Goal: Task Accomplishment & Management: Use online tool/utility

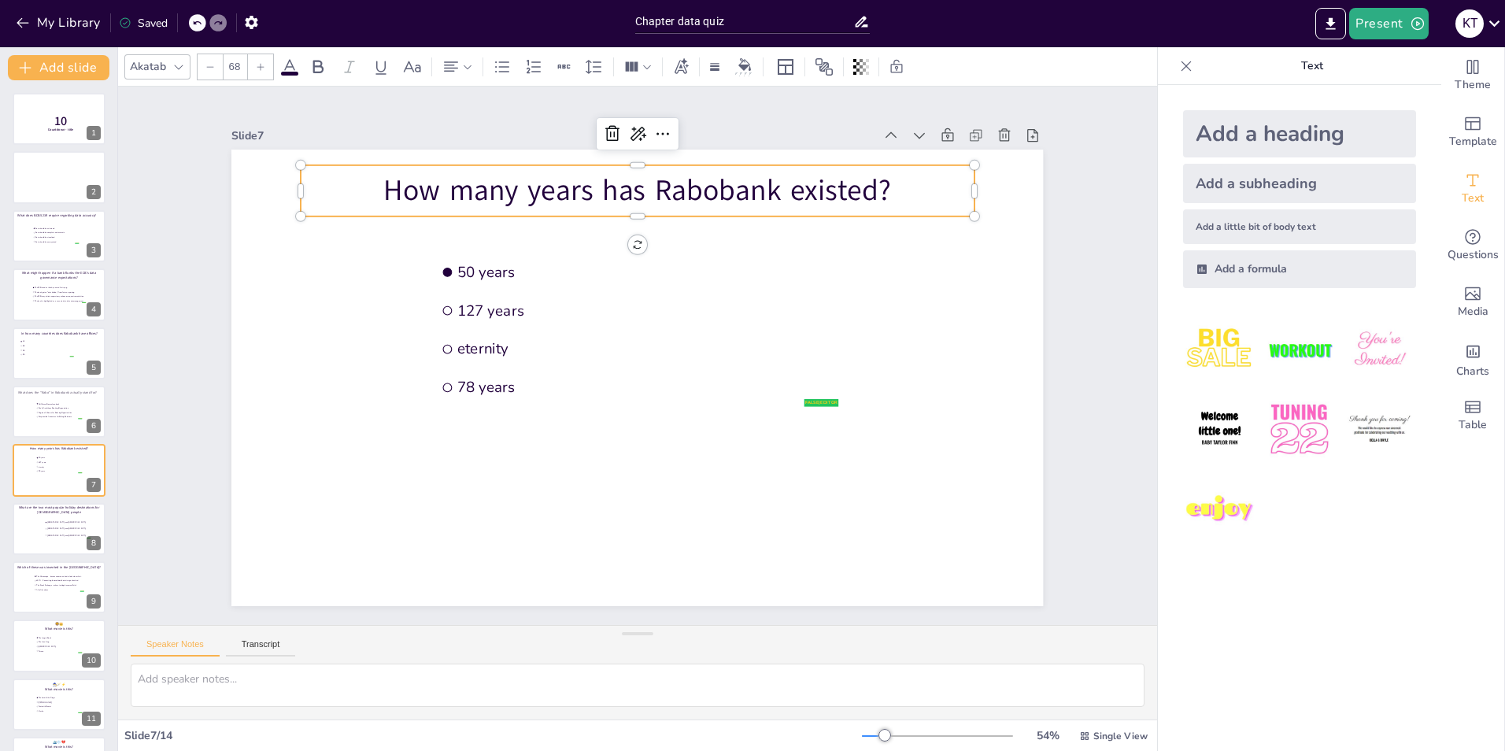
scroll to position [54, 0]
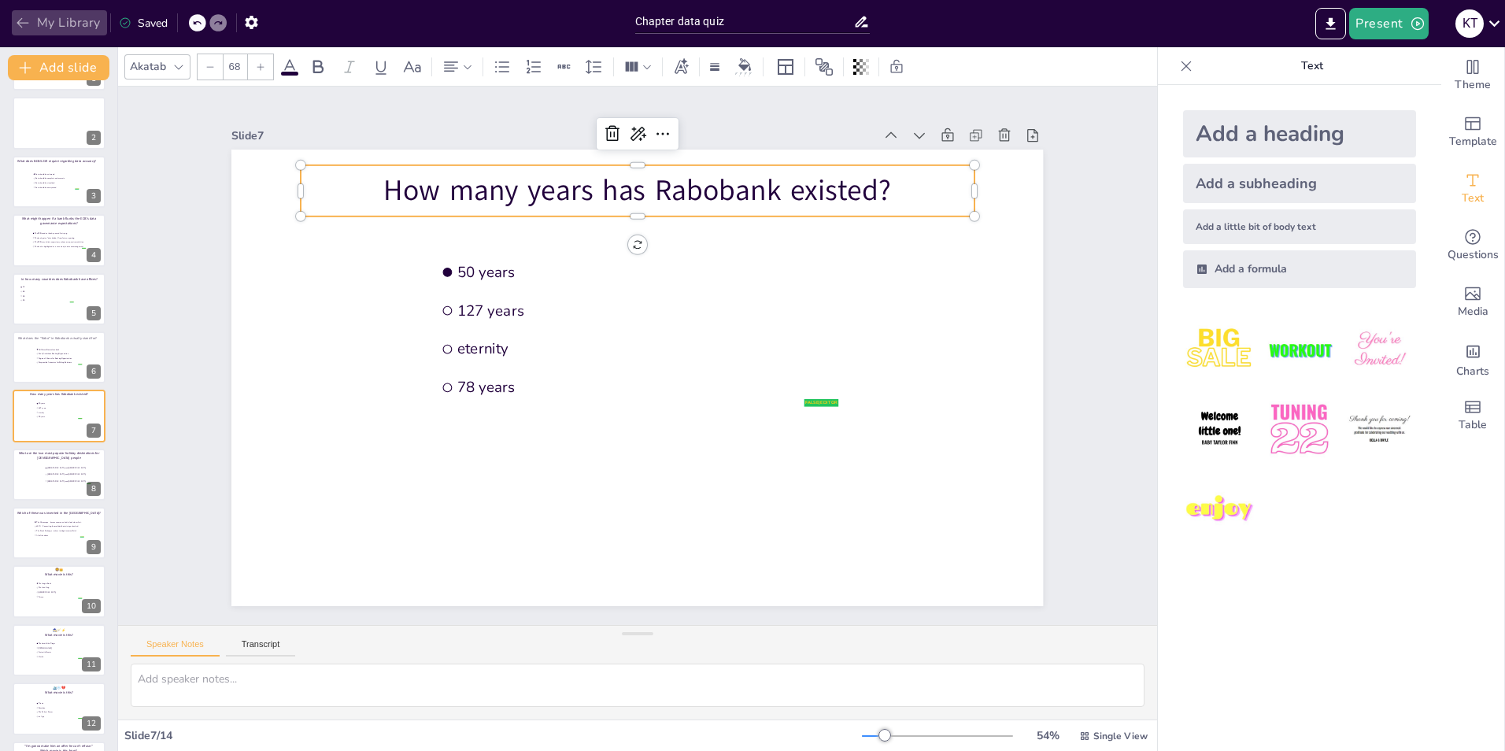
click at [67, 14] on button "My Library" at bounding box center [59, 22] width 95 height 25
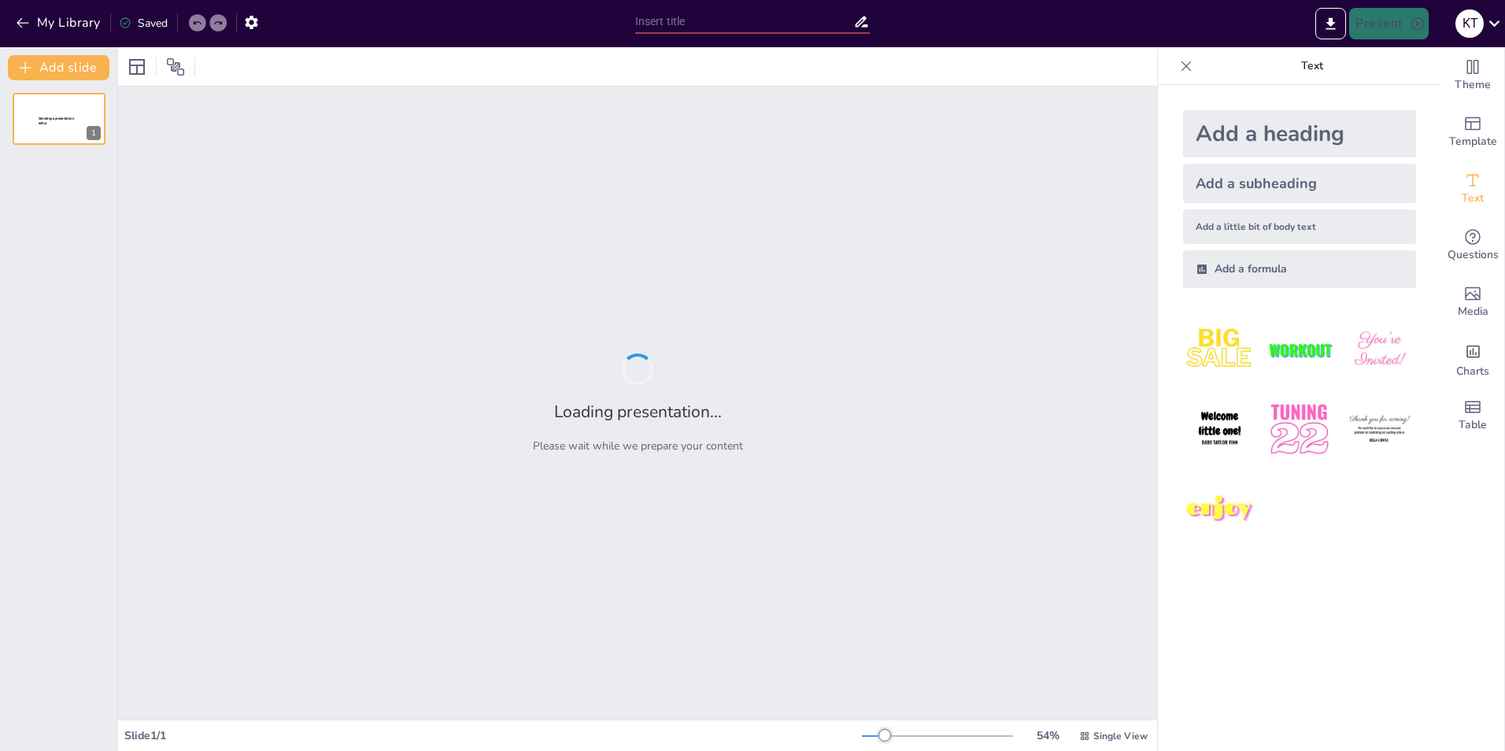
type input "Chapter data quiz"
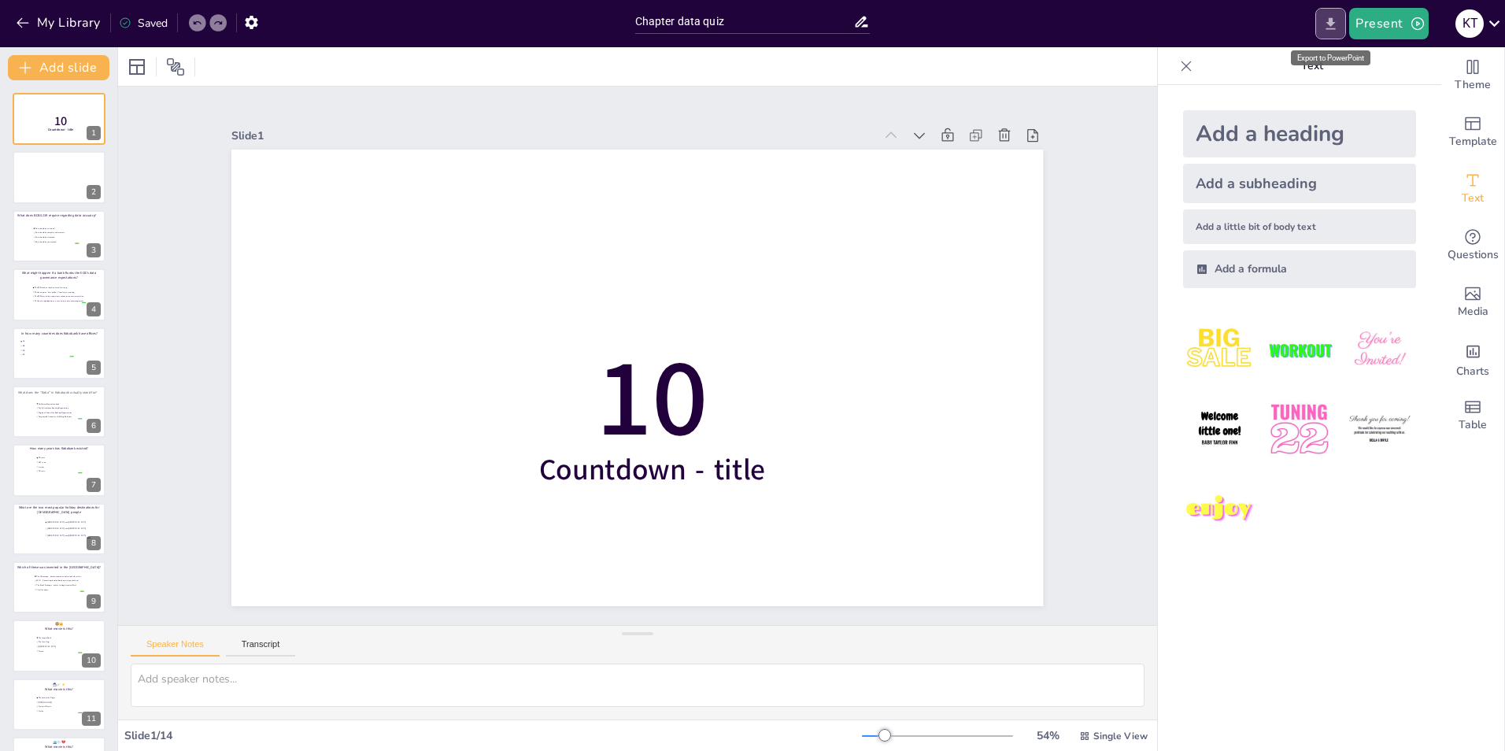
click at [1329, 19] on icon "Export to PowerPoint" at bounding box center [1330, 24] width 17 height 17
click at [1325, 620] on div "Add a heading Add a subheading Add a little bit of body text Add a formula" at bounding box center [1299, 418] width 283 height 666
click at [251, 19] on icon "button" at bounding box center [251, 22] width 13 height 13
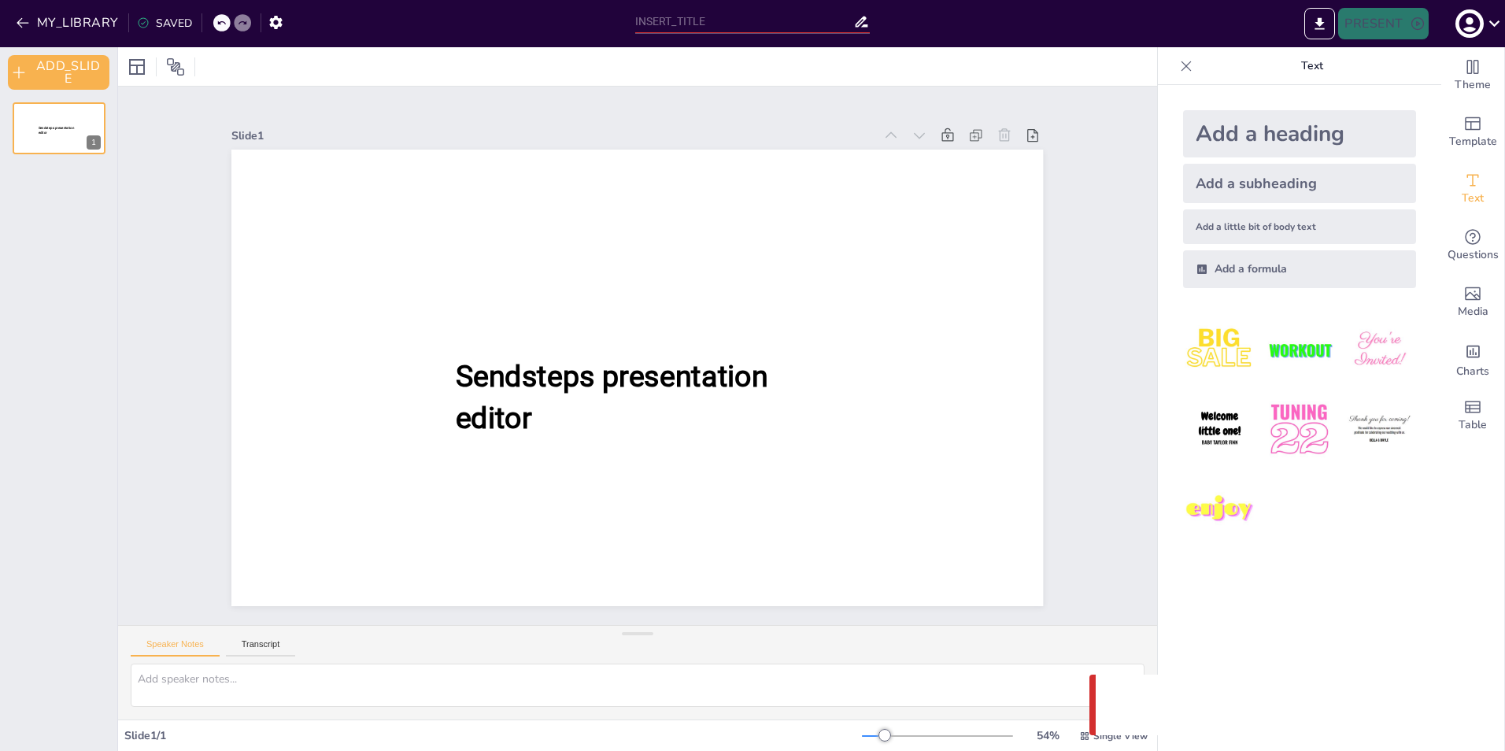
type input "Chapter data quiz"
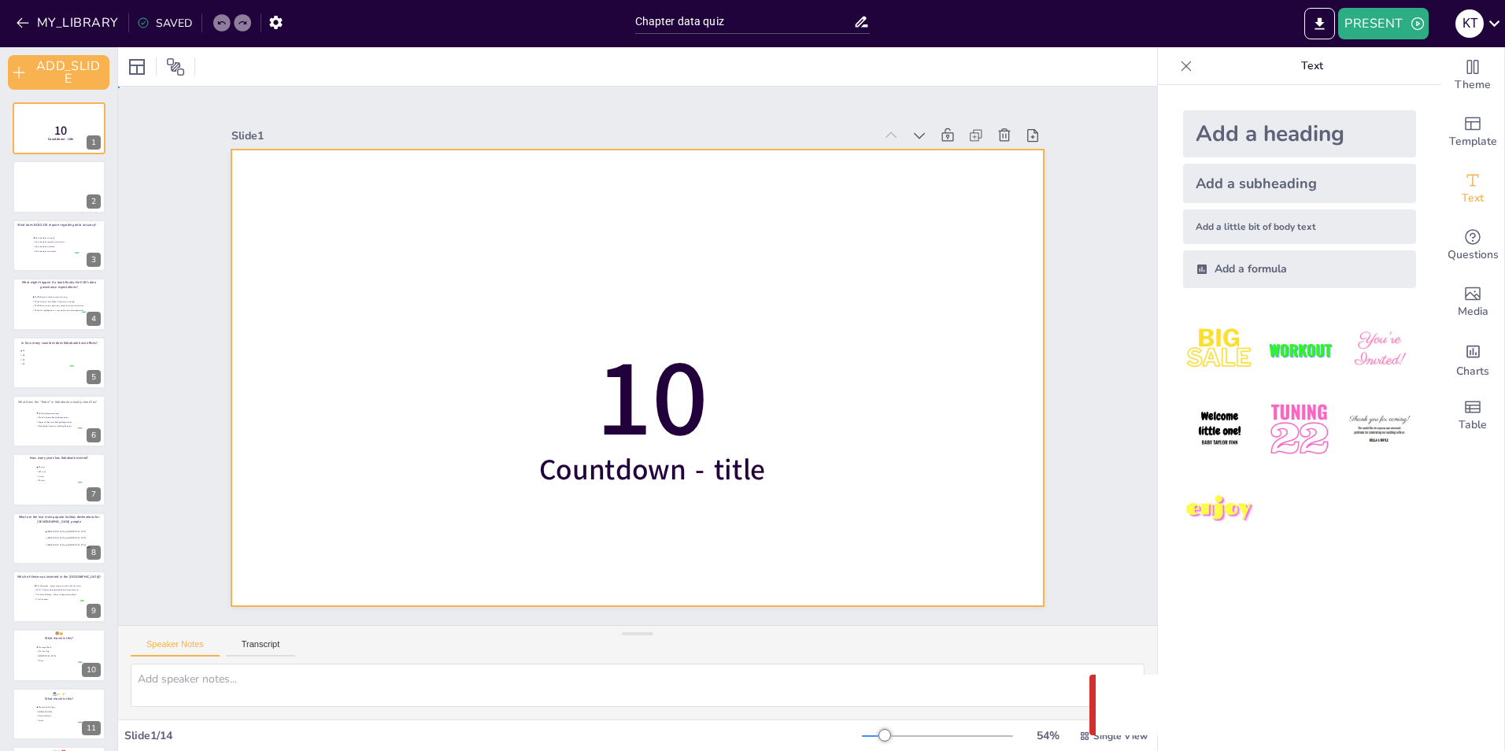
click at [652, 498] on div at bounding box center [628, 375] width 927 height 747
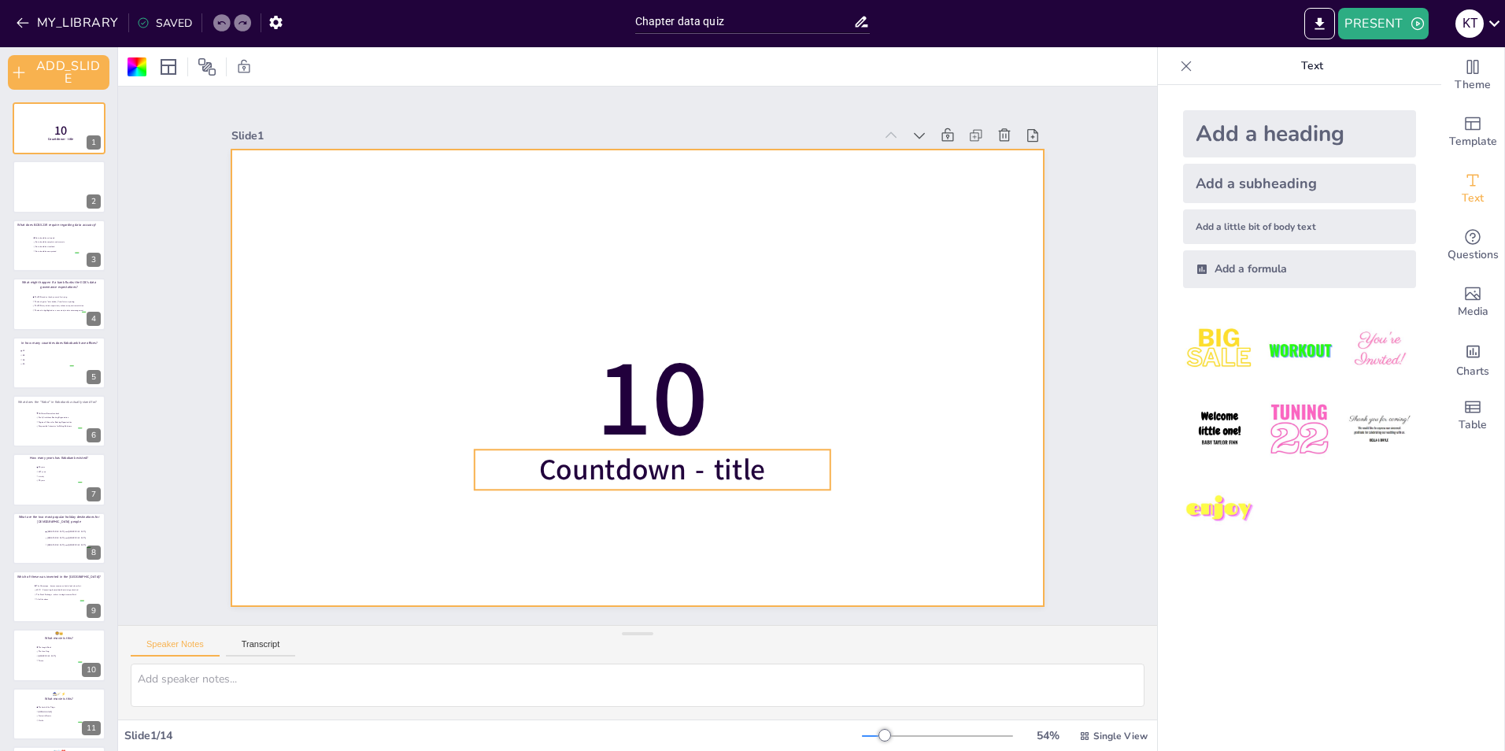
click at [650, 473] on span "Countdown - title" at bounding box center [628, 469] width 229 height 85
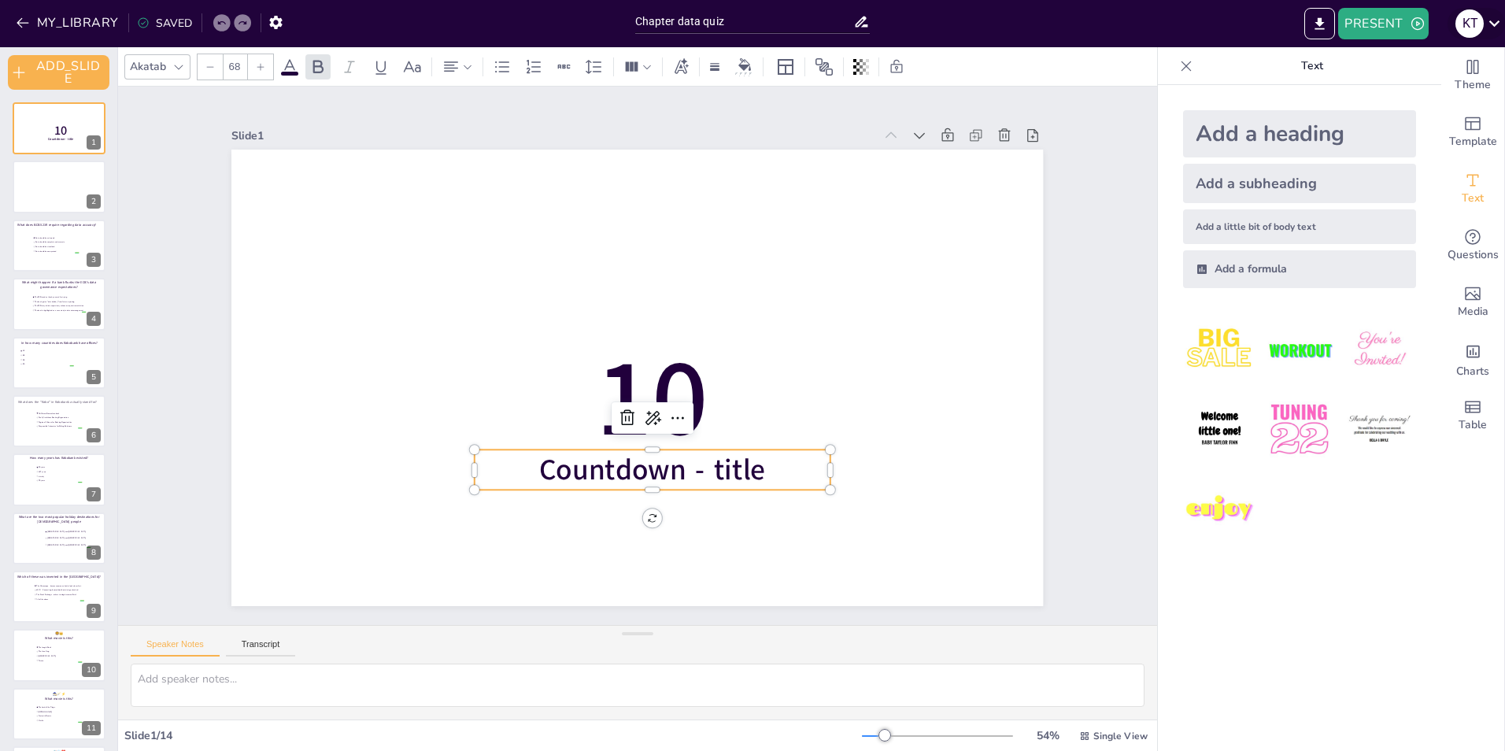
click at [1492, 28] on icon at bounding box center [1494, 23] width 21 height 21
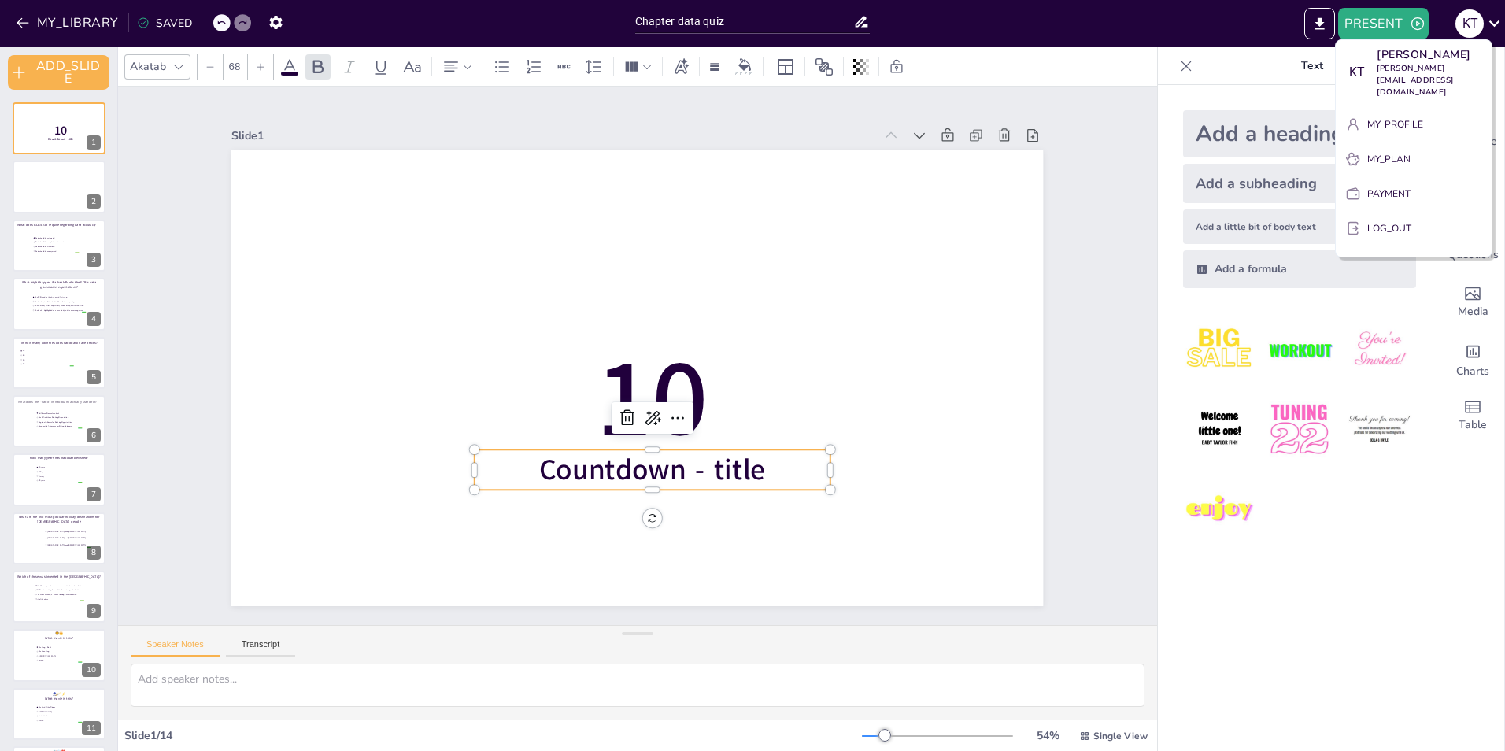
click at [1052, 216] on div at bounding box center [752, 375] width 1505 height 751
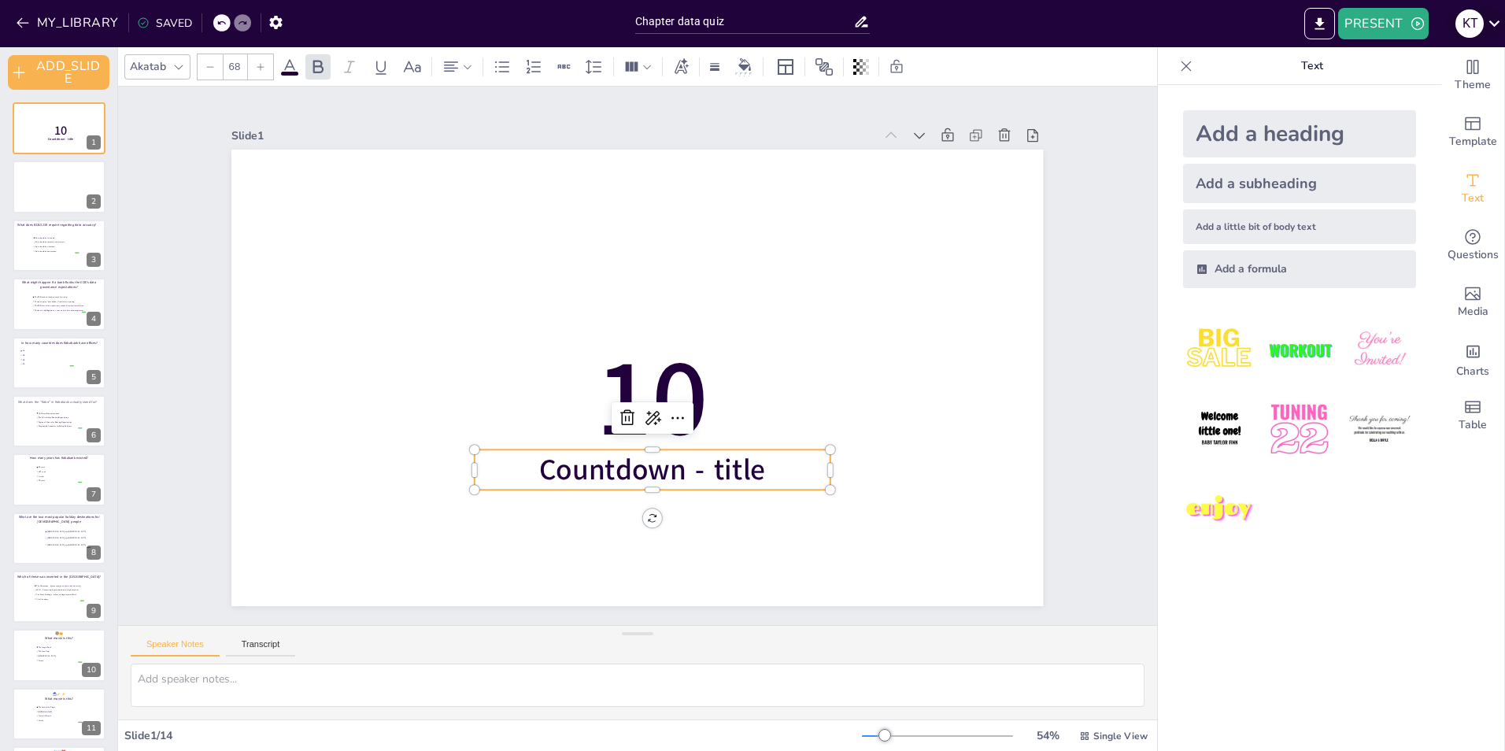
click at [1481, 22] on div "K T" at bounding box center [1469, 23] width 28 height 28
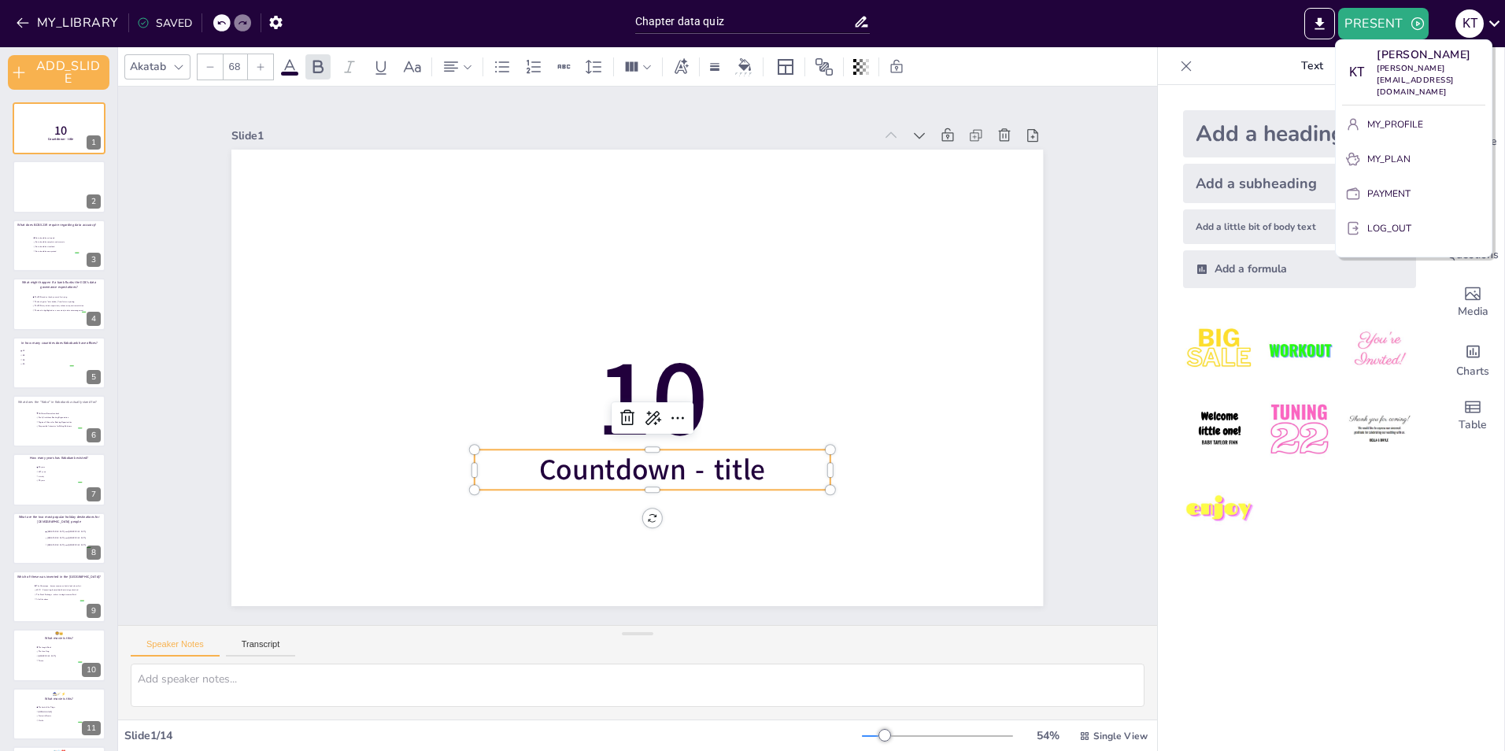
click at [1079, 157] on div at bounding box center [752, 375] width 1505 height 751
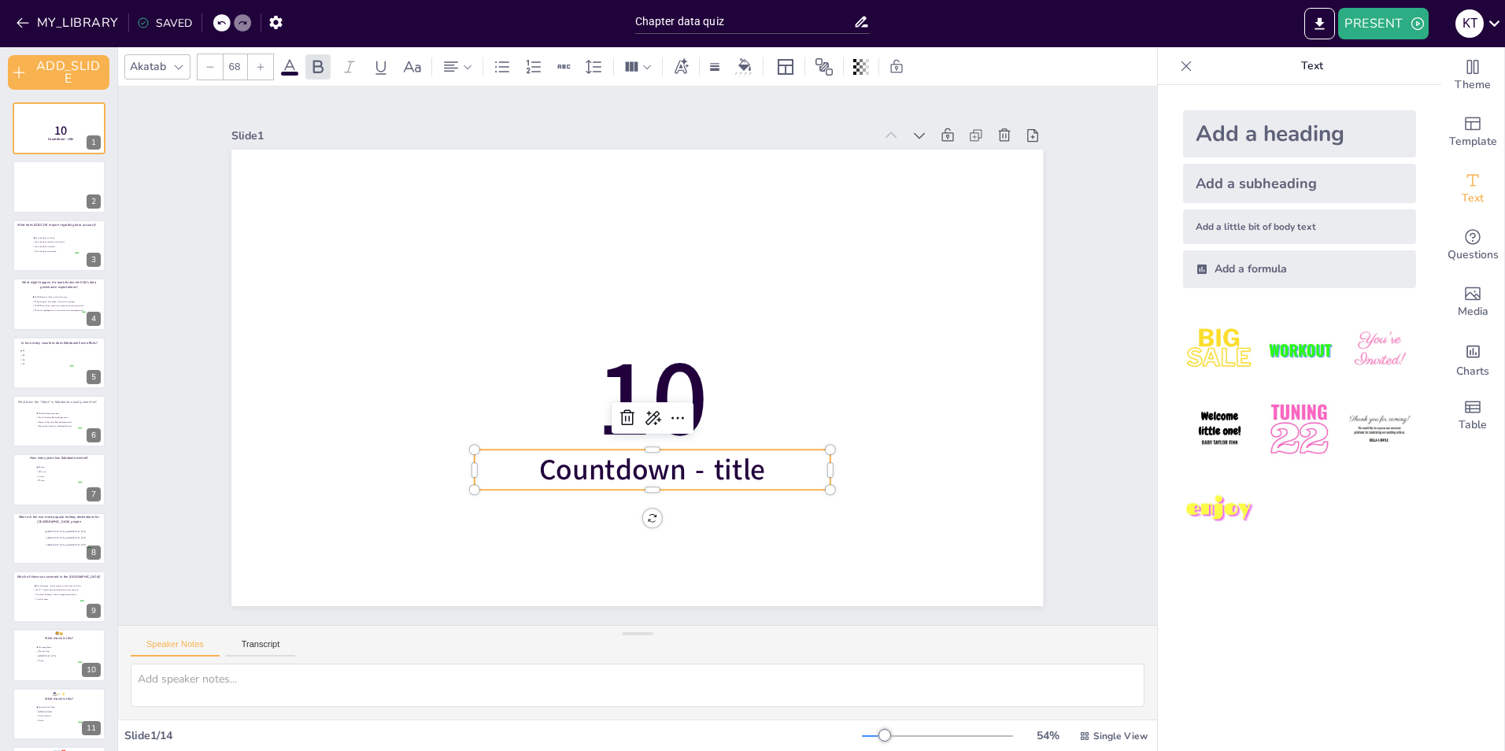
click at [864, 28] on icon at bounding box center [861, 21] width 17 height 17
click at [857, 20] on icon at bounding box center [861, 21] width 17 height 17
click at [33, 12] on button "MY_LIBRARY" at bounding box center [68, 22] width 113 height 25
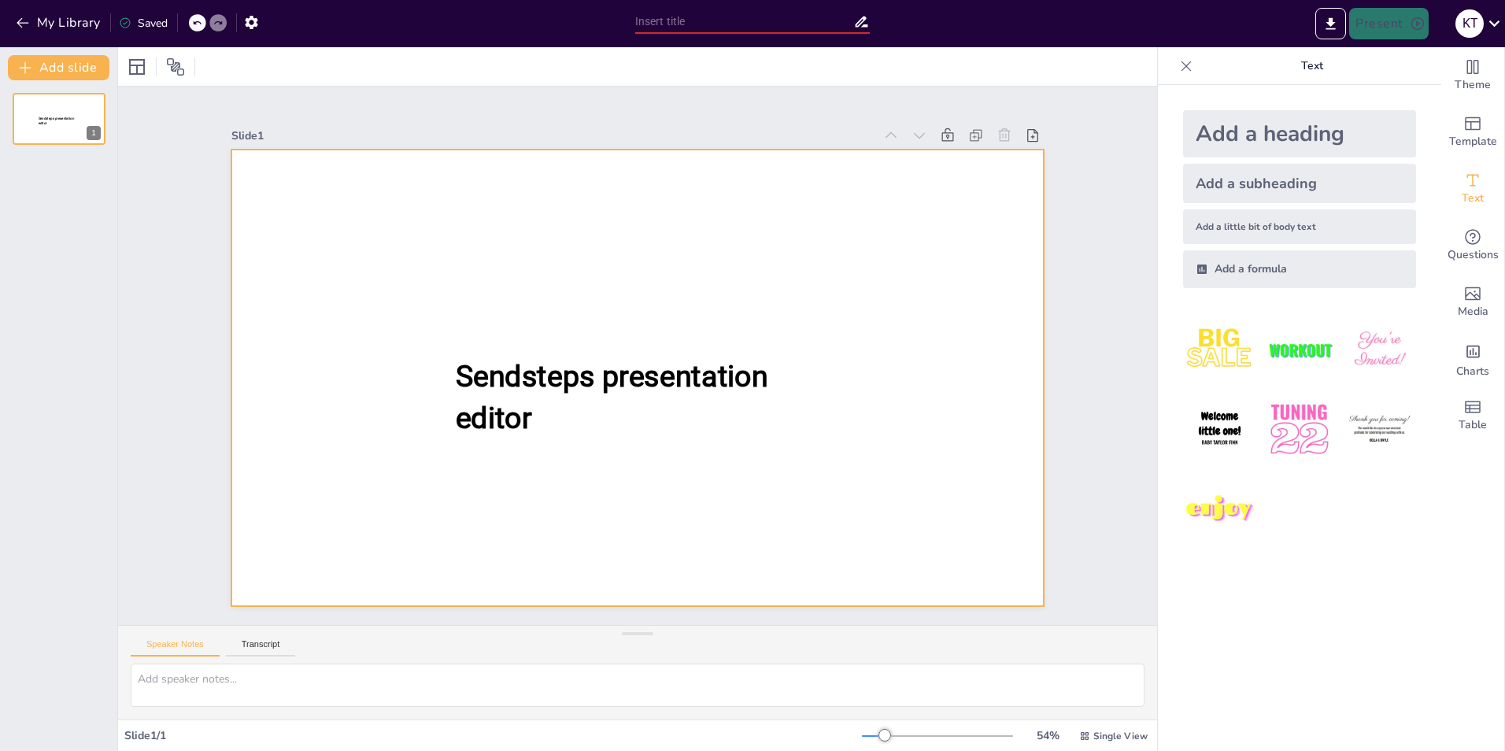
type input "Chapter data quiz"
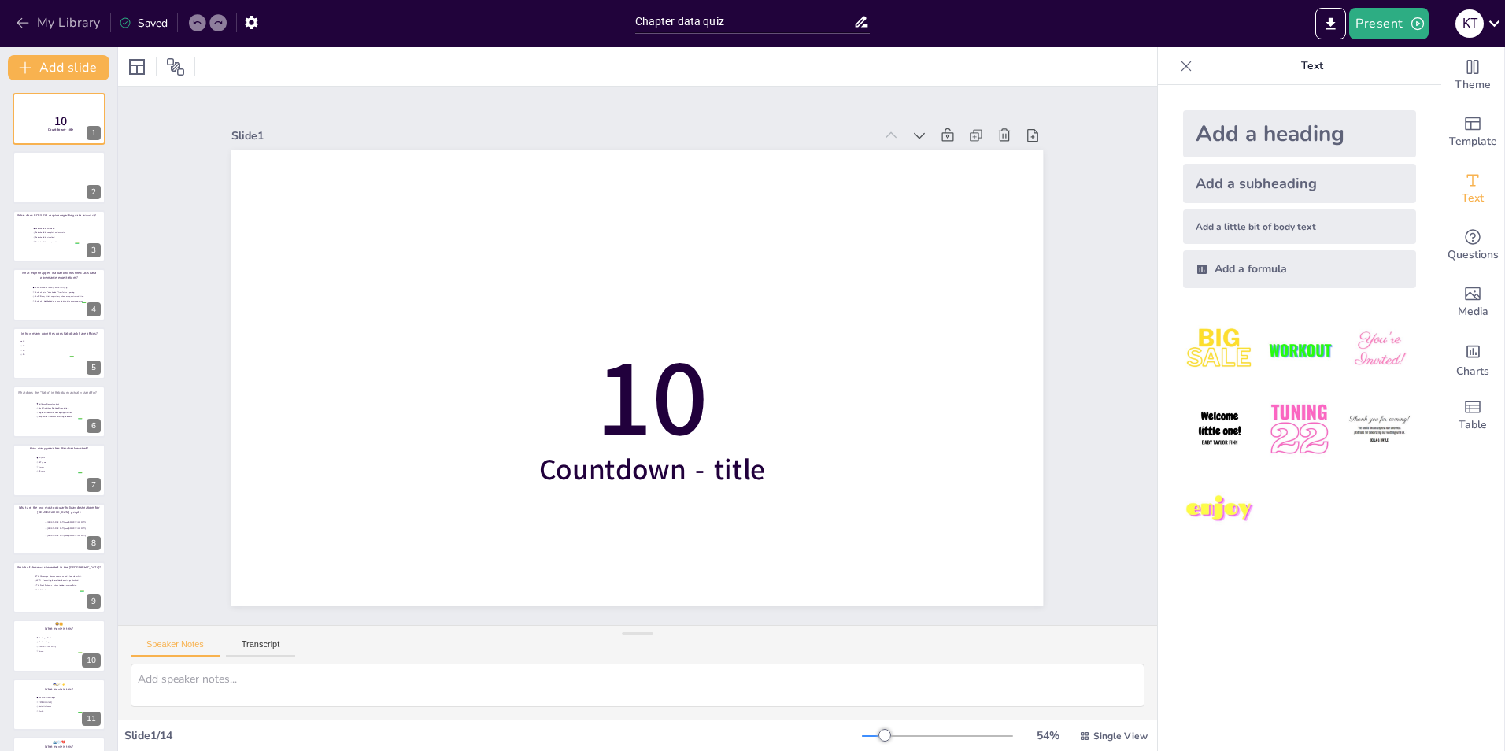
click at [23, 16] on icon "button" at bounding box center [23, 23] width 16 height 16
click at [39, 228] on span "Data should be estimated" at bounding box center [57, 228] width 44 height 2
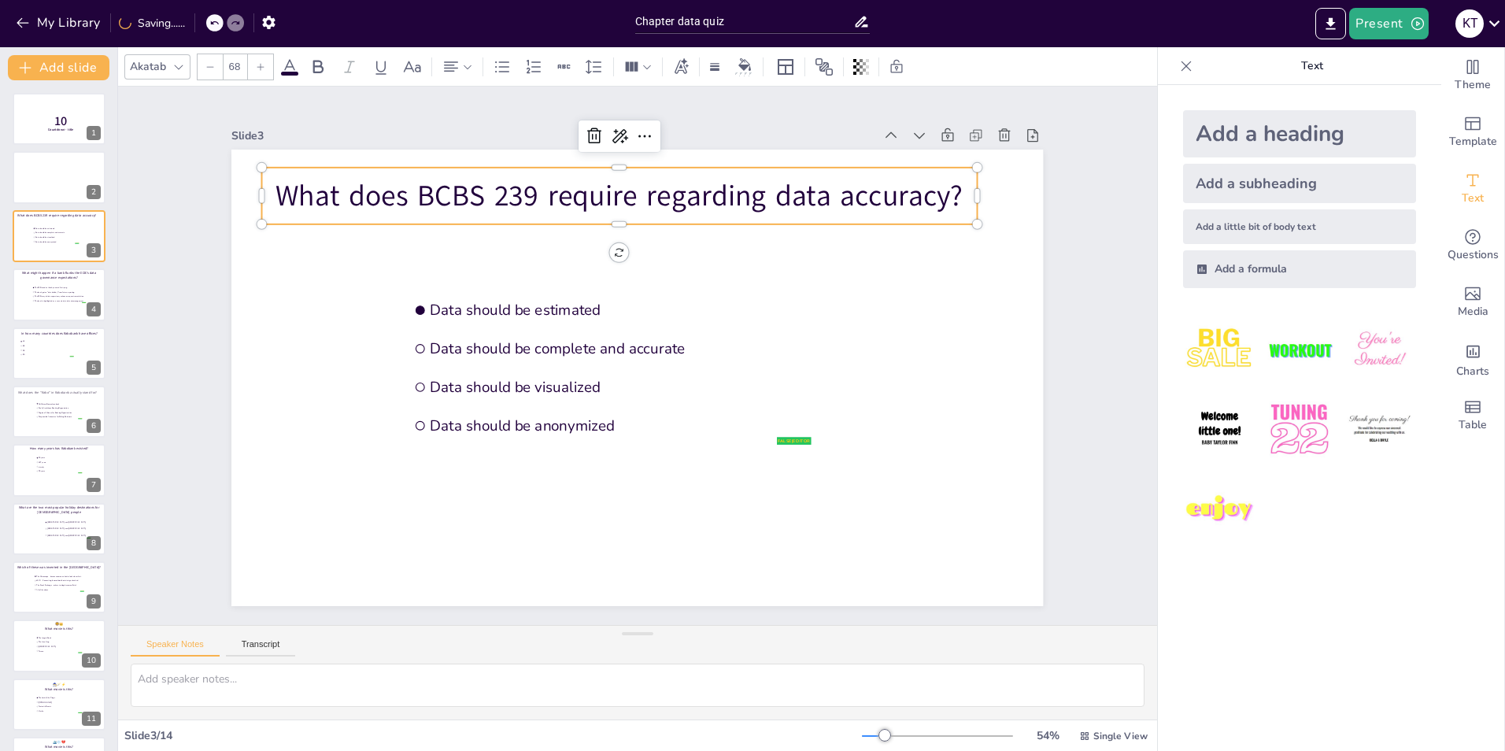
click at [262, 187] on p "What does BCBS 239 require regarding data accuracy?" at bounding box center [619, 196] width 715 height 40
click at [286, 187] on p "What does BCBS 239 require regarding data accuracy?" at bounding box center [619, 196] width 715 height 40
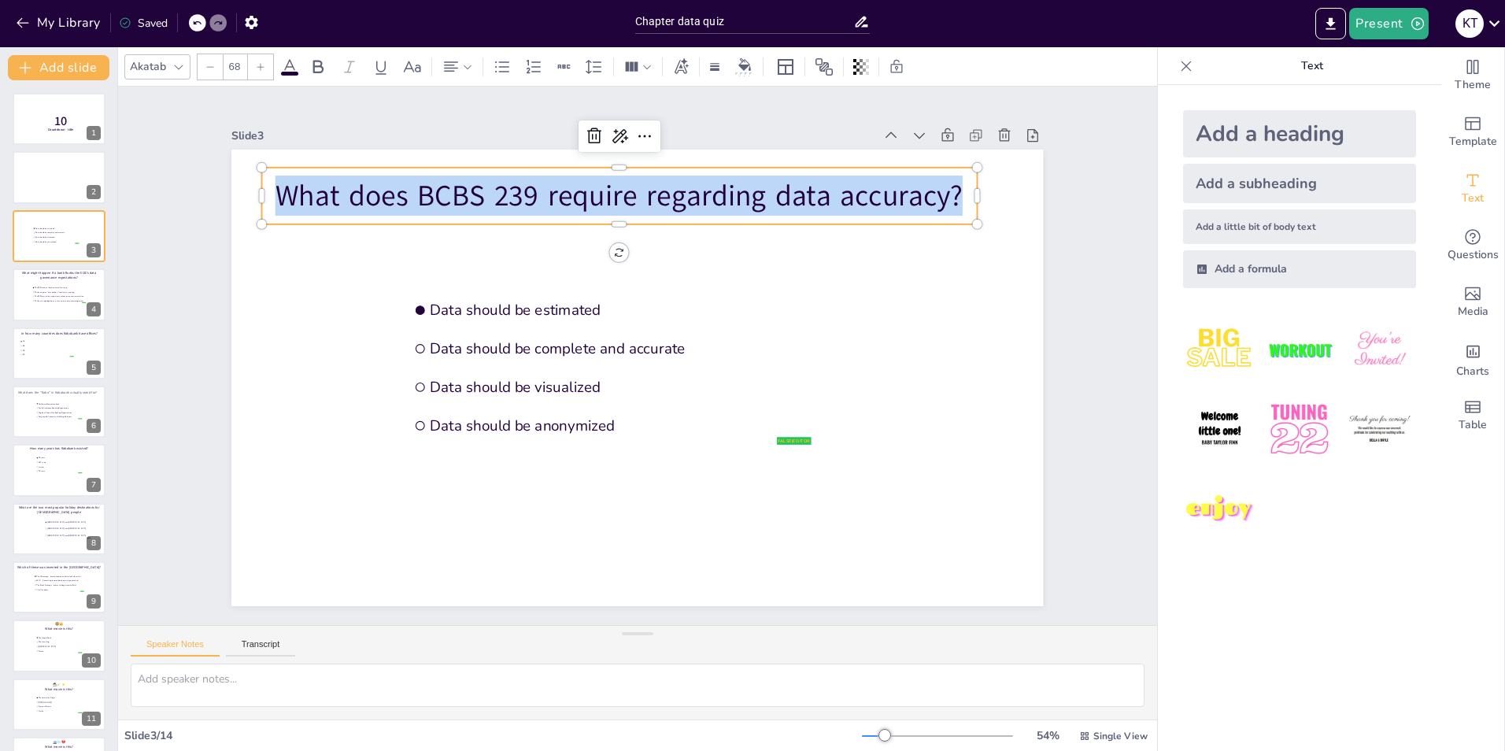
copy p "What does BCBS 239 require regarding data accuracy?"
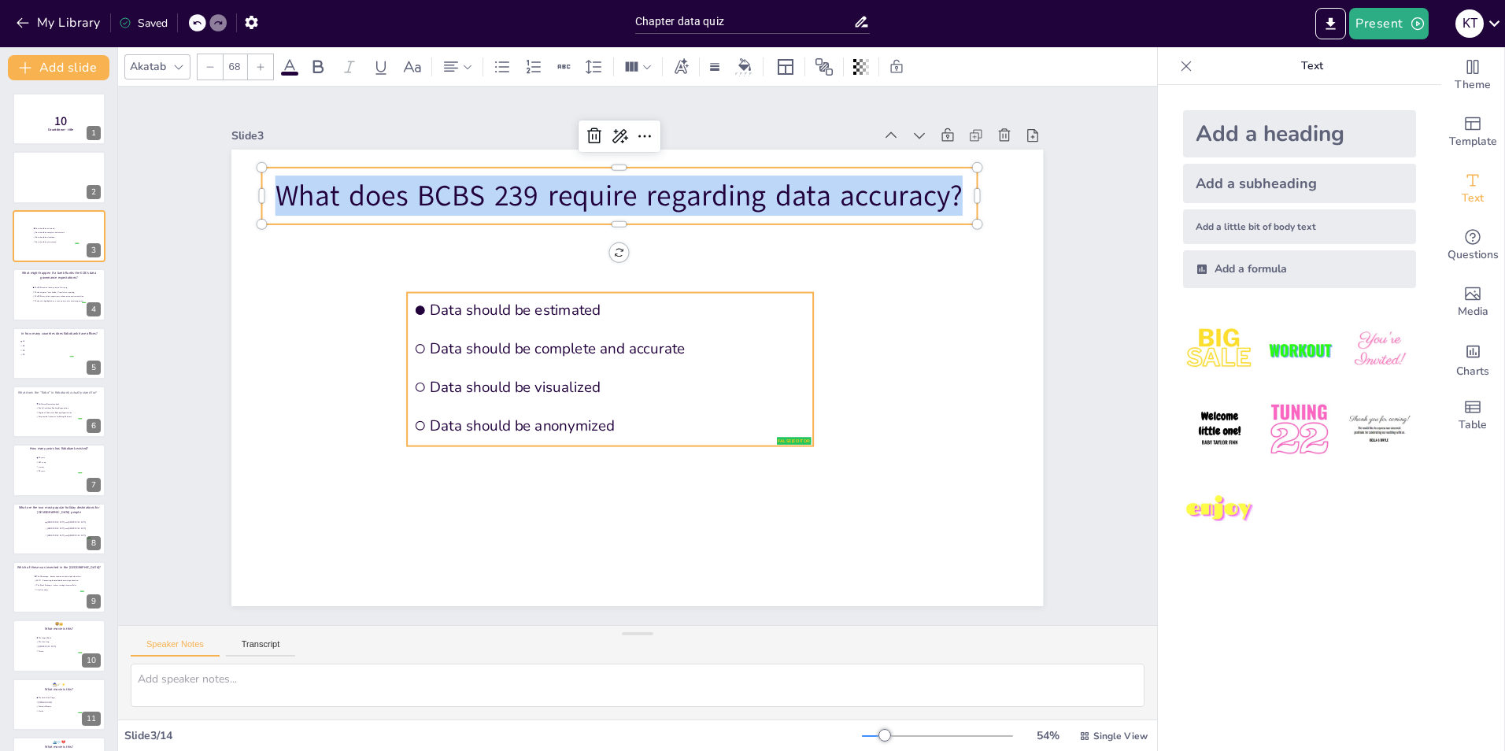
click at [534, 301] on span "Data should be estimated" at bounding box center [619, 310] width 376 height 20
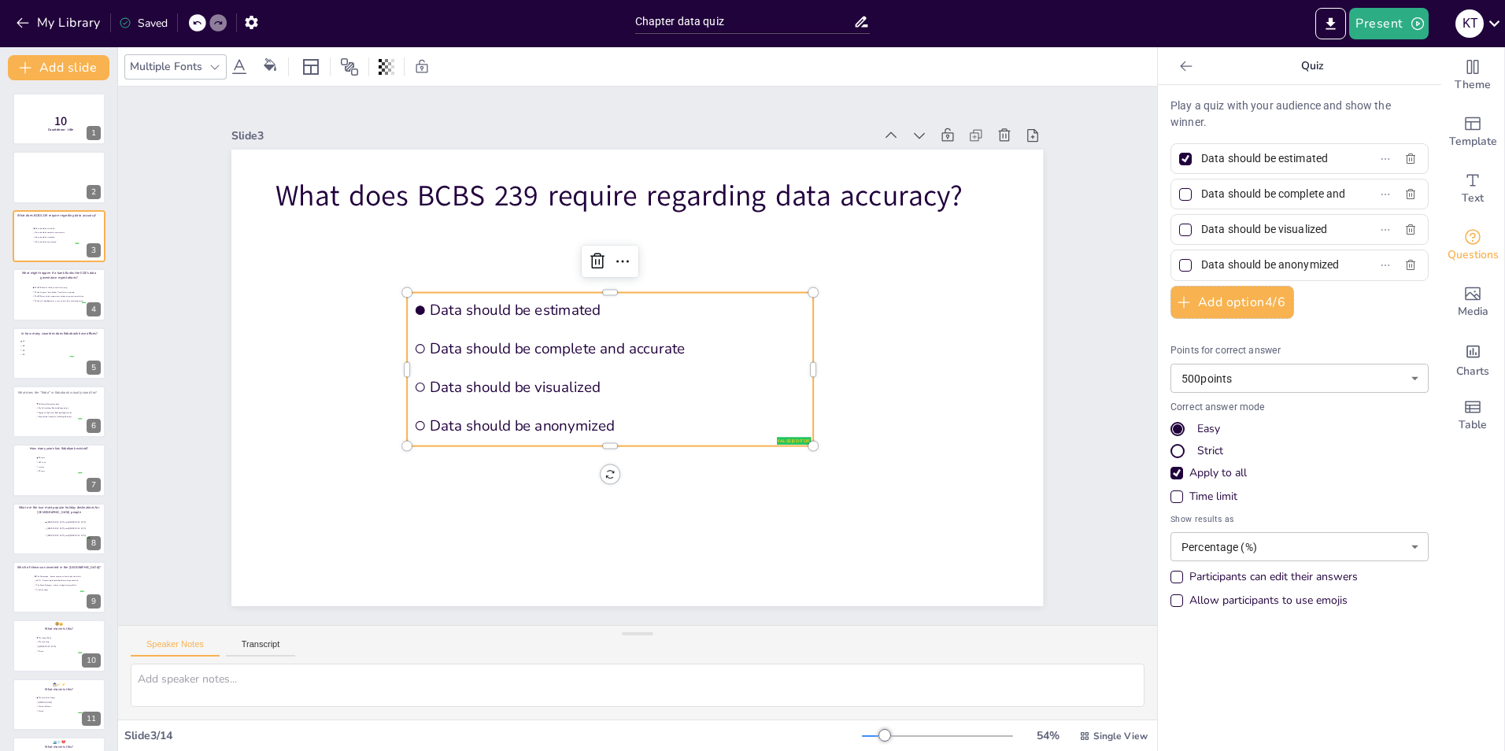
click at [538, 306] on span "Data should be estimated" at bounding box center [619, 310] width 376 height 20
click at [1335, 157] on label "Data should be estimated" at bounding box center [1274, 158] width 197 height 23
click at [1335, 157] on input "Data should be estimated" at bounding box center [1274, 158] width 146 height 23
drag, startPoint x: 1322, startPoint y: 156, endPoint x: 1187, endPoint y: 159, distance: 134.6
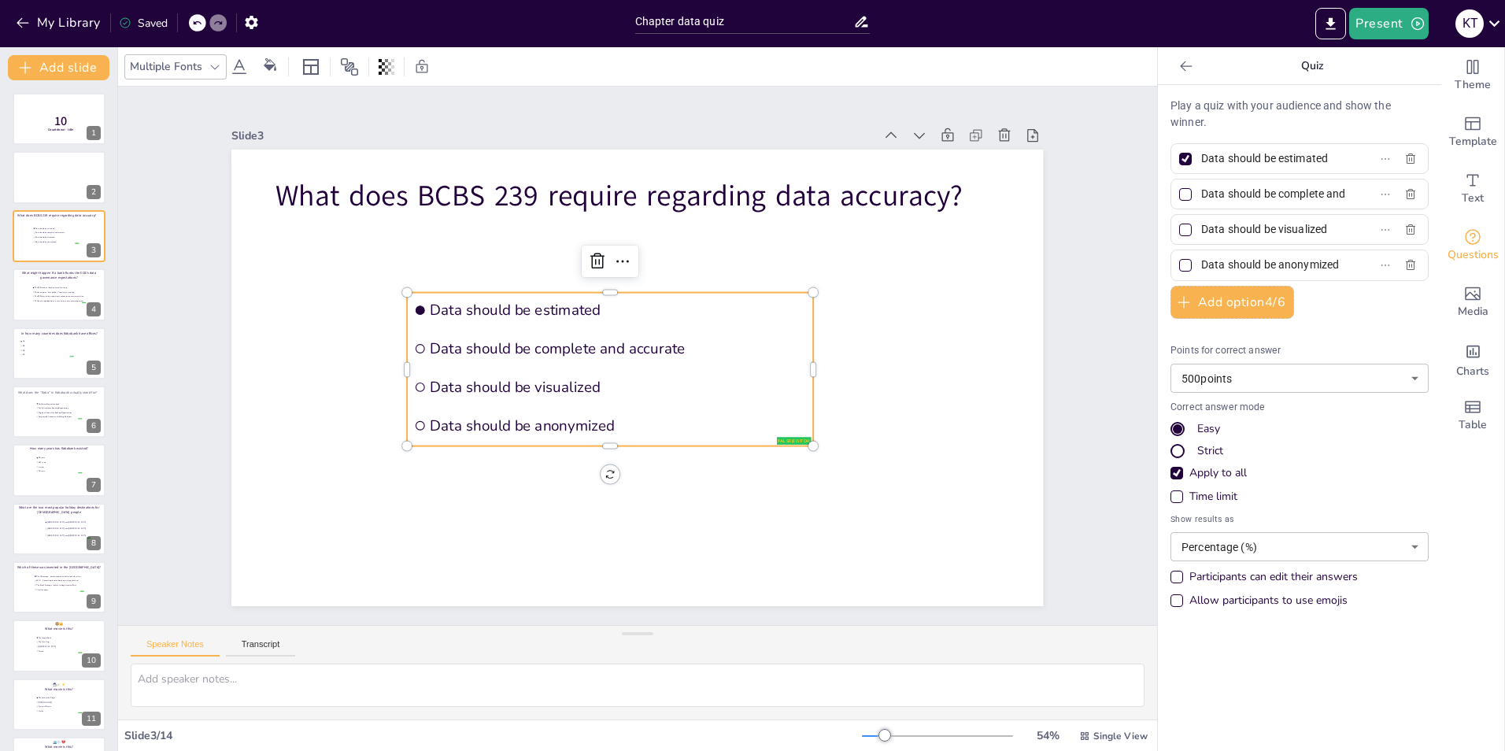
click at [1203, 162] on label "Data should be estimated" at bounding box center [1274, 158] width 197 height 23
click at [1203, 162] on input "Data should be estimated" at bounding box center [1274, 158] width 146 height 23
drag, startPoint x: 1193, startPoint y: 157, endPoint x: 1304, endPoint y: 158, distance: 111.0
click at [1303, 158] on input "Data should be estimated" at bounding box center [1274, 158] width 146 height 23
click at [1318, 158] on input "Data should be estimated" at bounding box center [1274, 158] width 146 height 23
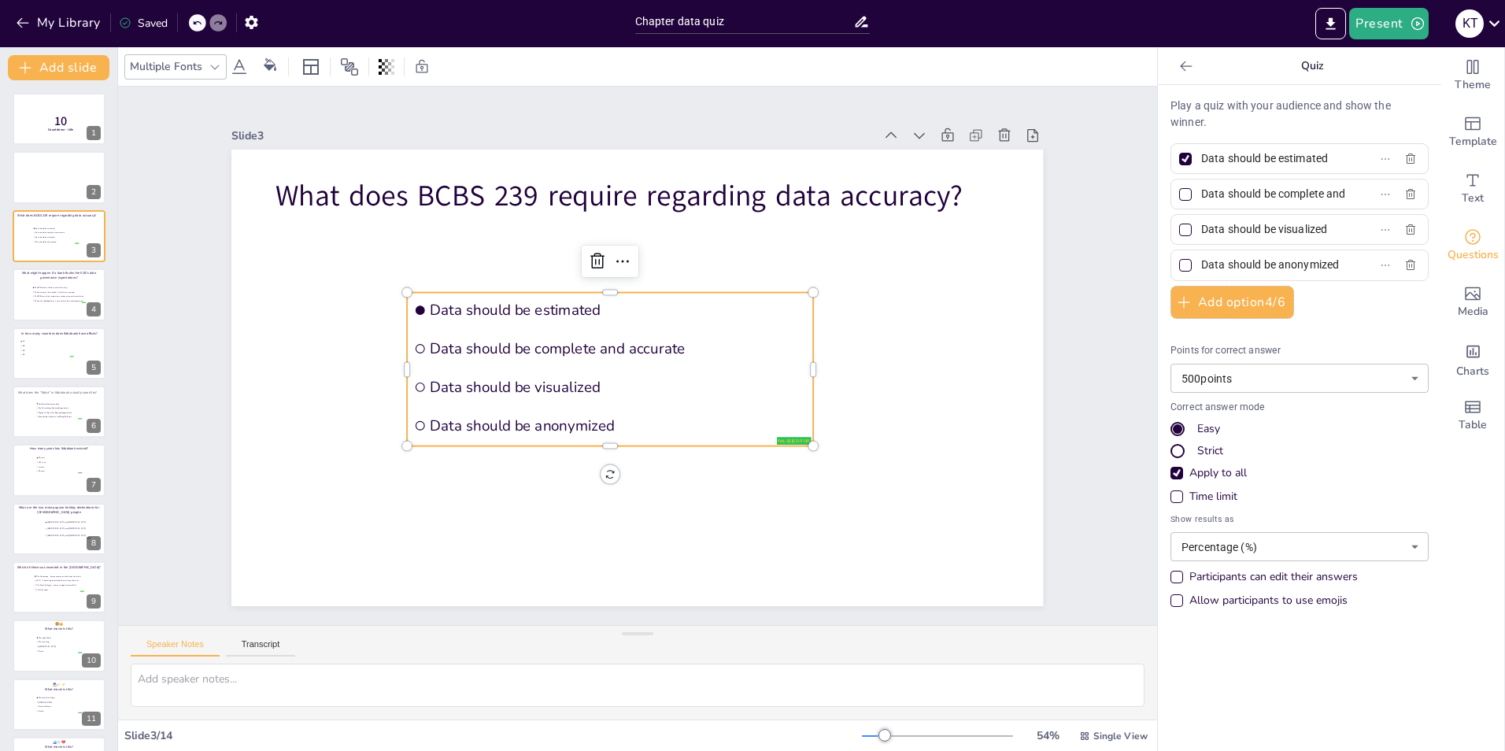
drag, startPoint x: 1322, startPoint y: 158, endPoint x: 1301, endPoint y: 162, distance: 20.8
click at [1301, 162] on label "Data should be estimated" at bounding box center [1274, 158] width 197 height 23
click at [1301, 162] on input "Data should be estimated" at bounding box center [1274, 158] width 146 height 23
drag, startPoint x: 1318, startPoint y: 159, endPoint x: 1186, endPoint y: 162, distance: 132.3
click at [1195, 162] on span "Data should be estimated" at bounding box center [1268, 158] width 146 height 23
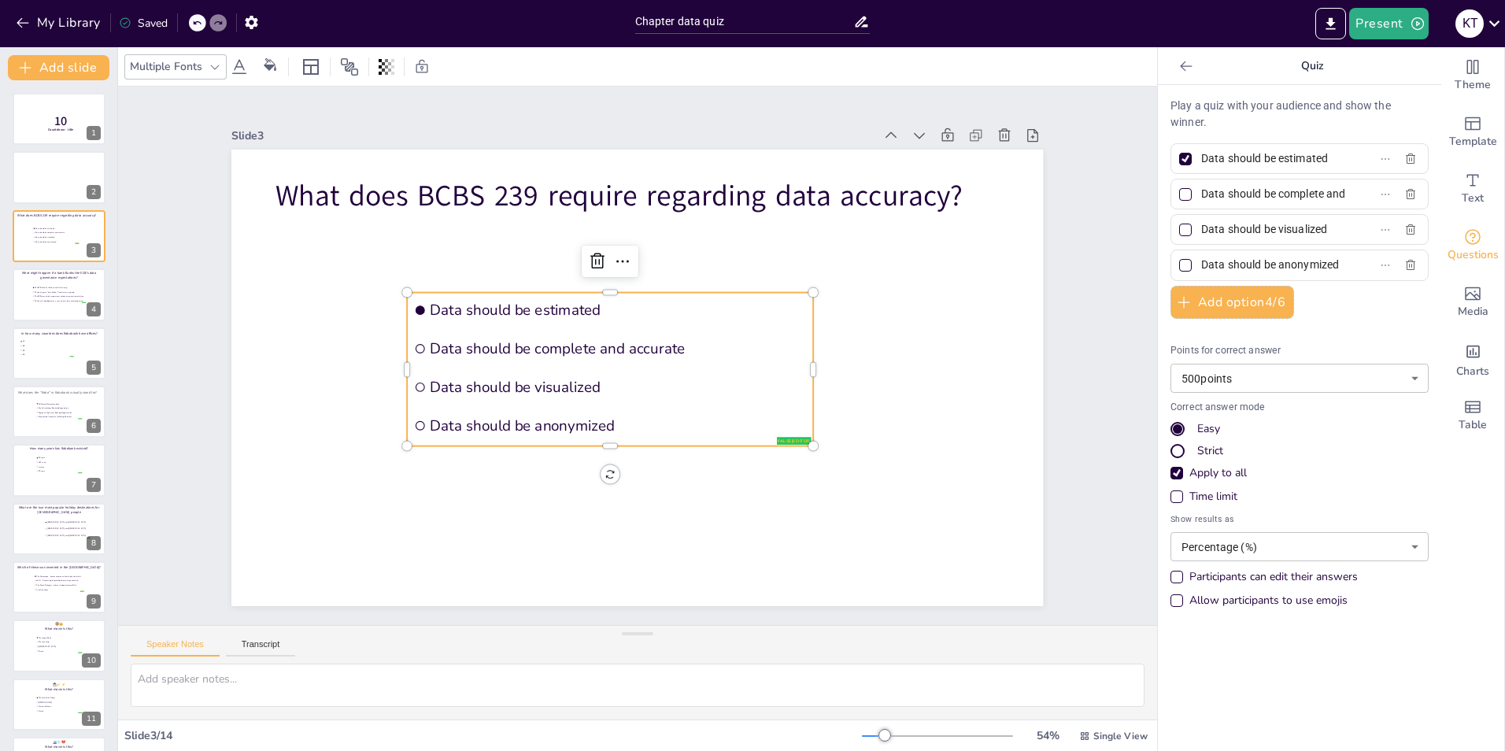
click at [1201, 162] on input "Data should be estimated" at bounding box center [1274, 158] width 146 height 23
click at [1274, 197] on input "Data should be complete and accurate" at bounding box center [1274, 194] width 146 height 23
click at [1244, 195] on input "Data should be complete and accurate" at bounding box center [1274, 194] width 146 height 23
click at [1214, 224] on input "Data should be visualized" at bounding box center [1274, 229] width 146 height 23
click at [1293, 269] on input "Data should be anonymized" at bounding box center [1274, 264] width 146 height 23
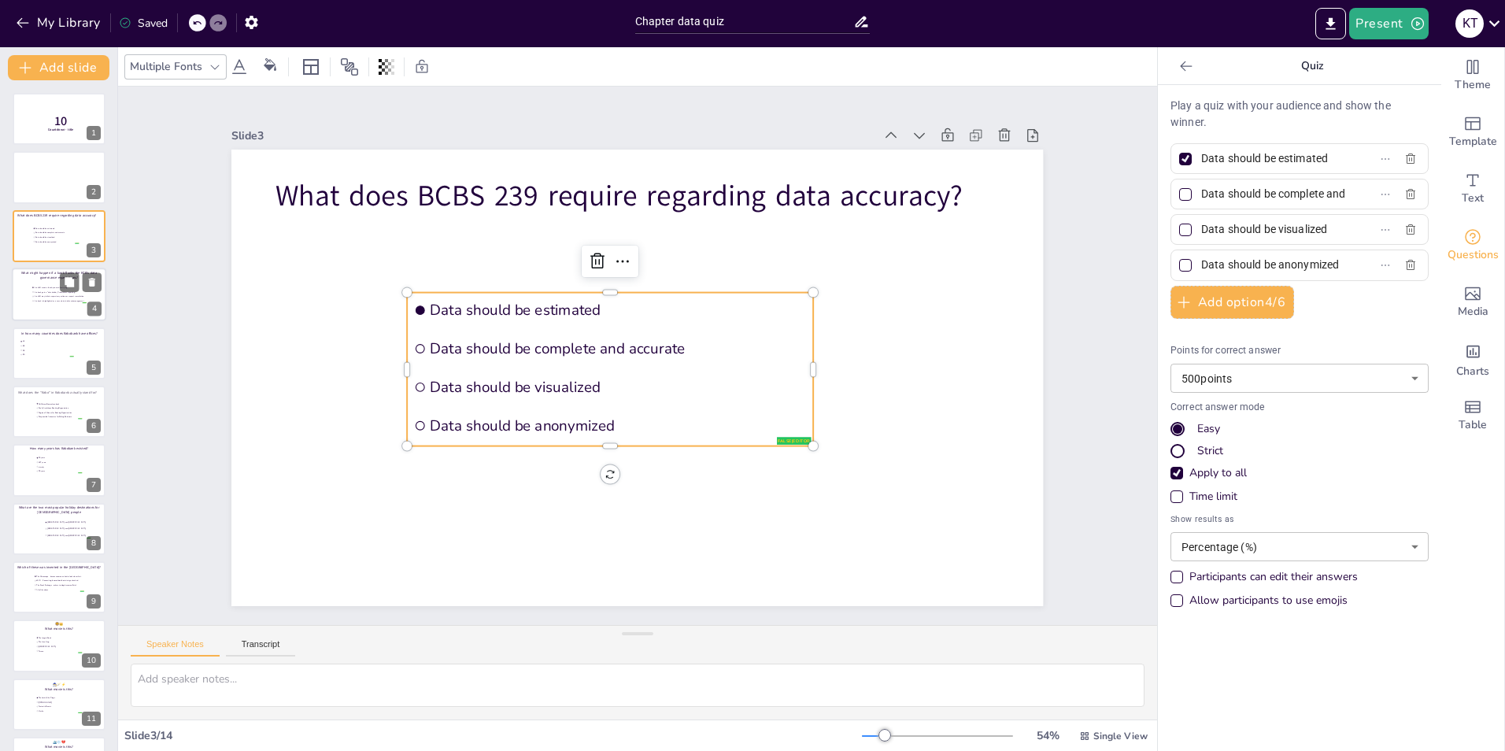
click at [61, 293] on span "The bank gets a “data holiday” from future reporting" at bounding box center [60, 292] width 52 height 2
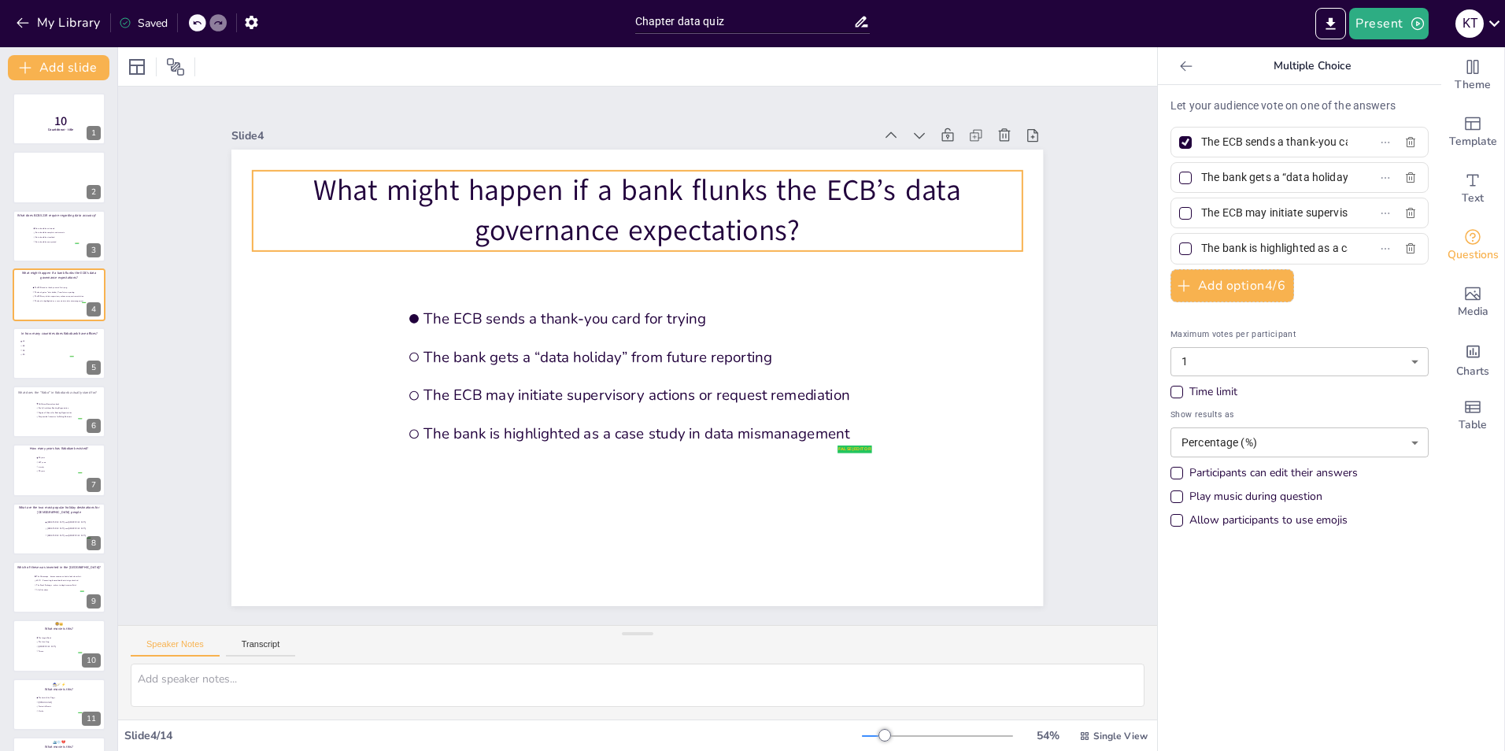
click at [312, 184] on p "What might happen if a bank flunks the ECB’s data governance expectations?" at bounding box center [637, 211] width 769 height 80
click at [307, 178] on p "What might happen if a bank flunks the ECB’s data governance expectations?" at bounding box center [637, 211] width 769 height 80
click at [1235, 137] on input "The ECB sends a thank-you card for trying" at bounding box center [1274, 142] width 146 height 23
click at [1222, 183] on input "The bank gets a “data holiday” from future reporting" at bounding box center [1274, 177] width 146 height 23
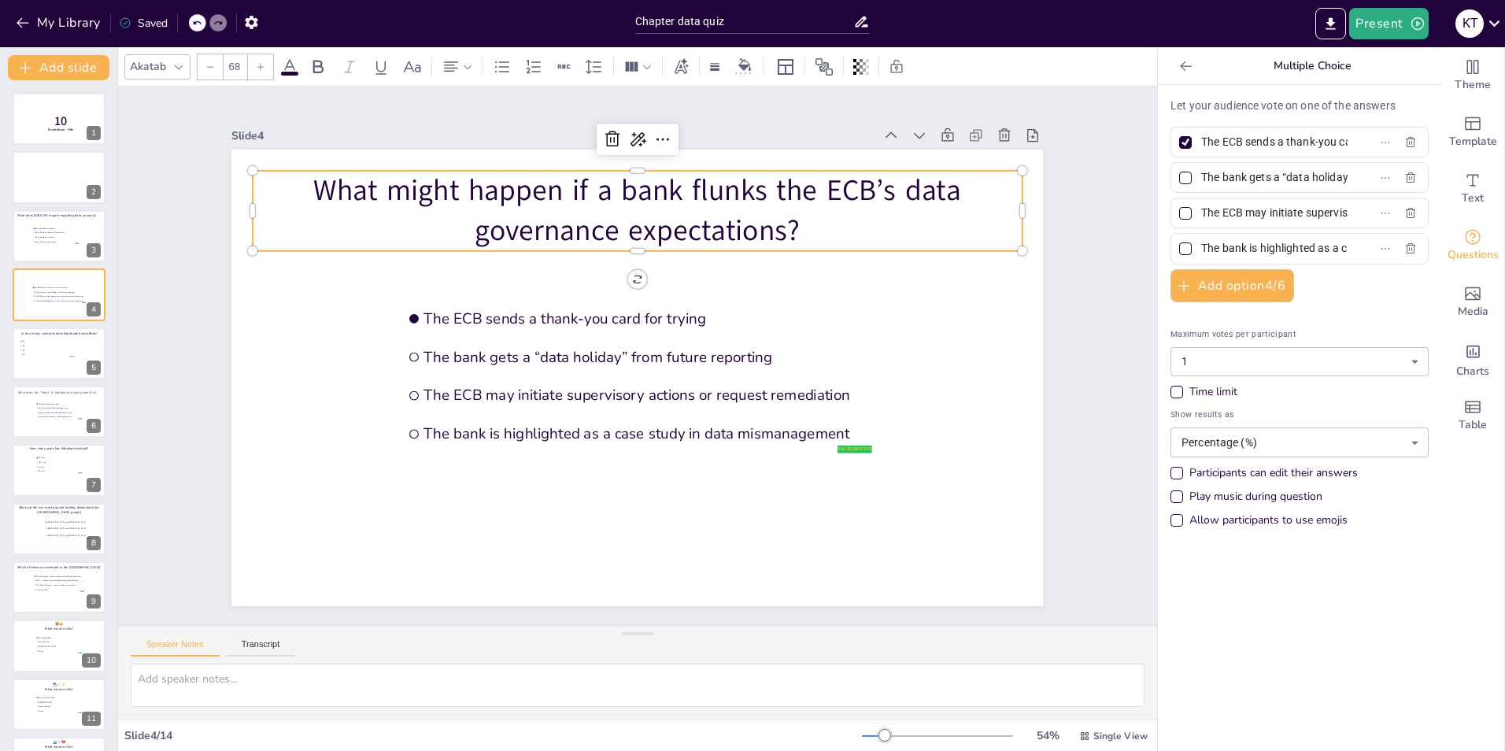
click at [1222, 210] on input "The ECB may initiate supervisory actions or request remediation" at bounding box center [1274, 212] width 146 height 23
click at [1201, 247] on input "The bank is highlighted as a case study in data mismanagement" at bounding box center [1274, 248] width 146 height 23
click at [45, 364] on div at bounding box center [59, 354] width 94 height 54
type input "12"
type input "25"
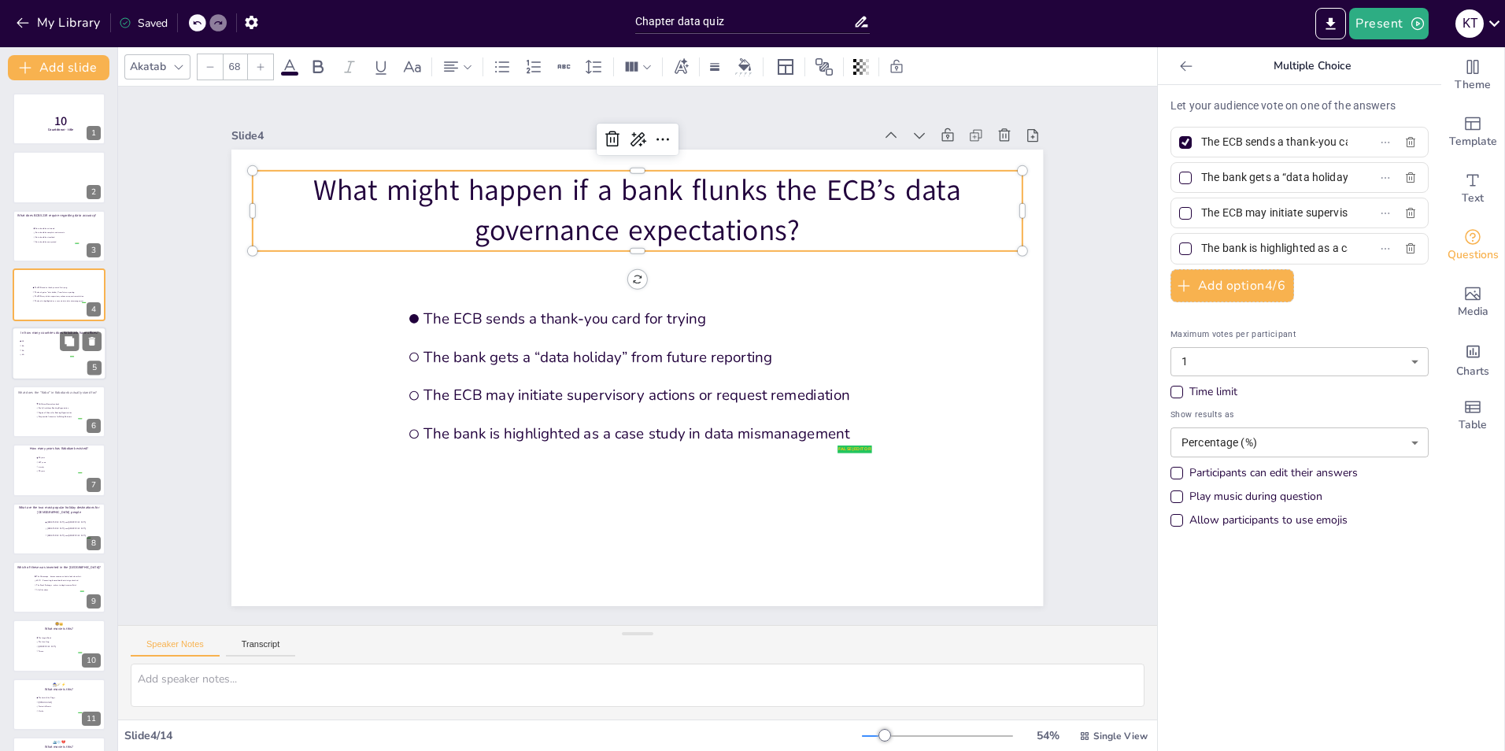
type input "35"
type input "50"
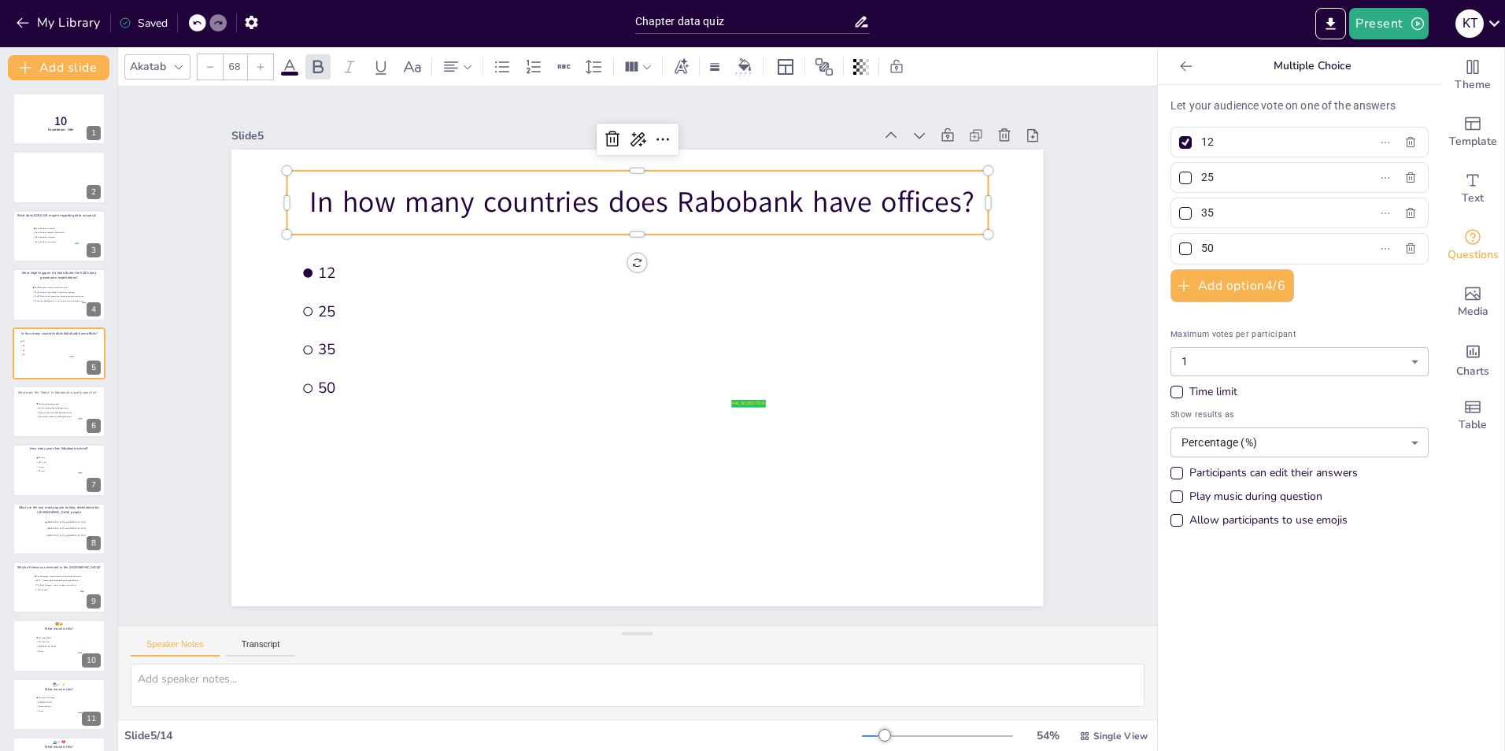
click at [308, 190] on p "In how many countries does Rabobank have offices?" at bounding box center [637, 203] width 701 height 40
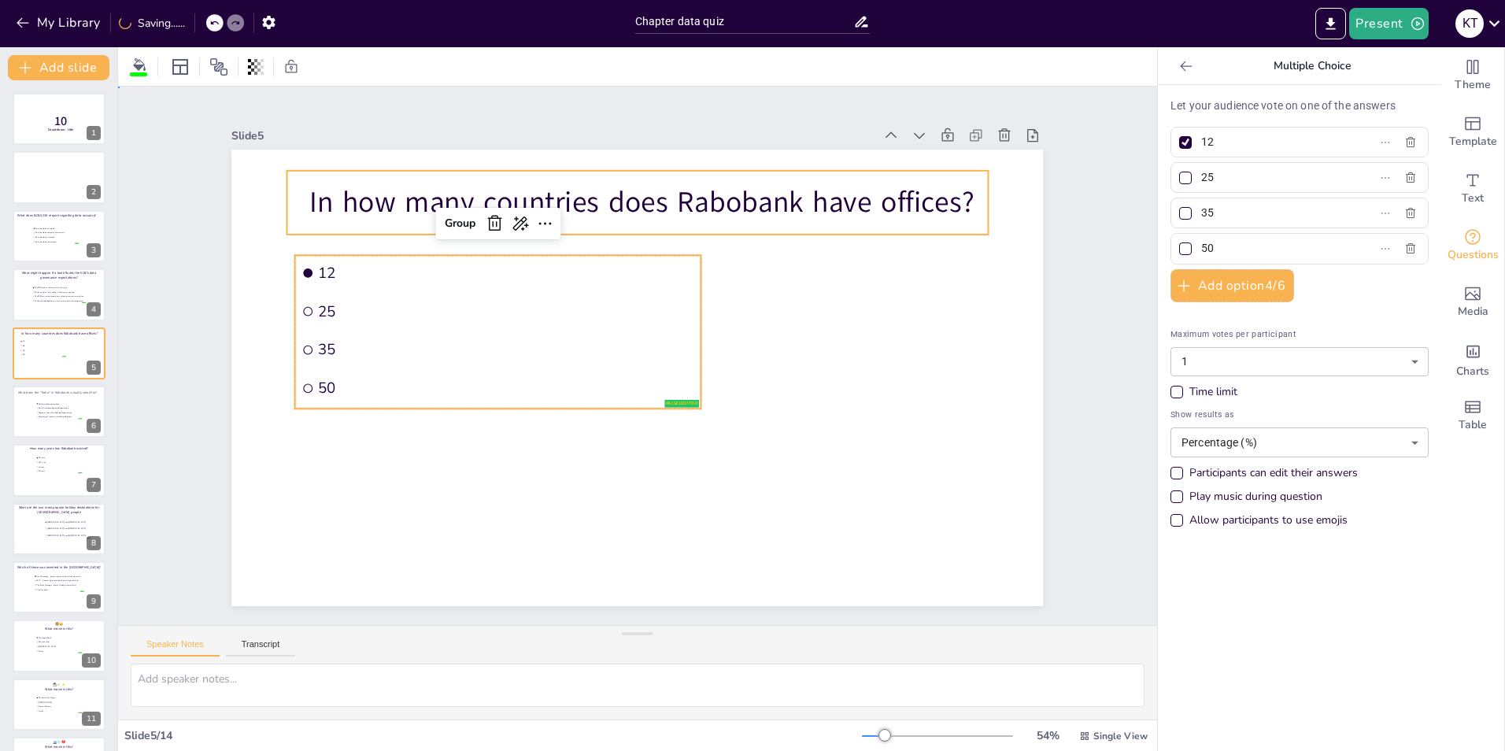
click at [323, 196] on p "In how many countries does Rabobank have offices?" at bounding box center [637, 203] width 701 height 40
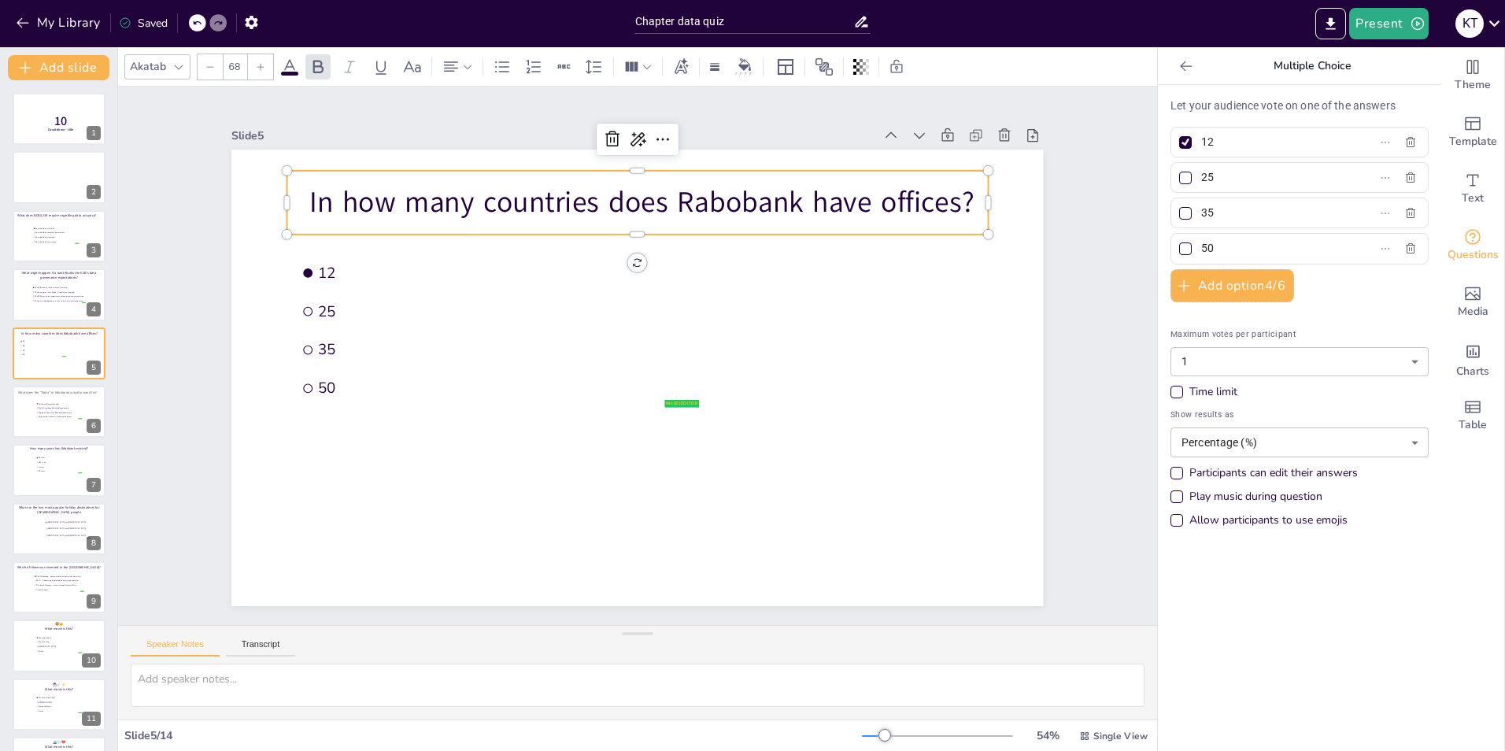
click at [323, 196] on p "In how many countries does Rabobank have offices?" at bounding box center [637, 203] width 701 height 40
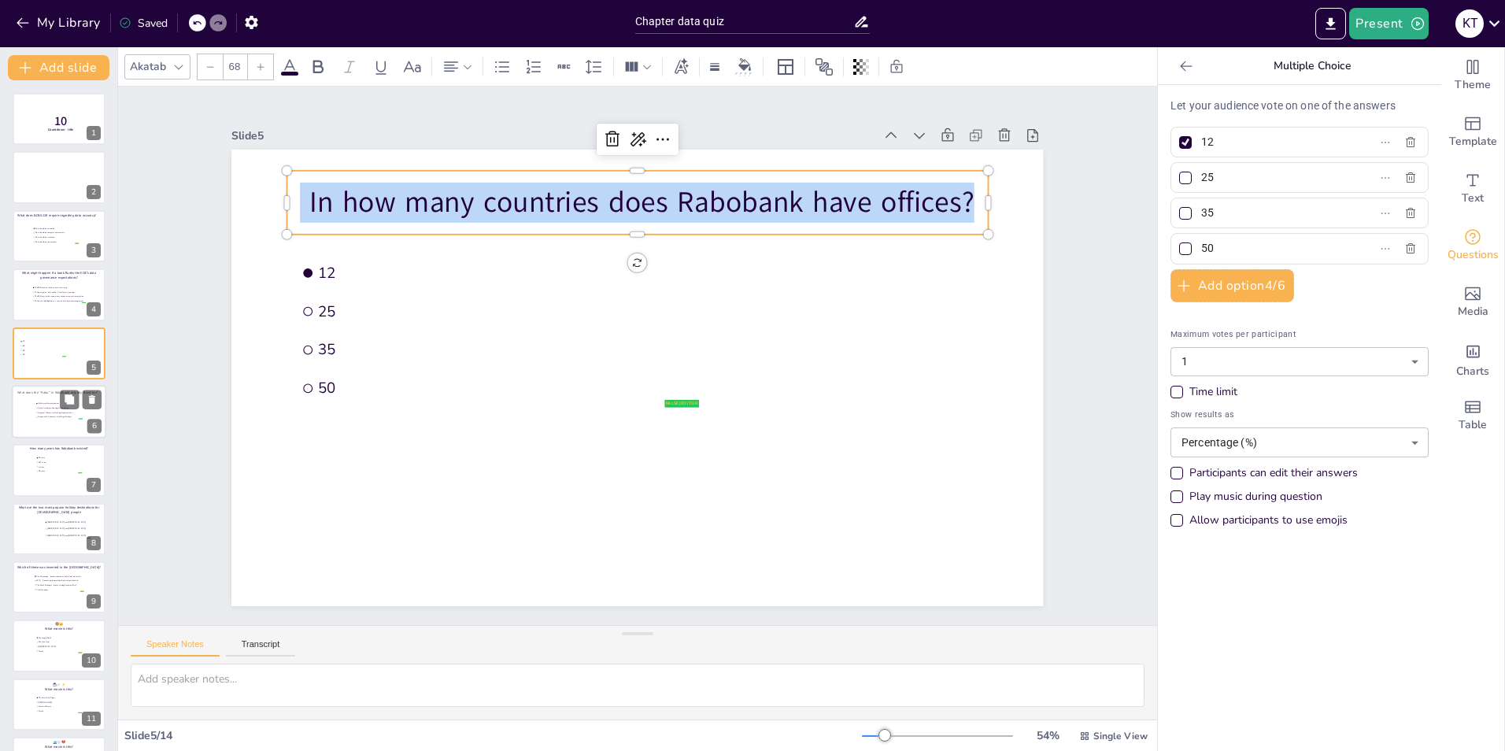
click at [49, 414] on li "Regional Alliance for Banking Opportunities" at bounding box center [58, 412] width 47 height 4
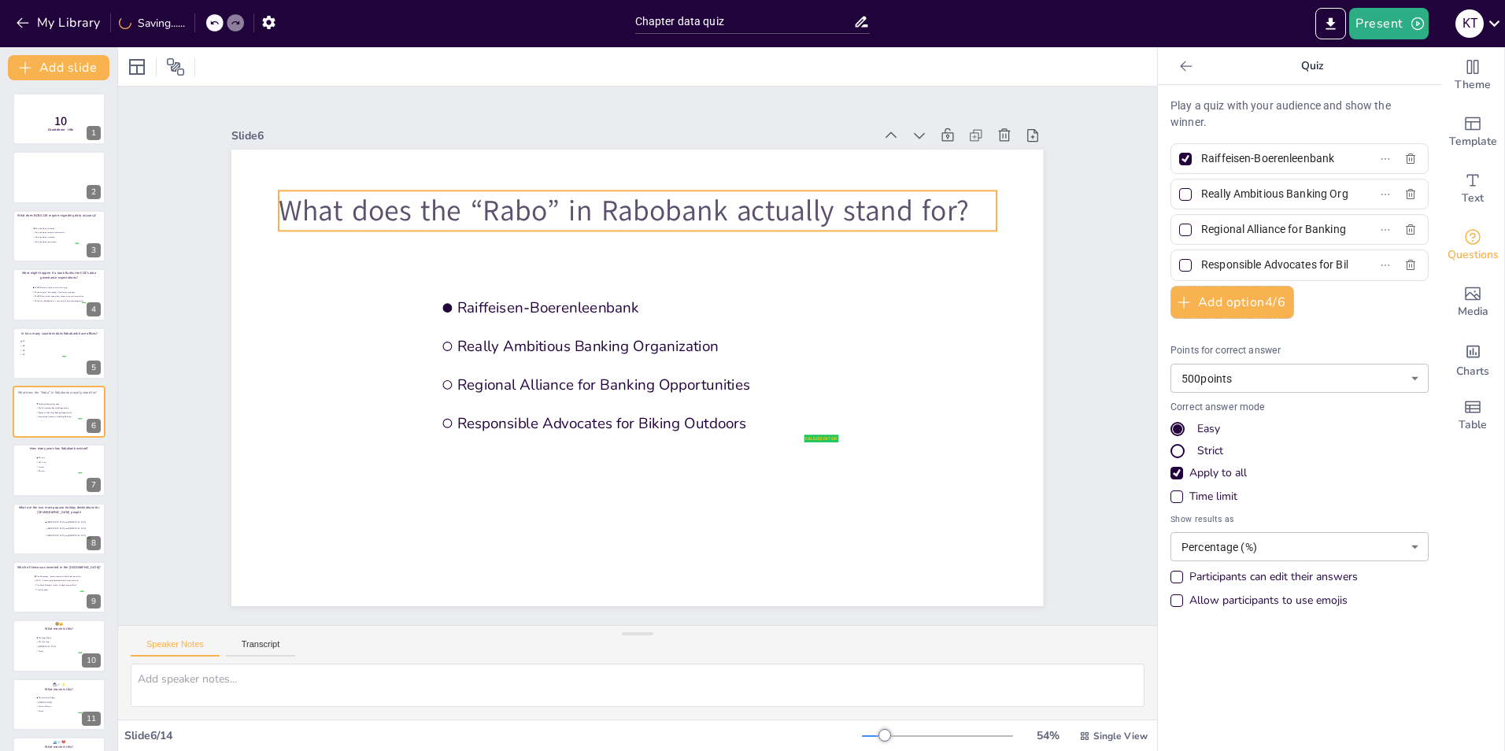
click at [279, 208] on p "What does the “Rabo” in Rabobank actually stand for?" at bounding box center [637, 210] width 717 height 40
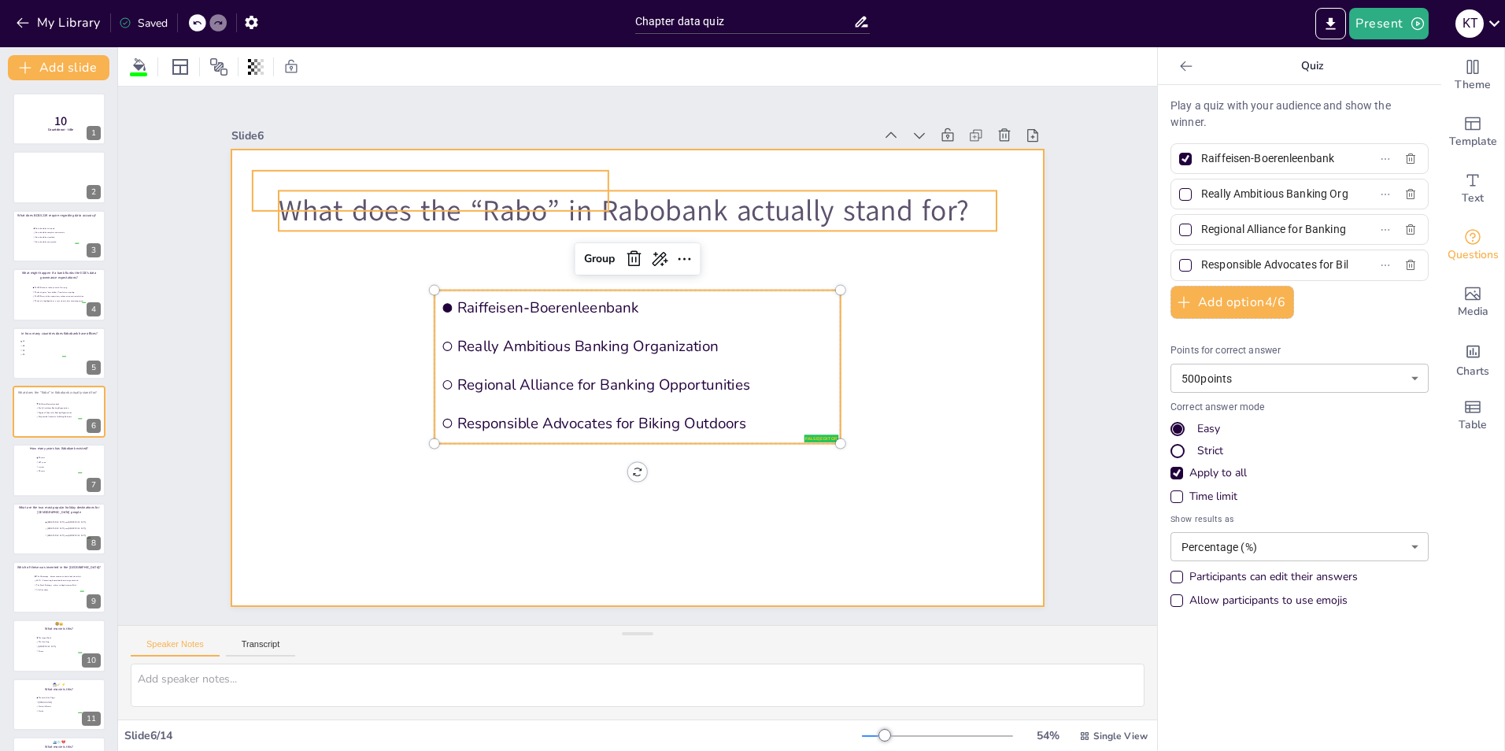
click at [280, 252] on div at bounding box center [636, 378] width 811 height 457
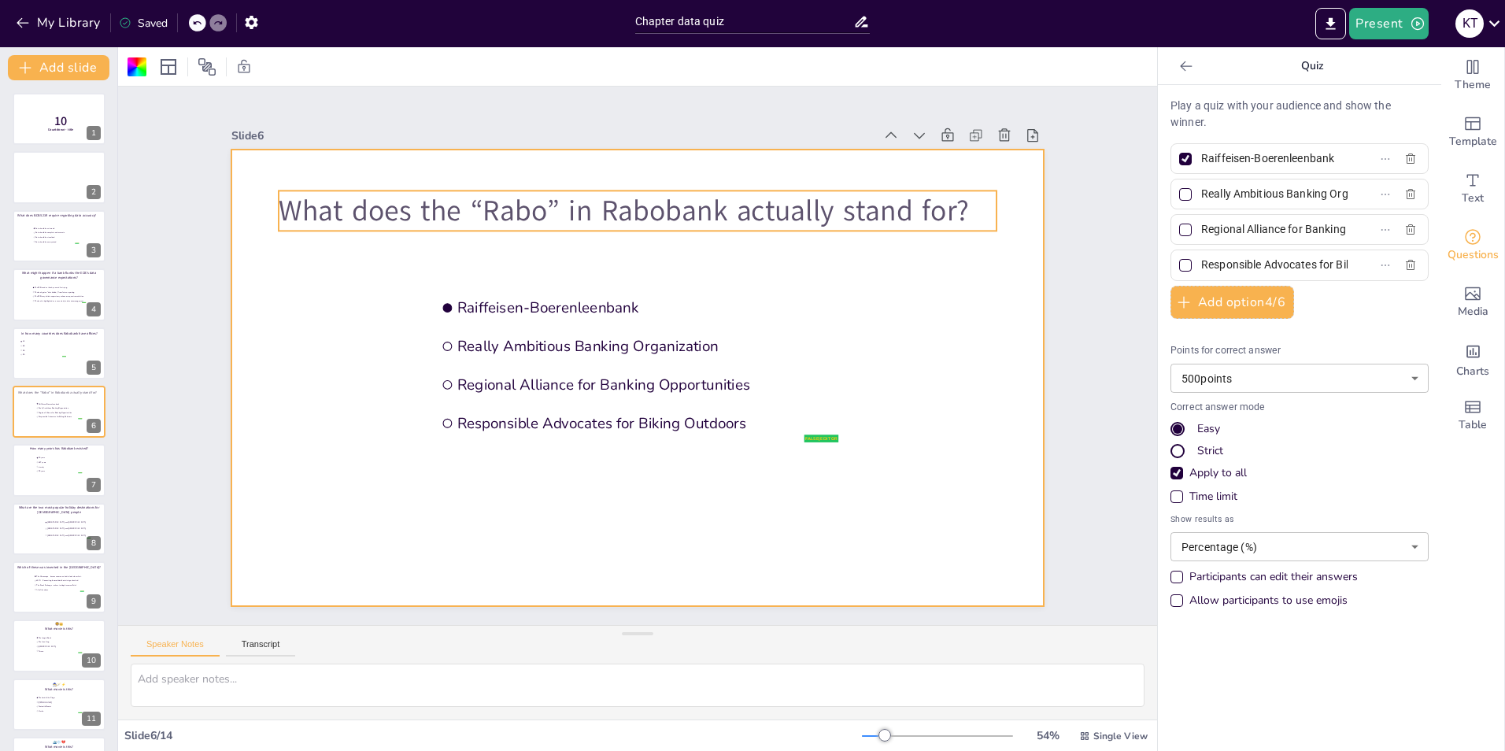
click at [331, 218] on p "What does the “Rabo” in Rabobank actually stand for?" at bounding box center [637, 210] width 717 height 40
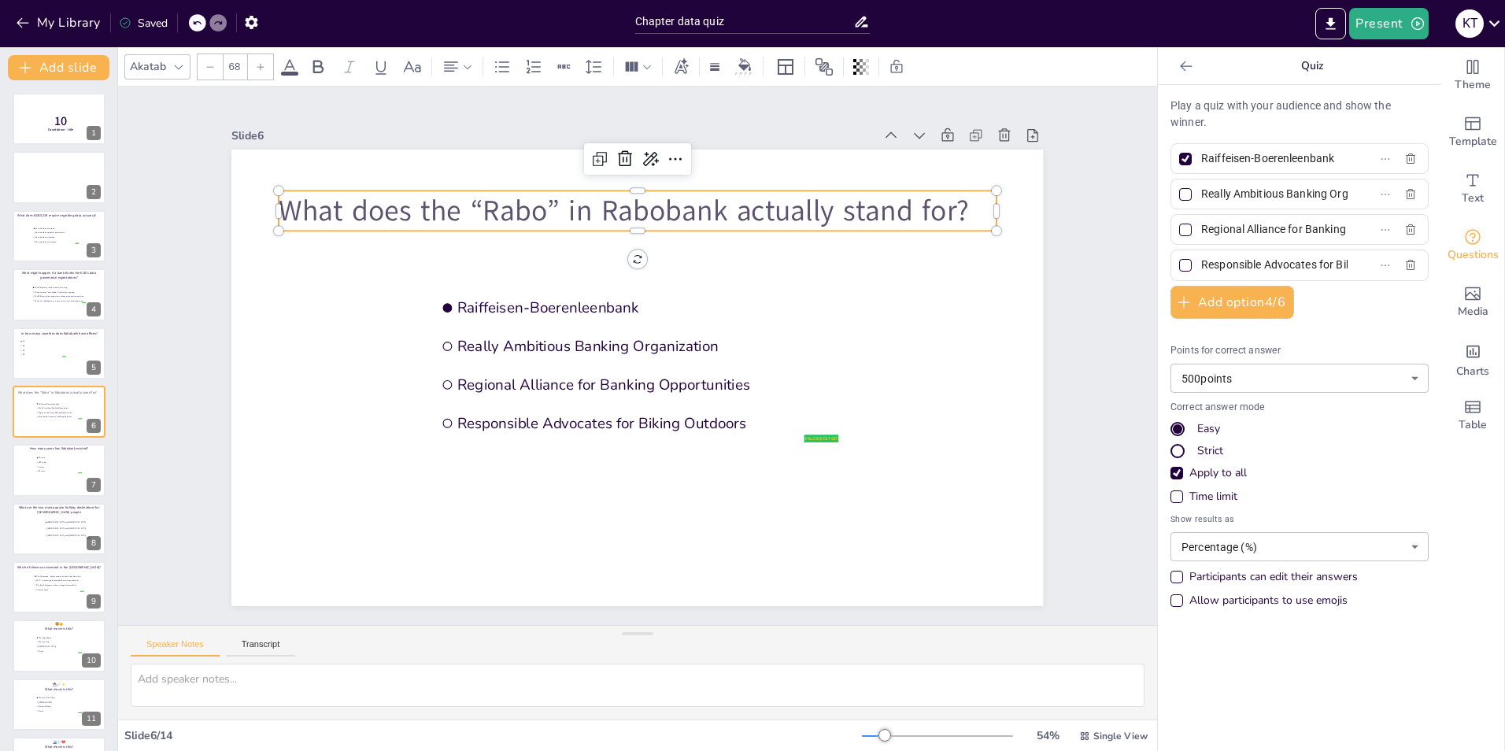
click at [333, 212] on p "What does the “Rabo” in Rabobank actually stand for?" at bounding box center [637, 210] width 717 height 40
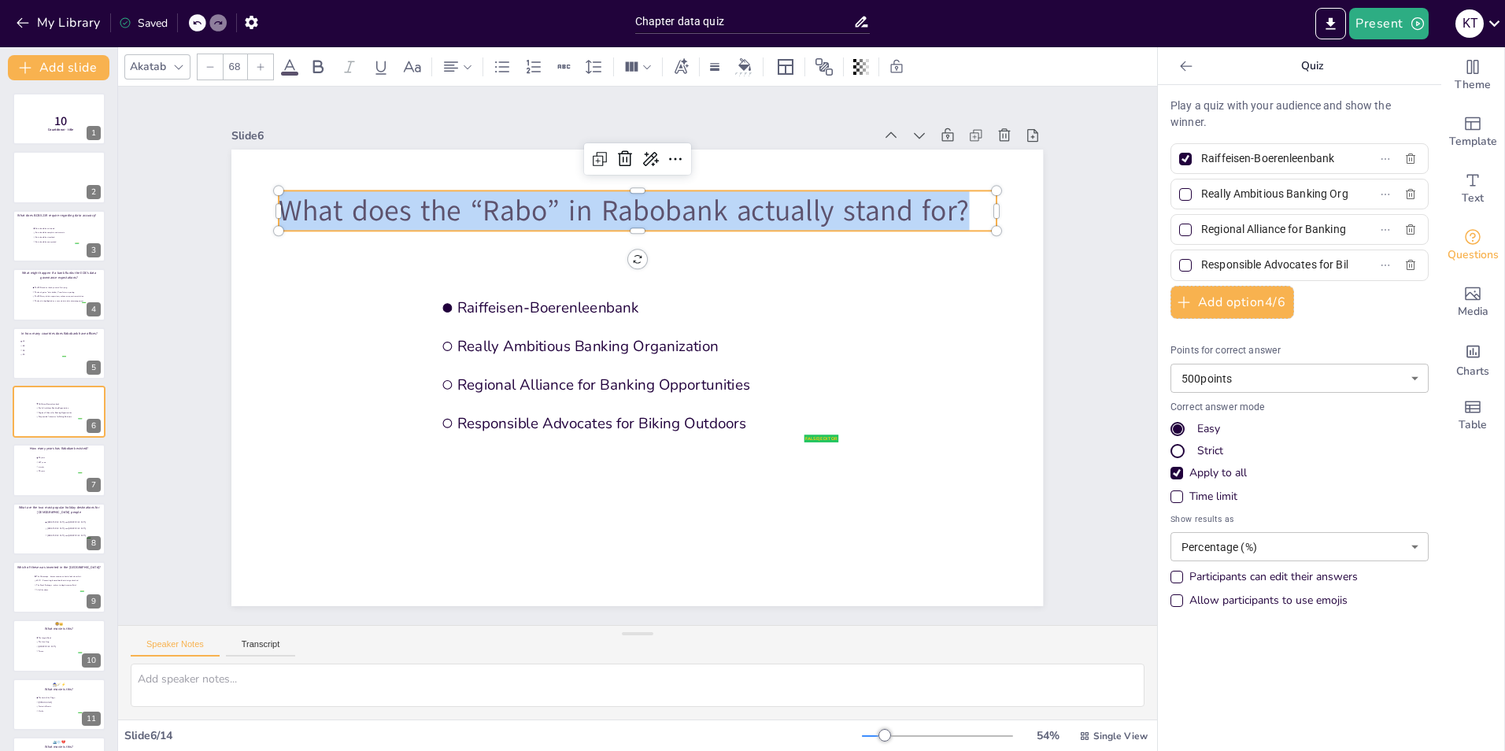
copy p "What does the “Rabo” in Rabobank actually stand for?"
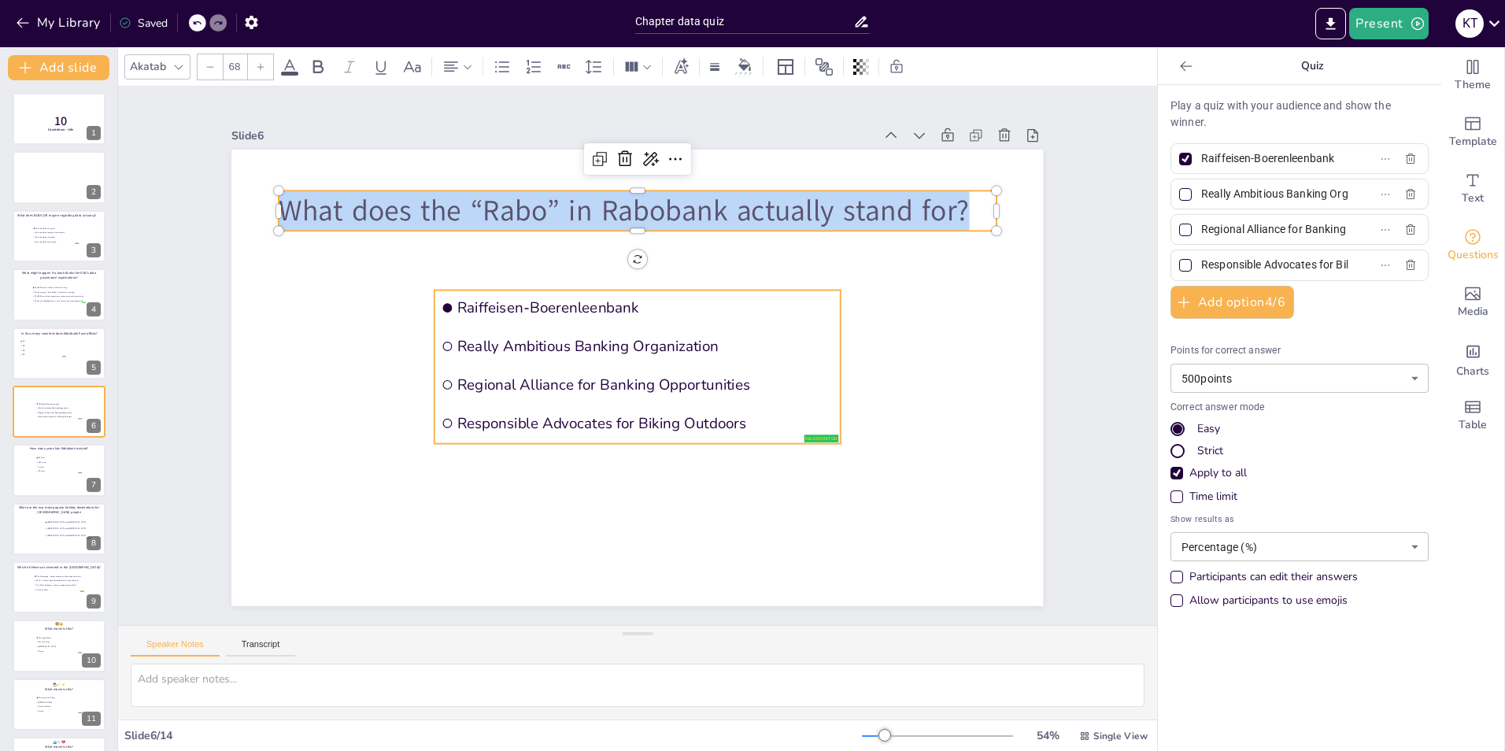
click at [504, 302] on span "Raiffeisen-Boerenleenbank" at bounding box center [645, 308] width 376 height 20
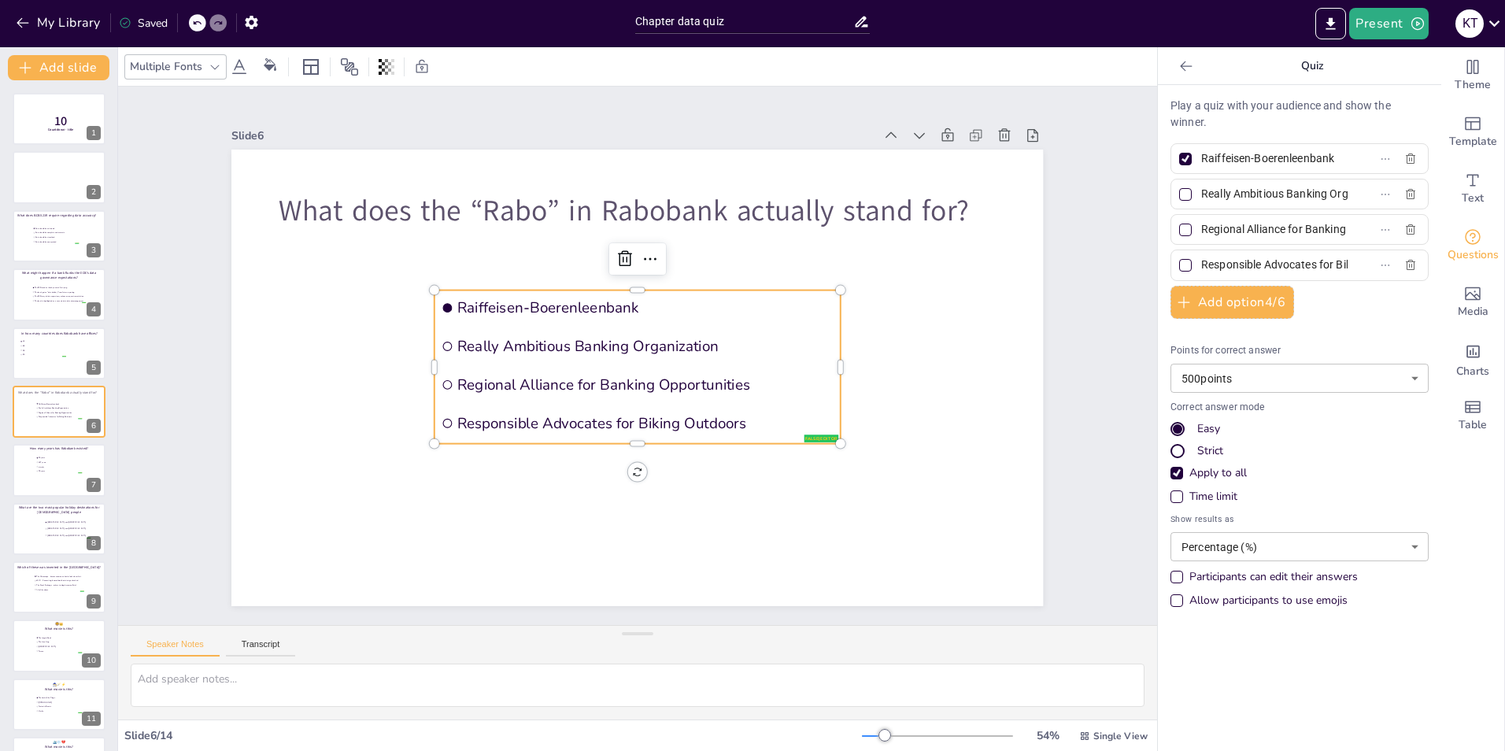
click at [1273, 157] on input "Raiffeisen-Boerenleenbank" at bounding box center [1274, 158] width 146 height 23
click at [467, 338] on span "Really Ambitious Banking Organization" at bounding box center [645, 346] width 376 height 20
click at [1266, 195] on input "Really Ambitious Banking Organization" at bounding box center [1274, 194] width 146 height 23
click at [1273, 229] on input "Regional Alliance for Banking Opportunities" at bounding box center [1274, 229] width 146 height 23
click at [1225, 263] on input "Responsible Advocates for Biking Outdoors" at bounding box center [1274, 264] width 146 height 23
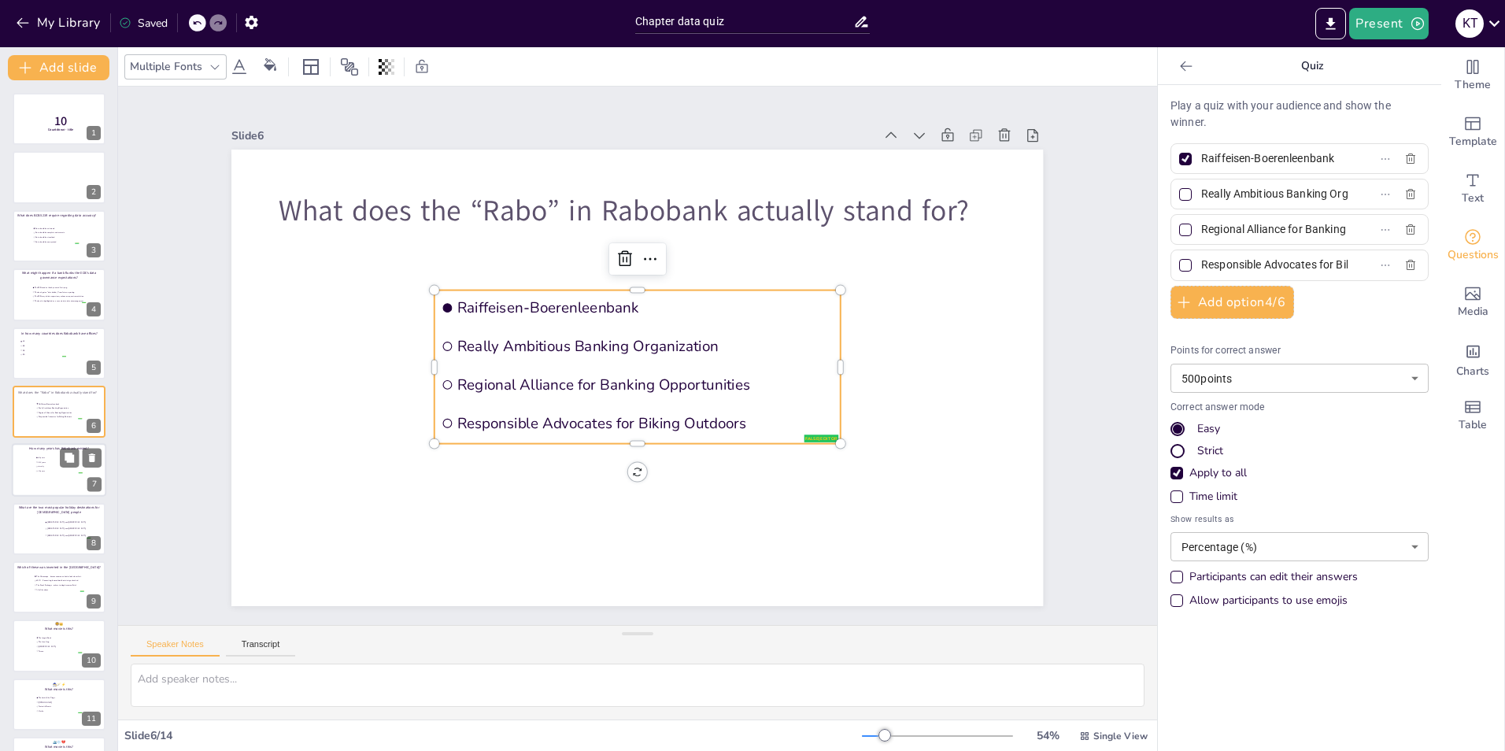
click at [48, 472] on li "78 years" at bounding box center [58, 471] width 47 height 4
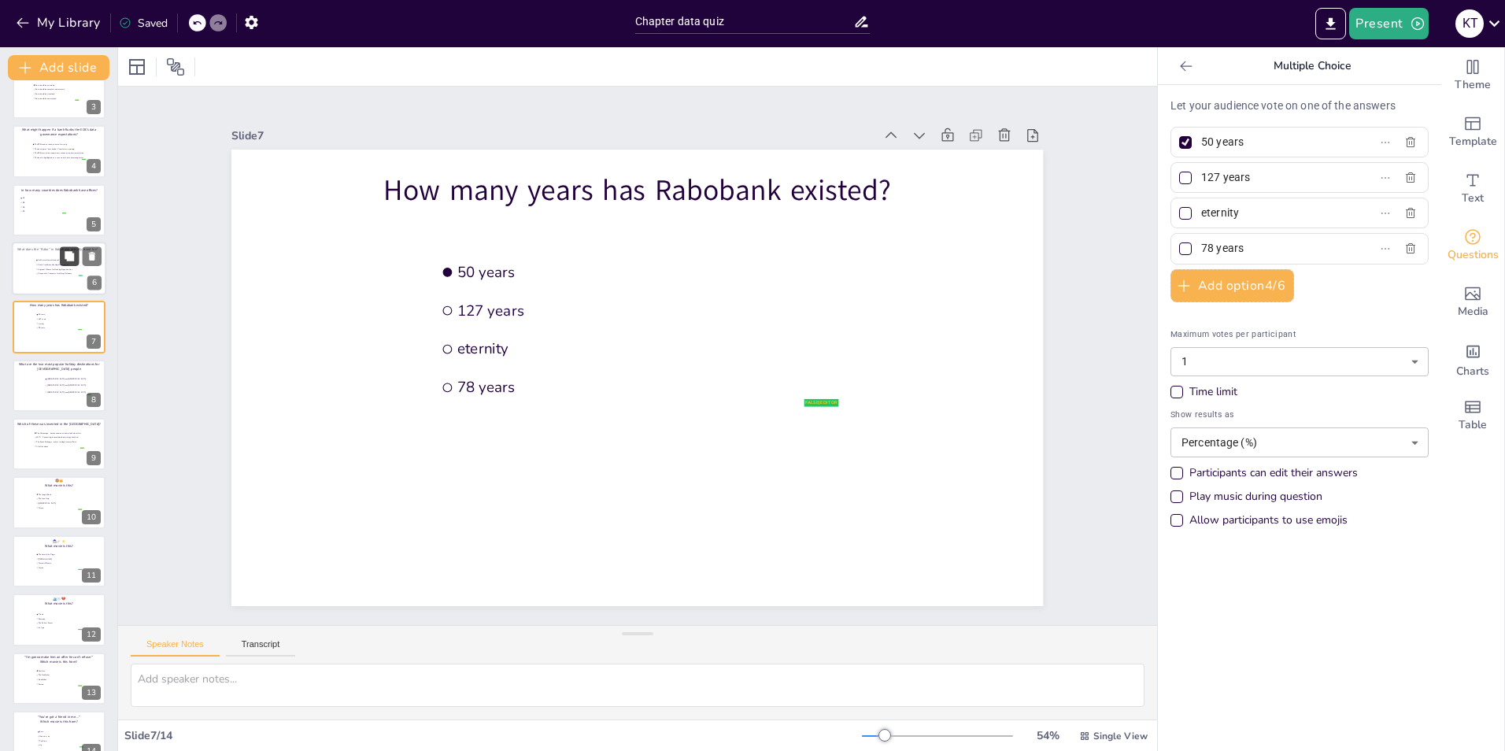
scroll to position [168, 0]
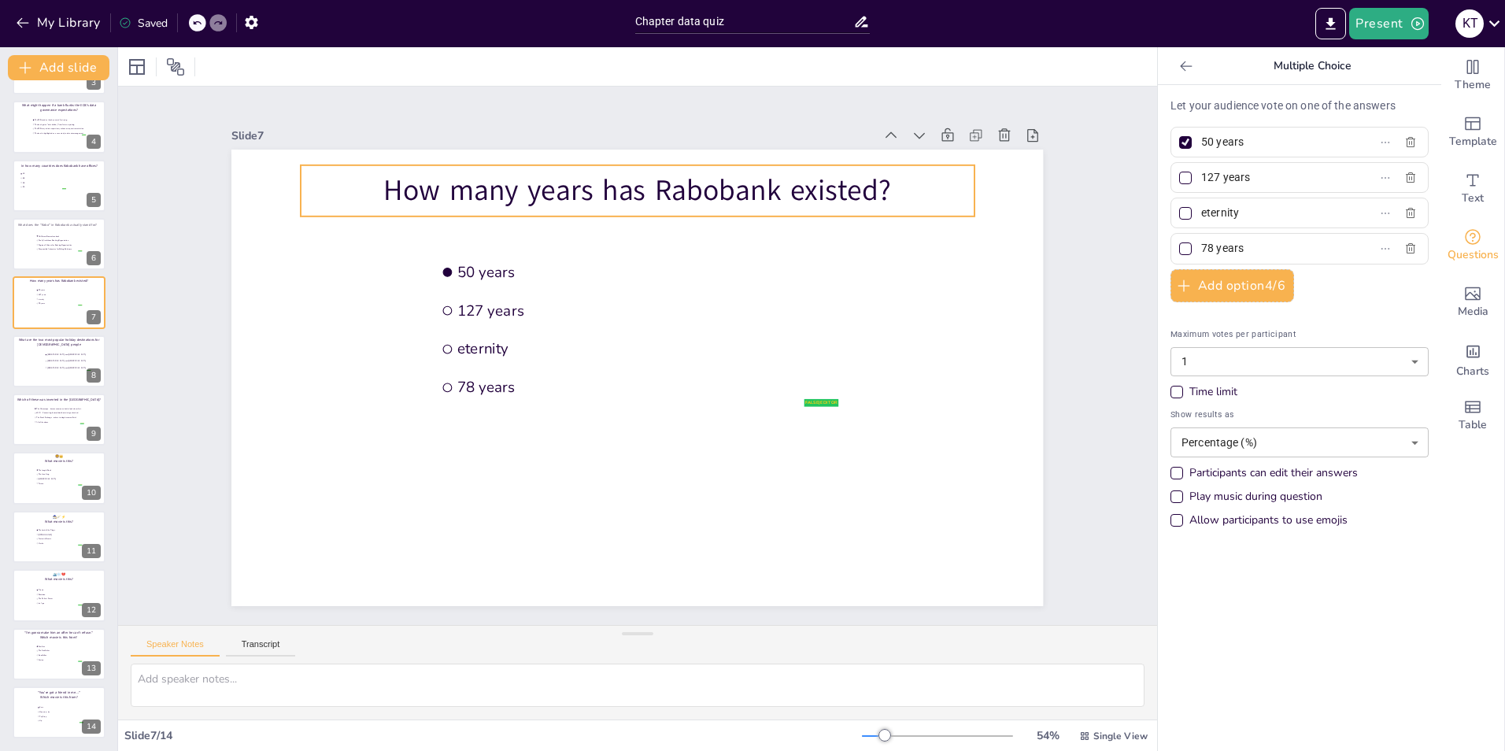
click at [503, 181] on p "How many years has Rabobank existed?" at bounding box center [637, 191] width 673 height 40
click at [504, 187] on p "How many years has Rabobank existed?" at bounding box center [637, 191] width 673 height 40
drag, startPoint x: 1270, startPoint y: 149, endPoint x: 1158, endPoint y: 143, distance: 112.7
click at [1170, 143] on div "50 years" at bounding box center [1299, 142] width 258 height 31
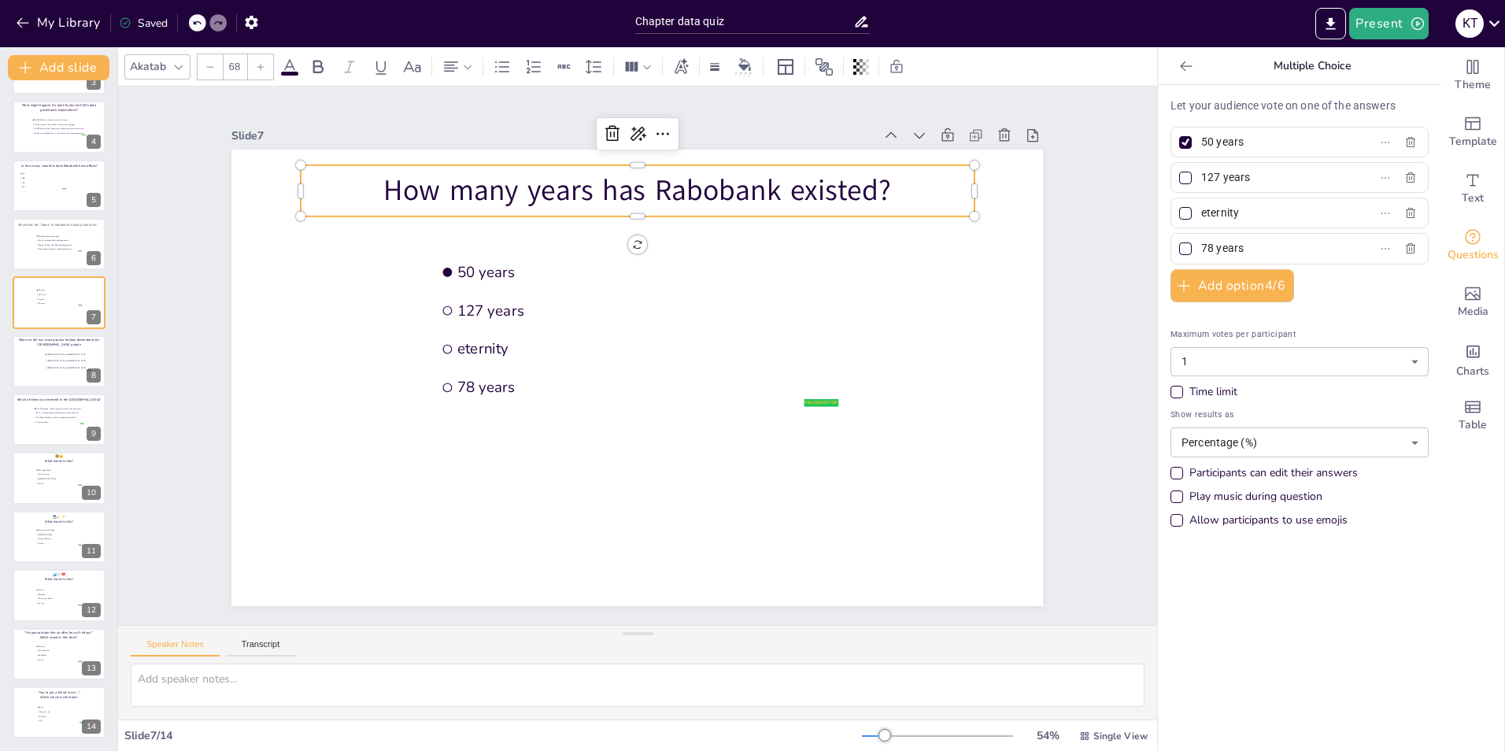
drag, startPoint x: 1235, startPoint y: 246, endPoint x: 1166, endPoint y: 247, distance: 68.5
click at [1176, 247] on label "78 years" at bounding box center [1274, 248] width 197 height 23
click at [1201, 247] on input "78 years" at bounding box center [1274, 248] width 146 height 23
click at [29, 358] on div at bounding box center [59, 362] width 94 height 54
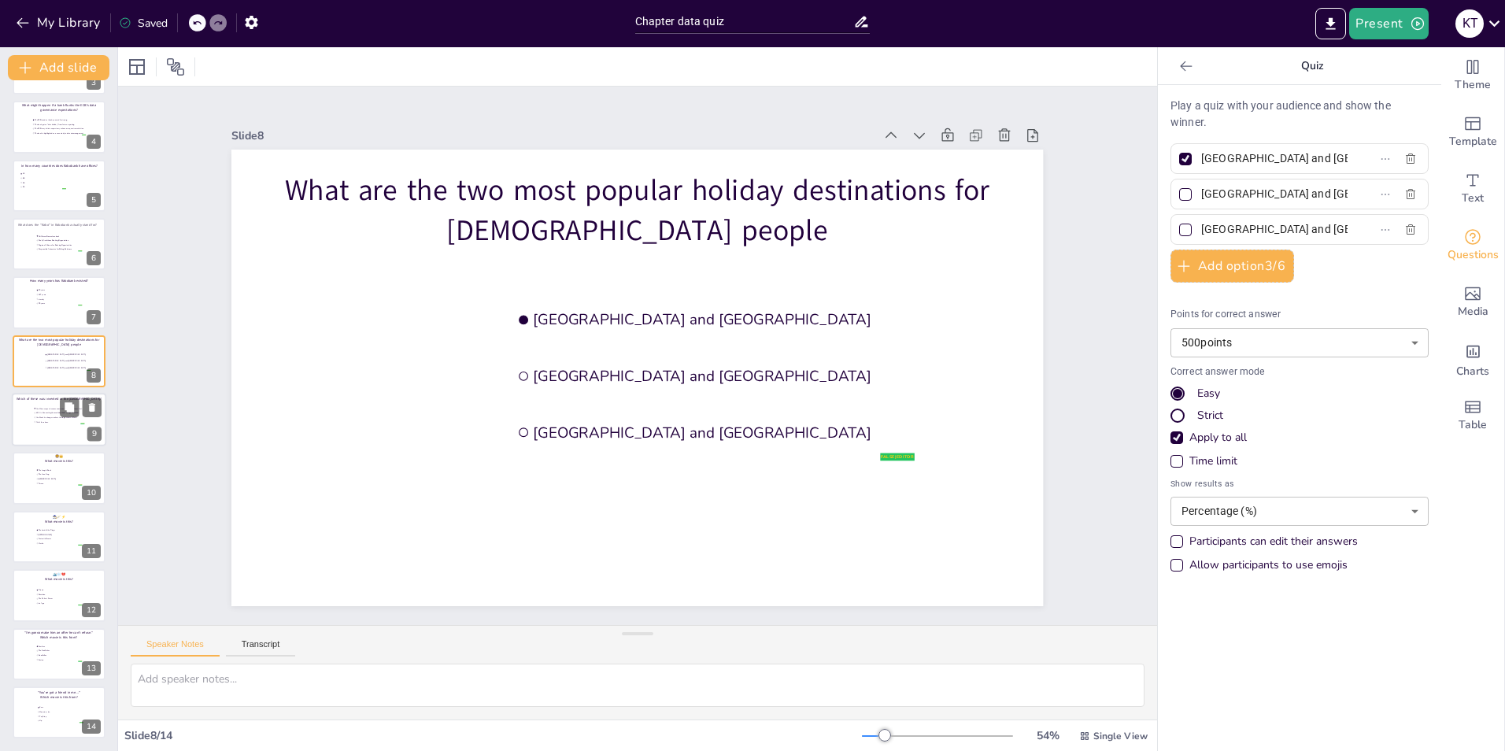
click at [50, 427] on div at bounding box center [59, 420] width 94 height 54
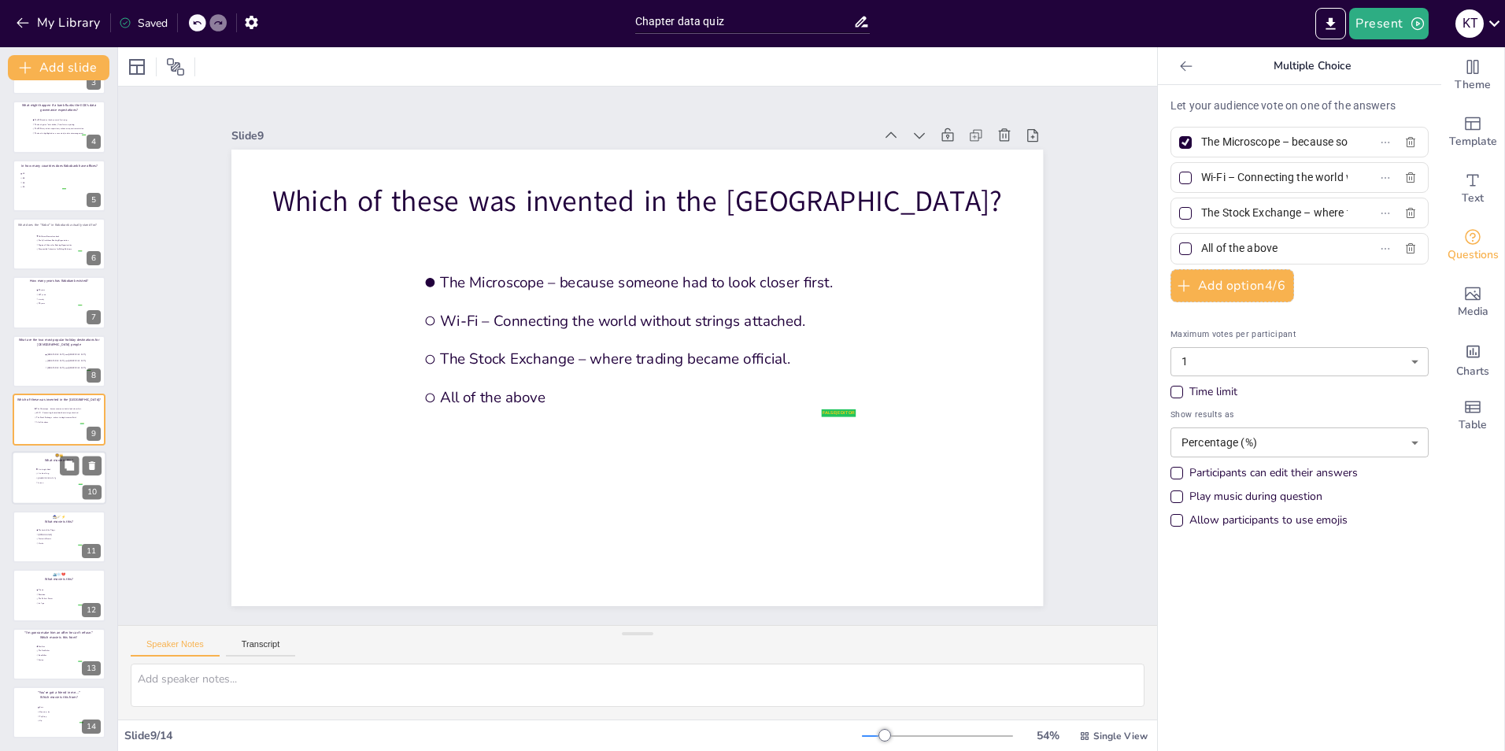
click at [51, 468] on span "The Jungle Book" at bounding box center [60, 469] width 44 height 2
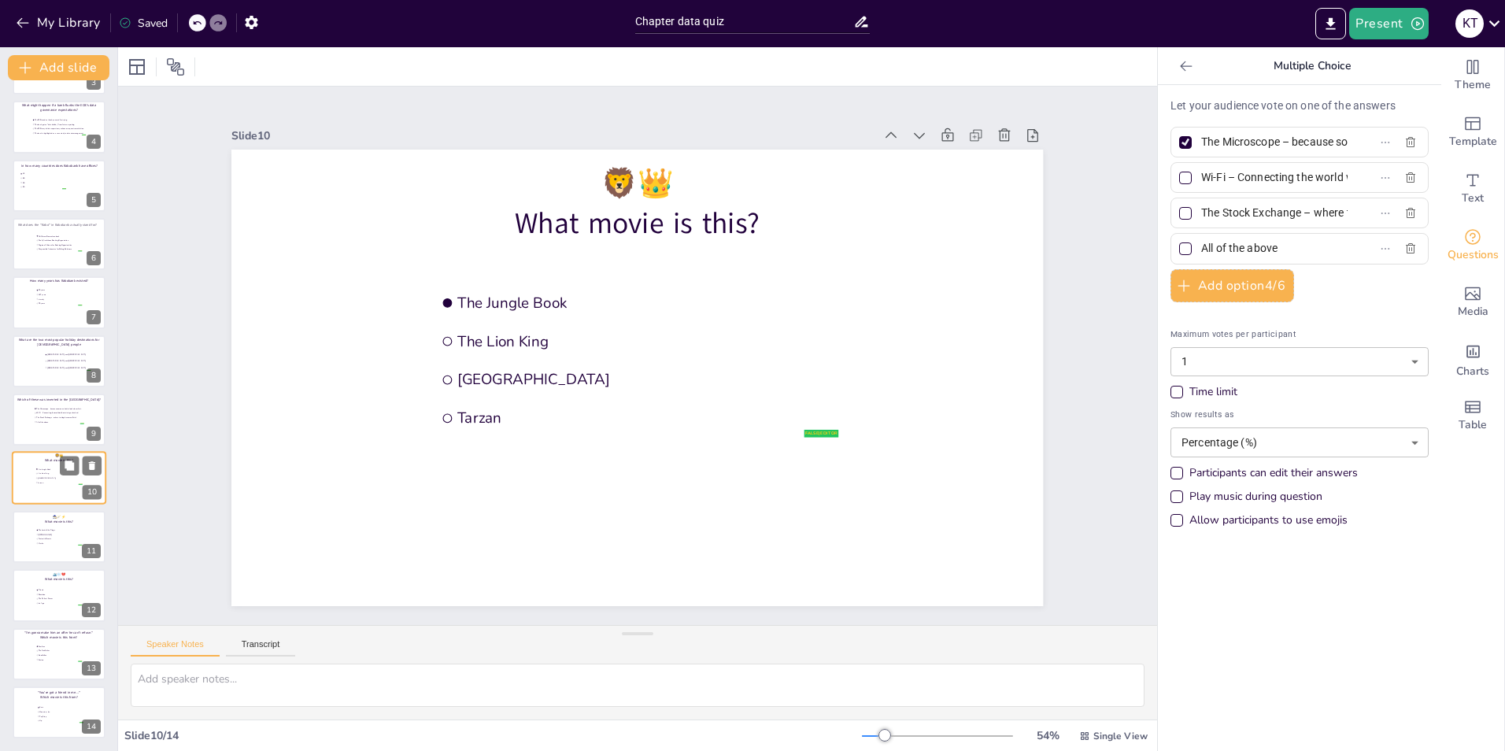
type input "The Jungle Book"
type input "The Lion King"
type input "[GEOGRAPHIC_DATA]"
type input "Tarzan"
click at [48, 353] on span "[GEOGRAPHIC_DATA] and [GEOGRAPHIC_DATA]" at bounding box center [69, 354] width 44 height 2
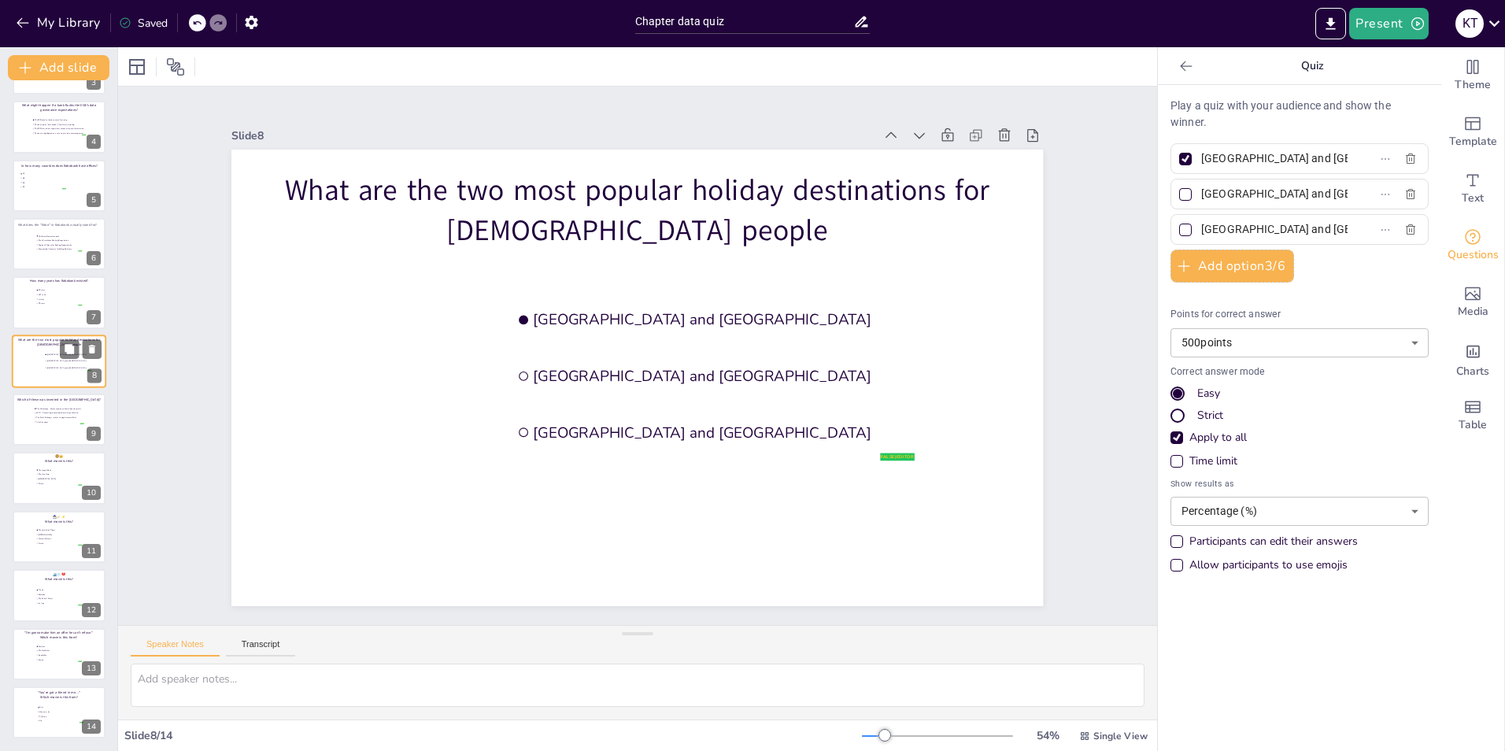
scroll to position [113, 0]
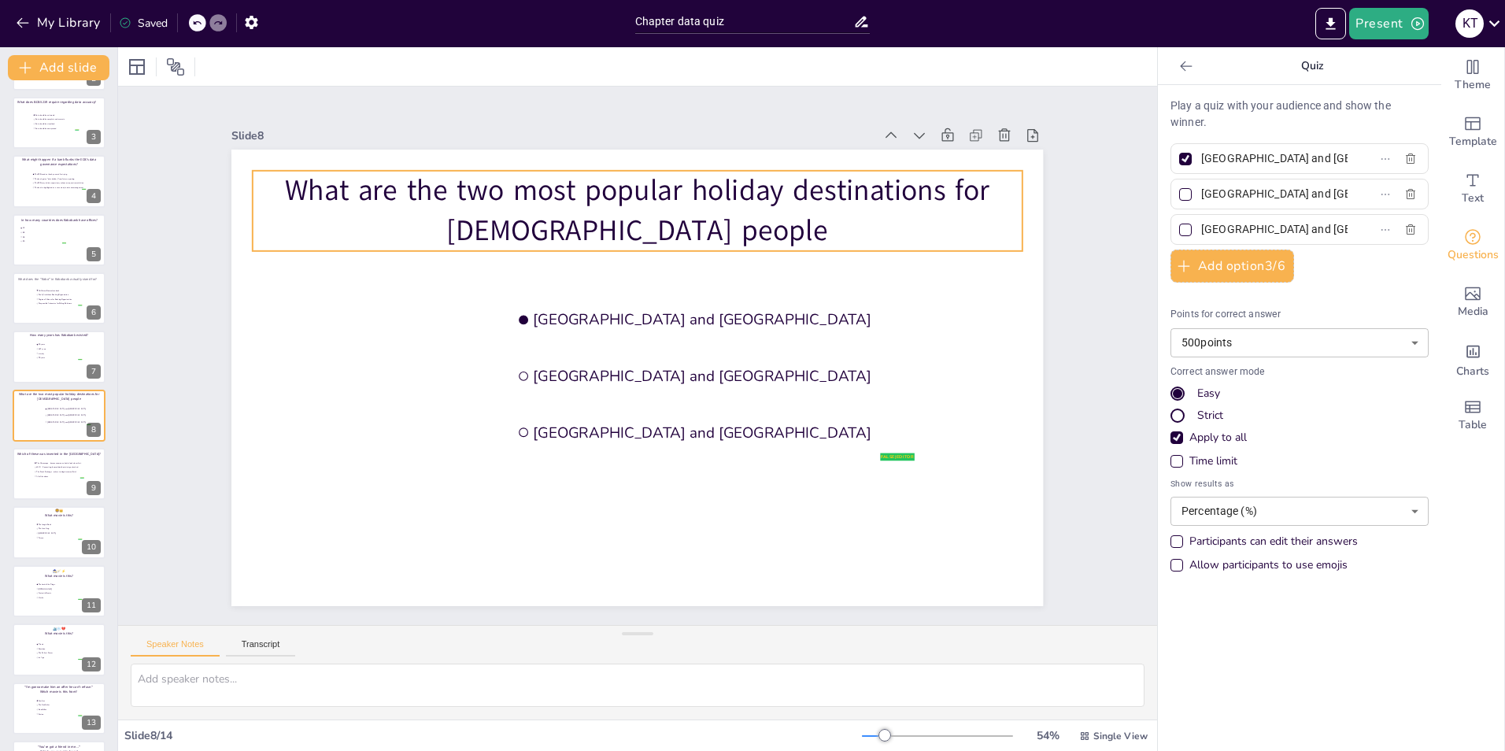
click at [275, 184] on p "What are the two most popular holiday destinations for [DEMOGRAPHIC_DATA] people" at bounding box center [637, 211] width 769 height 80
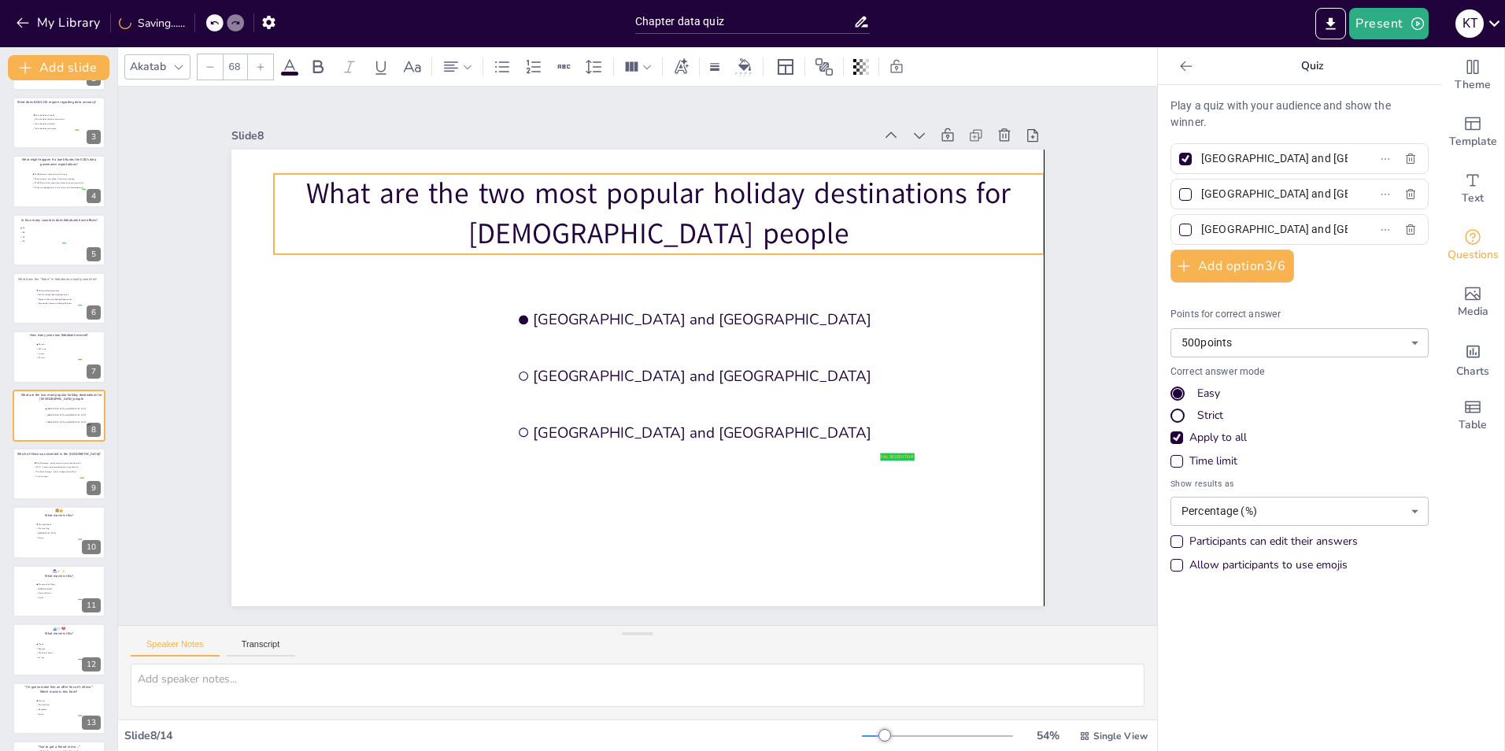
drag, startPoint x: 275, startPoint y: 176, endPoint x: 295, endPoint y: 179, distance: 19.9
click at [295, 179] on p "What are the two most popular holiday destinations for [DEMOGRAPHIC_DATA] people" at bounding box center [658, 214] width 769 height 80
click at [412, 188] on p "What are the two most popular holiday destinations for [DEMOGRAPHIC_DATA] people" at bounding box center [658, 214] width 769 height 80
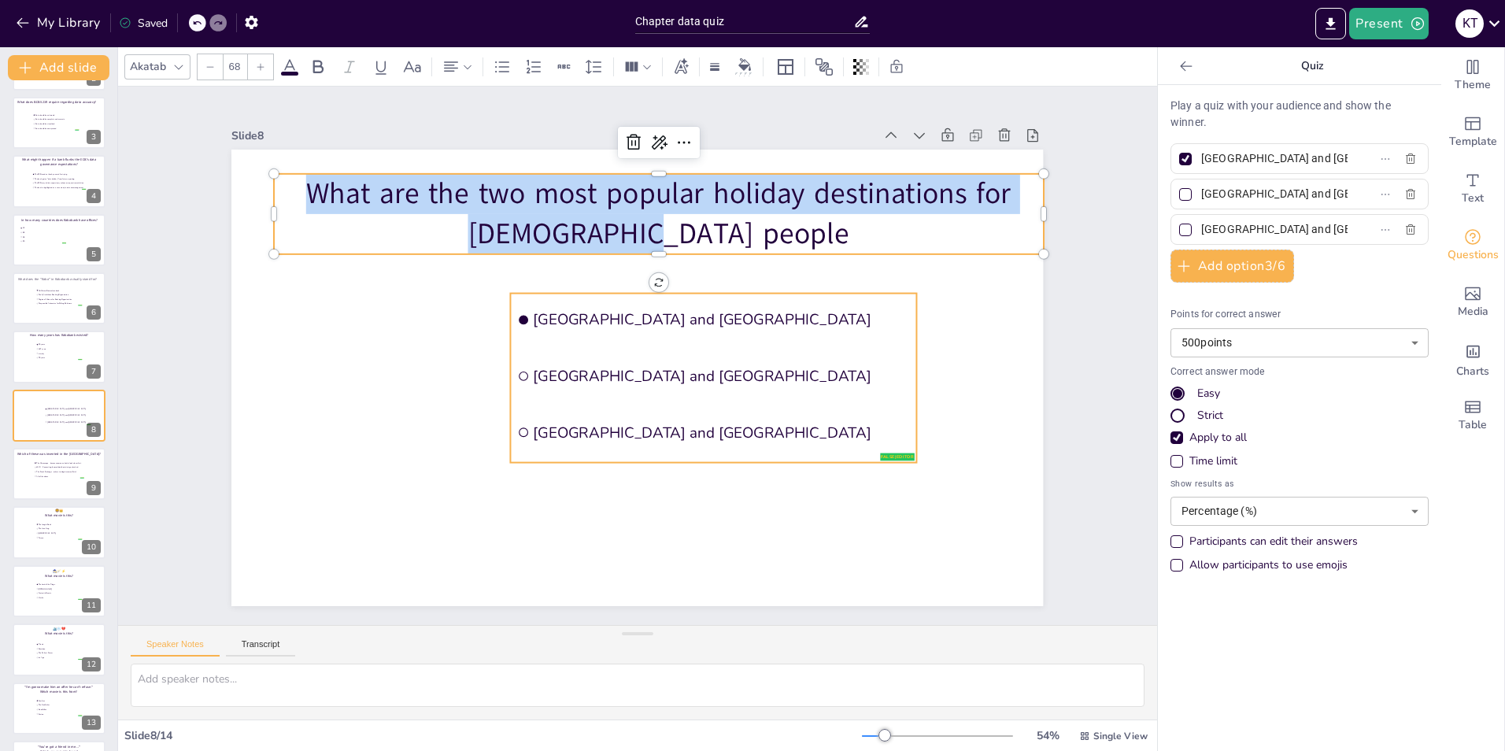
click at [568, 311] on span "[GEOGRAPHIC_DATA] and [GEOGRAPHIC_DATA]" at bounding box center [722, 320] width 376 height 20
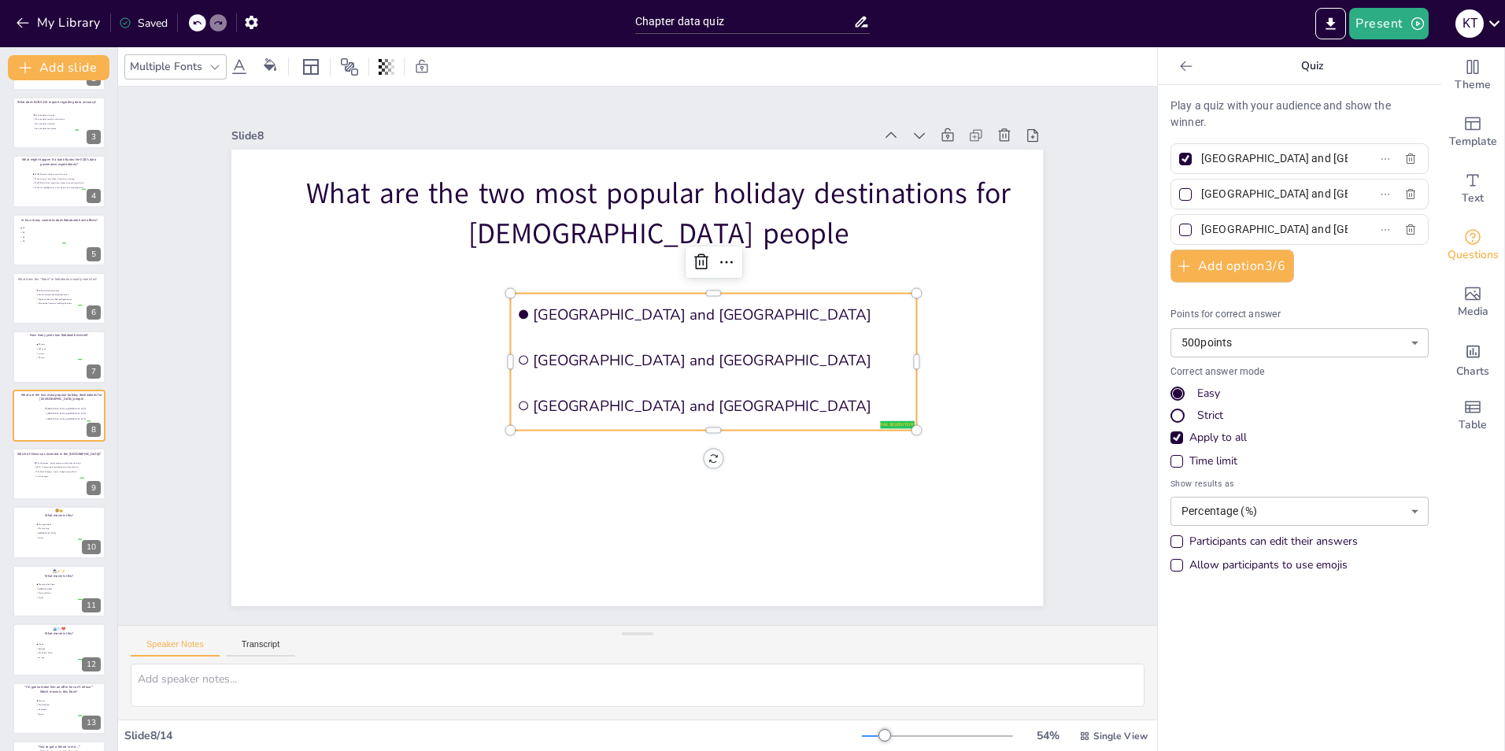
click at [1318, 157] on input "[GEOGRAPHIC_DATA] and [GEOGRAPHIC_DATA]" at bounding box center [1274, 158] width 146 height 23
drag, startPoint x: 1314, startPoint y: 157, endPoint x: 1185, endPoint y: 161, distance: 130.0
click at [1195, 161] on span "[GEOGRAPHIC_DATA] and [GEOGRAPHIC_DATA]" at bounding box center [1268, 158] width 146 height 23
click at [1201, 161] on input "[GEOGRAPHIC_DATA] and [GEOGRAPHIC_DATA]" at bounding box center [1274, 158] width 146 height 23
click at [1313, 186] on input "[GEOGRAPHIC_DATA] and [GEOGRAPHIC_DATA]" at bounding box center [1274, 194] width 146 height 23
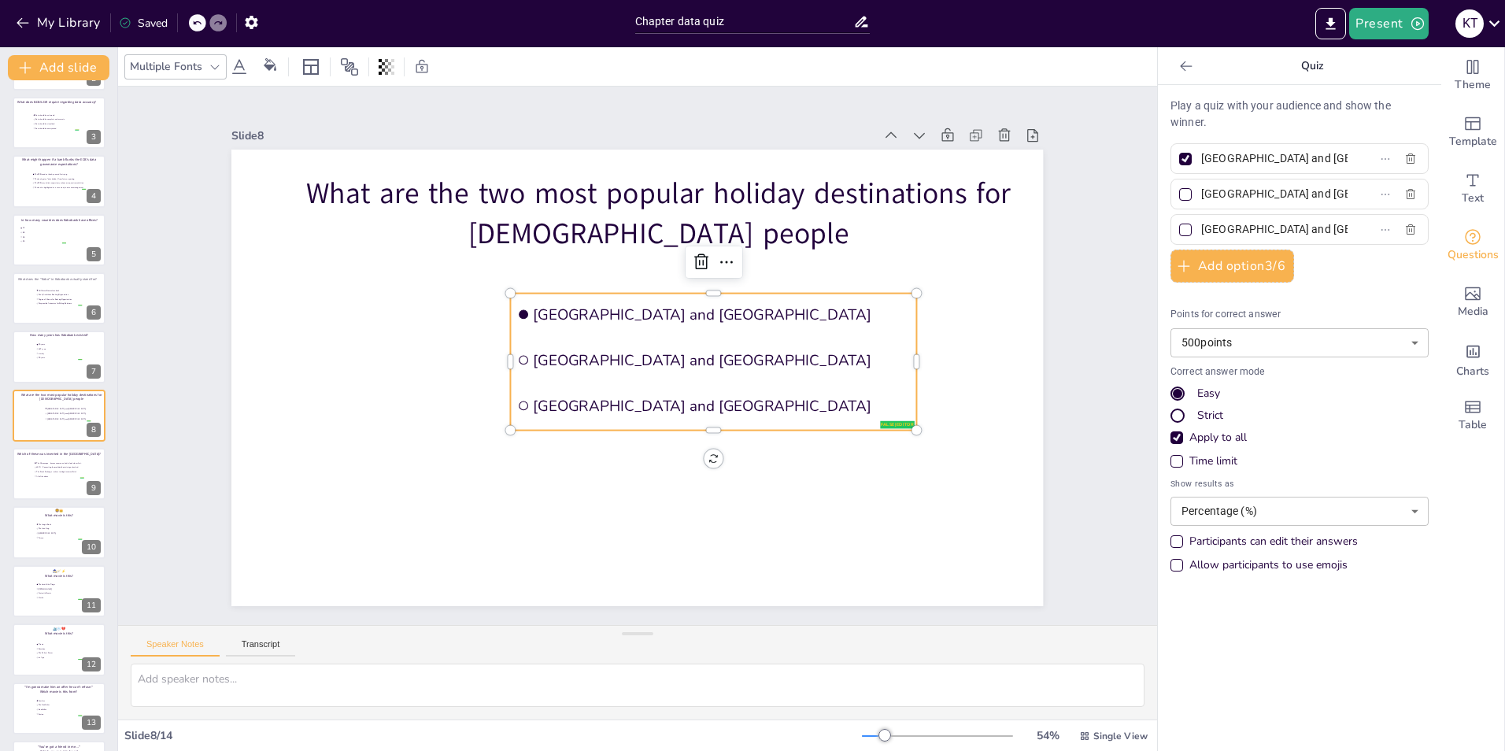
drag, startPoint x: 1301, startPoint y: 194, endPoint x: 1192, endPoint y: 198, distance: 109.5
click at [1201, 198] on input "[GEOGRAPHIC_DATA] and [GEOGRAPHIC_DATA]" at bounding box center [1274, 194] width 146 height 23
click at [639, 399] on span "[GEOGRAPHIC_DATA] and [GEOGRAPHIC_DATA]" at bounding box center [722, 406] width 376 height 20
click at [1294, 219] on input "[GEOGRAPHIC_DATA] and [GEOGRAPHIC_DATA]" at bounding box center [1274, 229] width 146 height 23
click at [42, 460] on li "The Microscope – because someone had to look closer first." at bounding box center [58, 462] width 51 height 4
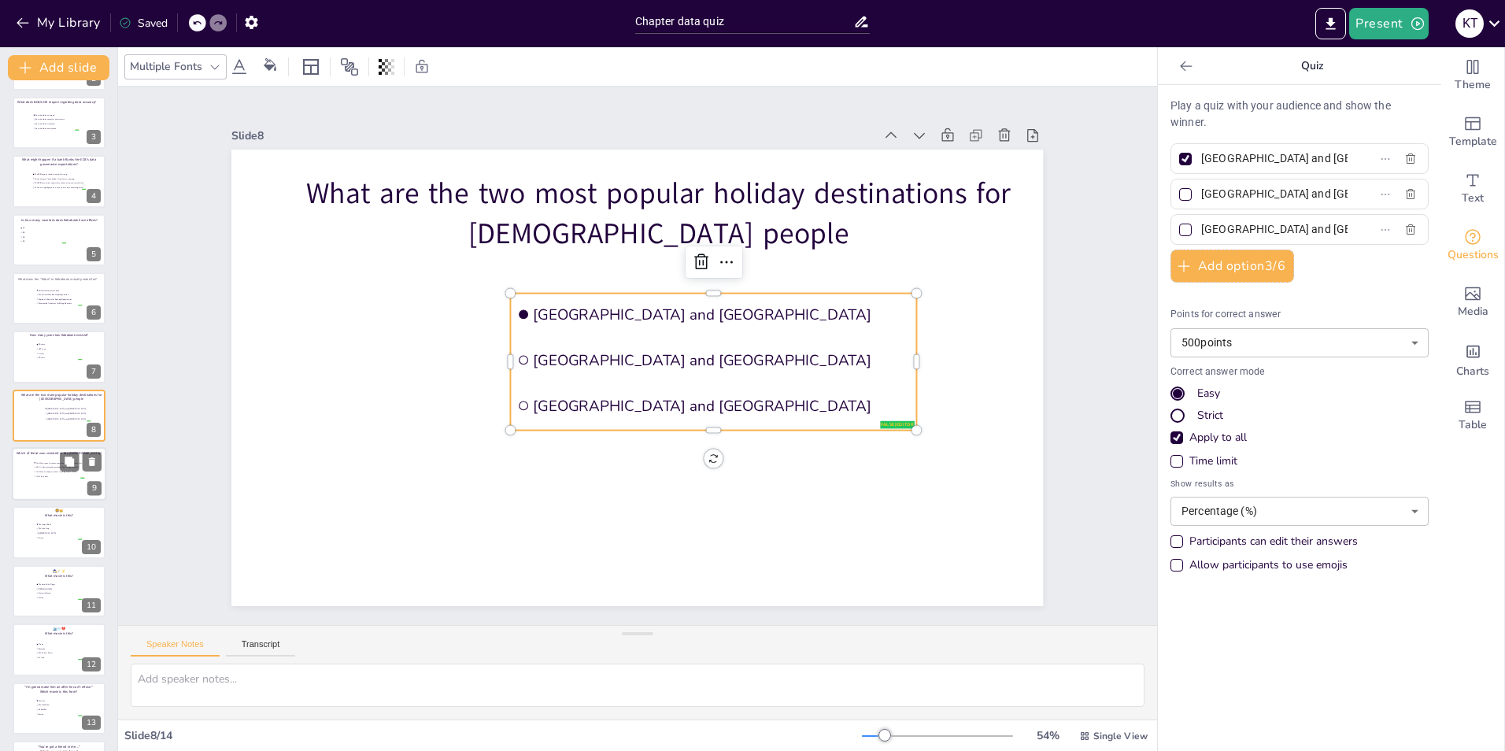
scroll to position [168, 0]
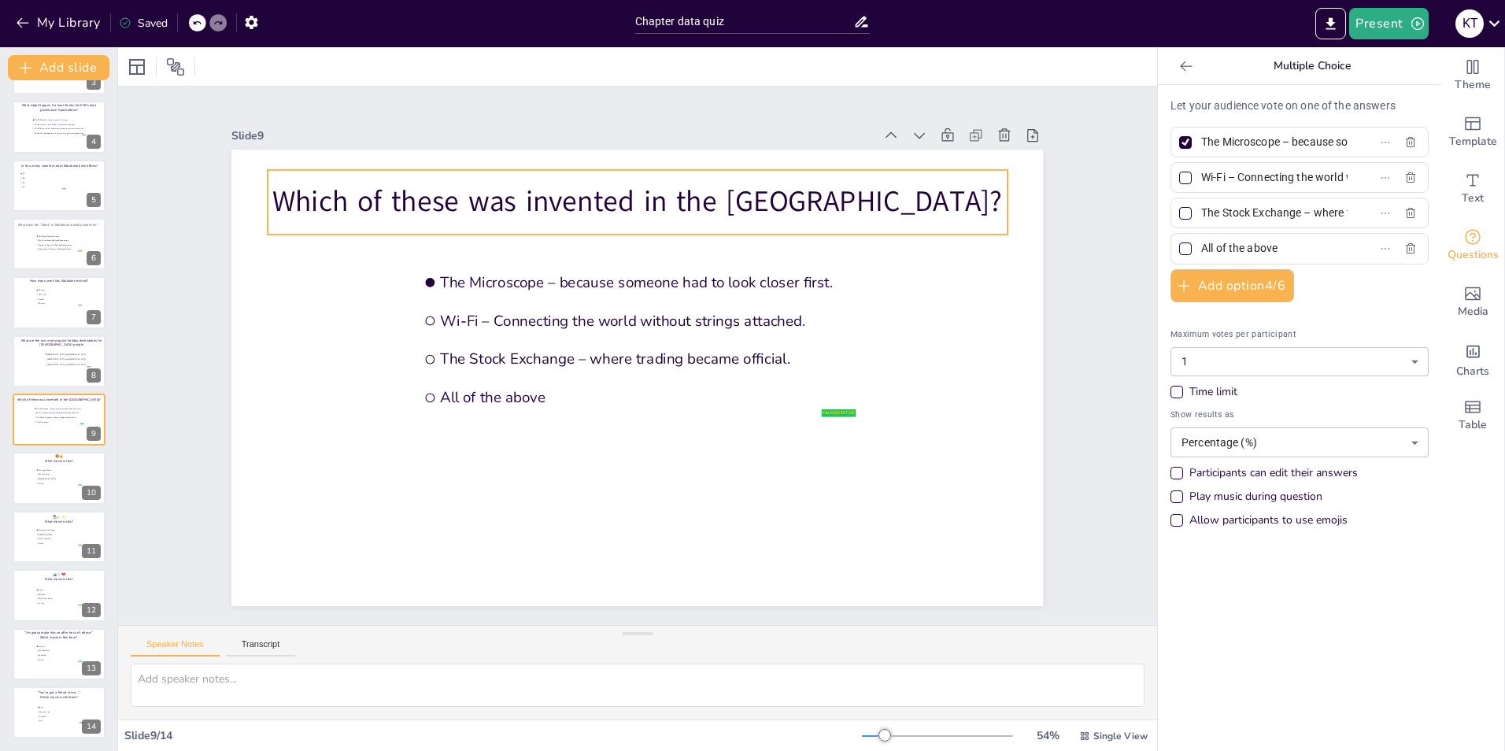
click at [374, 187] on p "Which of these was invented in the [GEOGRAPHIC_DATA]?" at bounding box center [637, 202] width 739 height 40
click at [373, 195] on p "Which of these was invented in the [GEOGRAPHIC_DATA]?" at bounding box center [637, 202] width 739 height 40
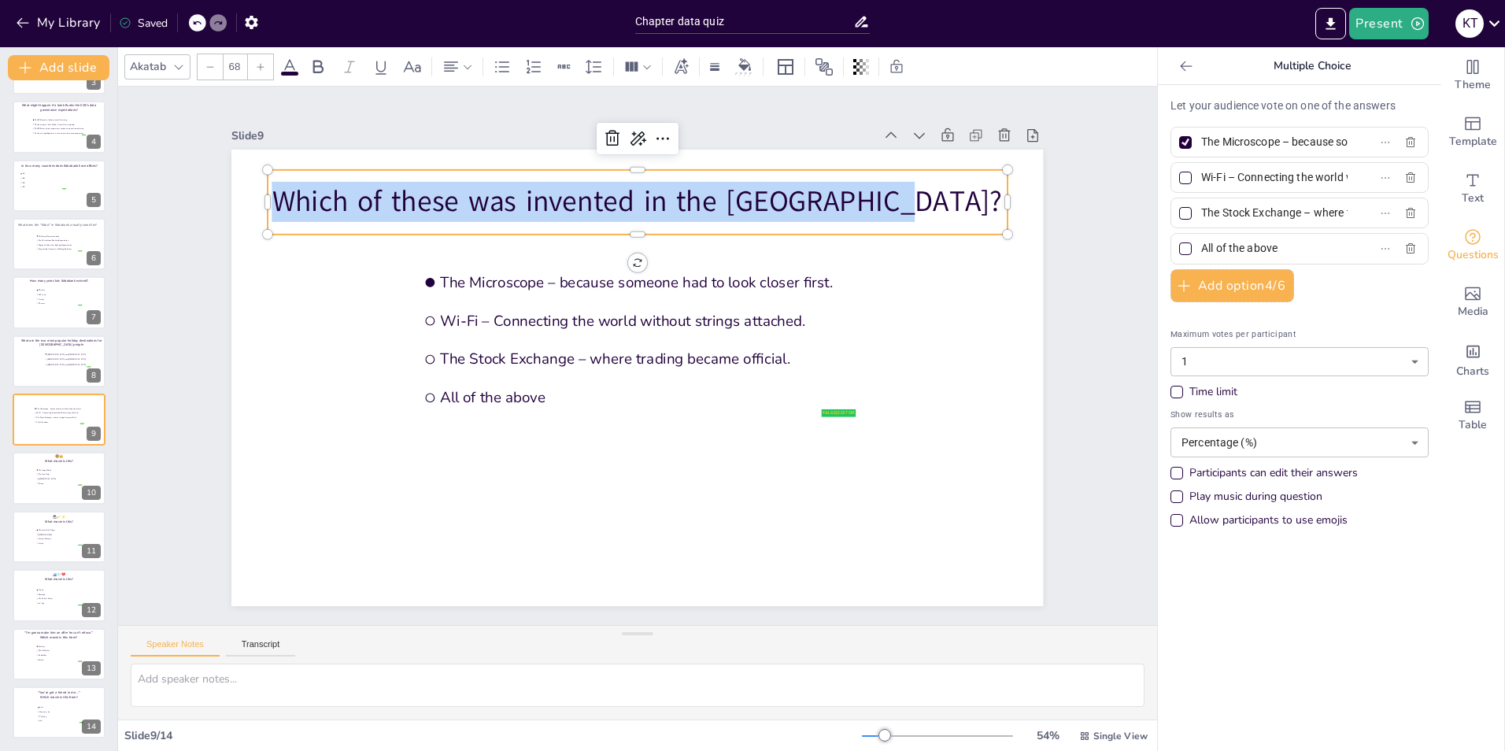
copy p "Which of these was invented in the [GEOGRAPHIC_DATA]?"
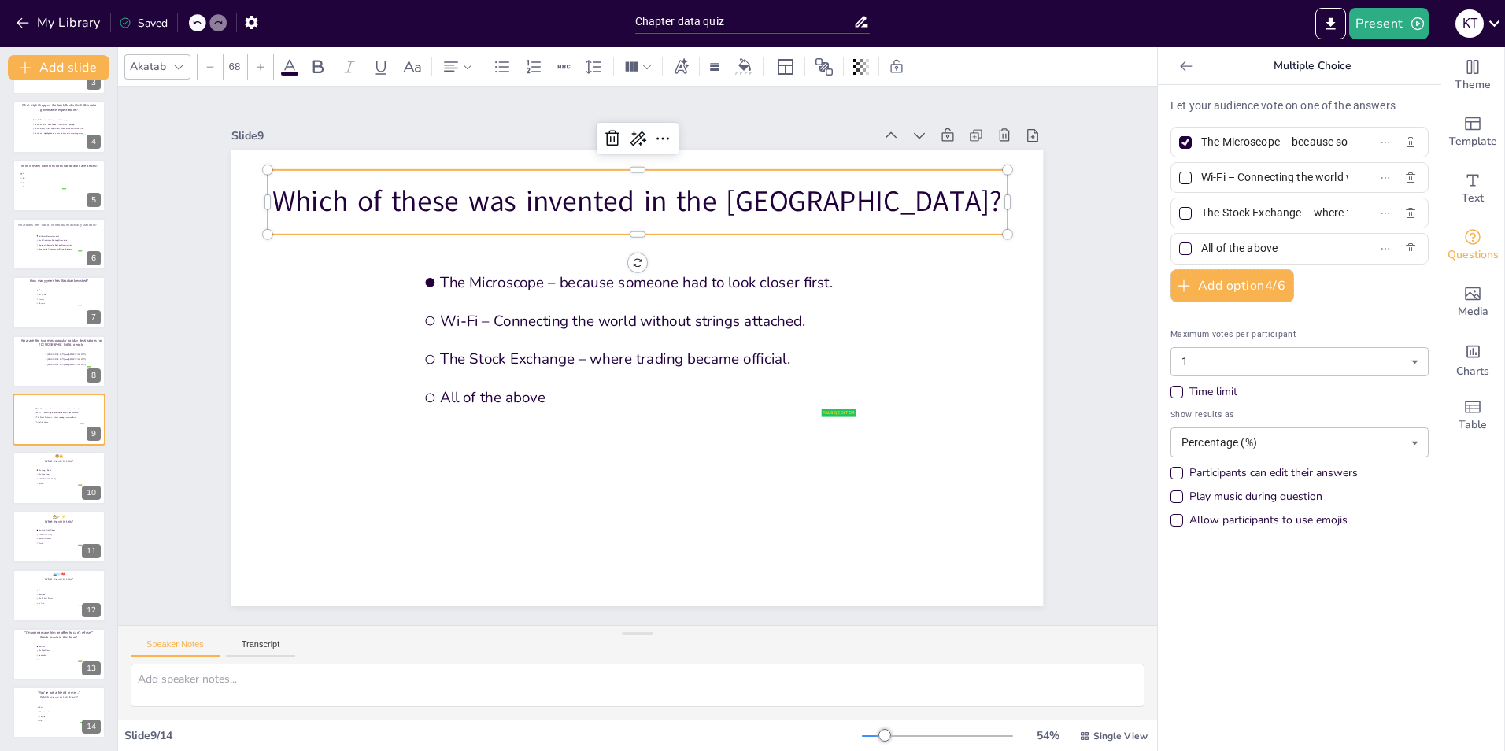
click at [1296, 146] on input "The Microscope – because someone had to look closer first." at bounding box center [1274, 142] width 146 height 23
click at [1272, 167] on input "Wi-Fi – Connecting the world without strings attached." at bounding box center [1274, 177] width 146 height 23
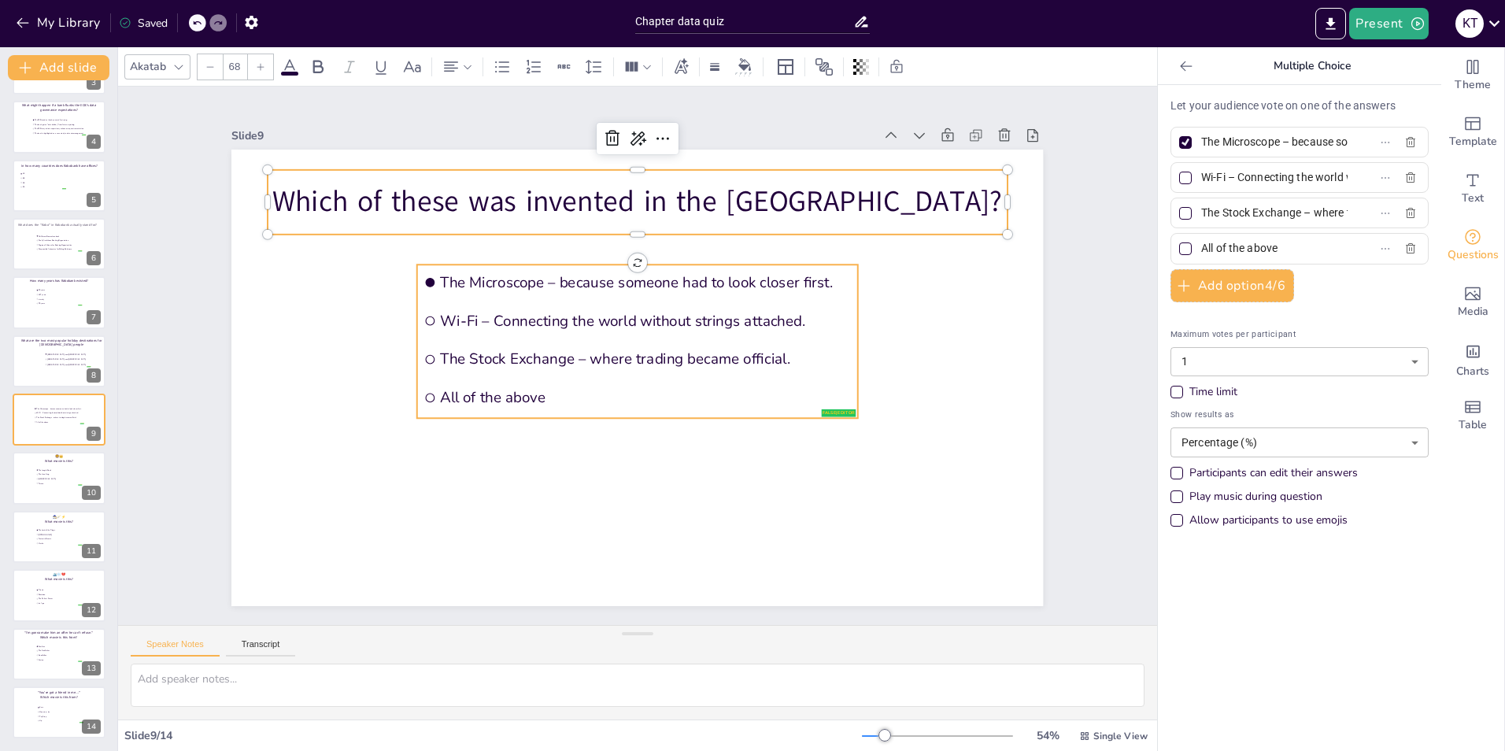
click at [524, 353] on span "The Stock Exchange – where trading became official." at bounding box center [645, 359] width 411 height 20
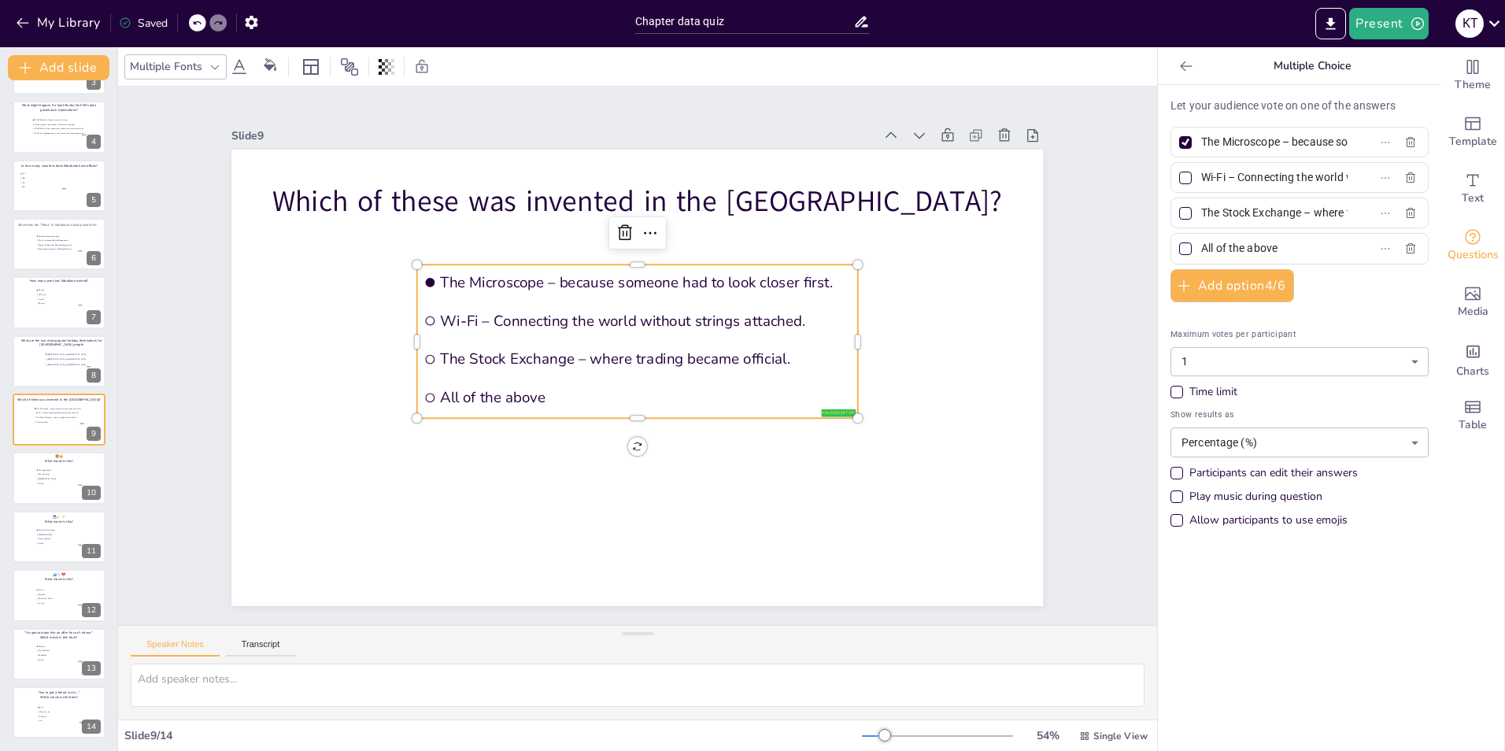
click at [1235, 210] on input "The Stock Exchange – where trading became official." at bounding box center [1274, 212] width 146 height 23
drag, startPoint x: 1281, startPoint y: 246, endPoint x: 1187, endPoint y: 253, distance: 94.8
click at [1195, 253] on span "All of the above" at bounding box center [1268, 248] width 146 height 23
click at [1201, 253] on input "All of the above" at bounding box center [1274, 248] width 146 height 23
click at [39, 473] on span "The Lion King" at bounding box center [60, 474] width 44 height 2
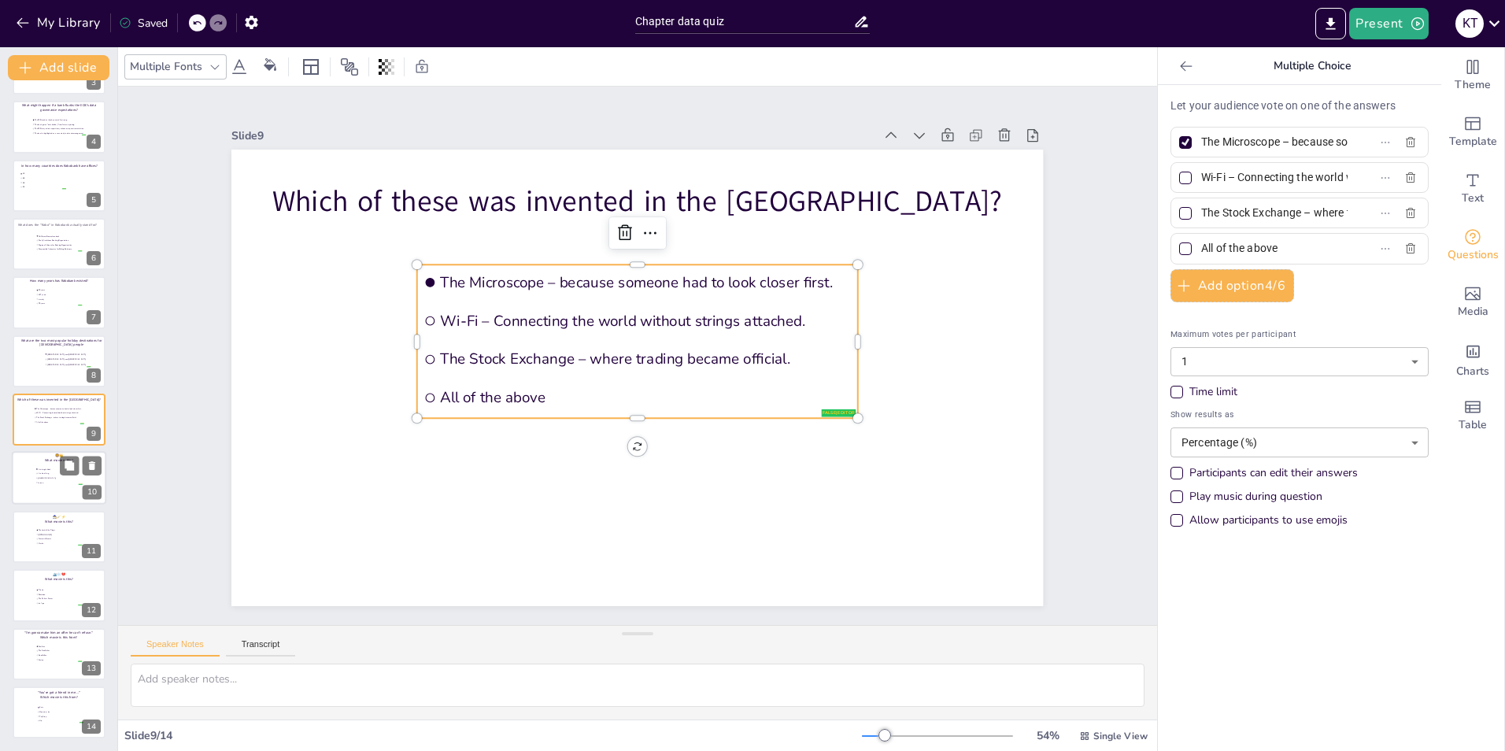
type input "The Jungle Book"
type input "The Lion King"
type input "[GEOGRAPHIC_DATA]"
type input "Tarzan"
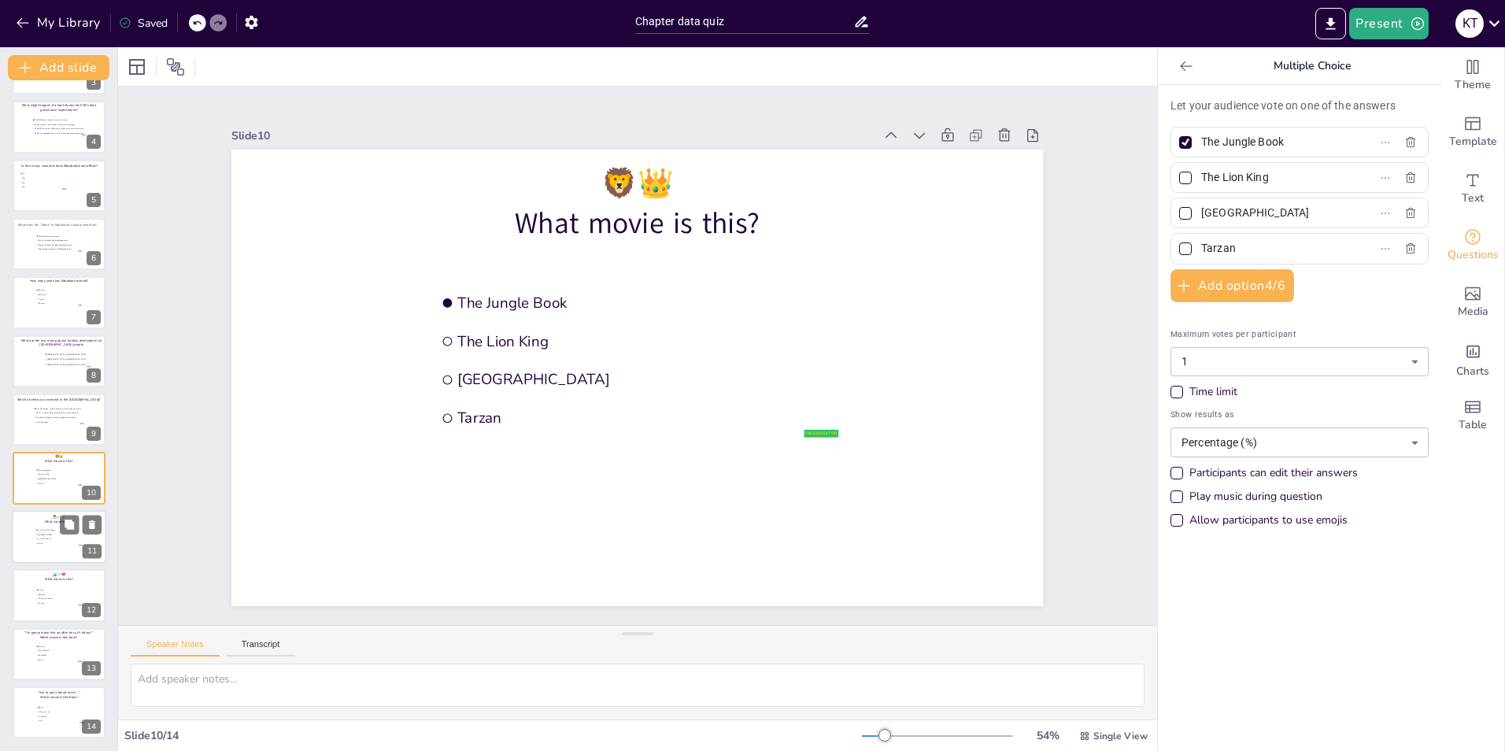
click at [38, 529] on span "The Lord of the Rings" at bounding box center [60, 530] width 44 height 2
type input "The Lord of the Rings"
type input "[PERSON_NAME]"
type input "Fantastic Beasts"
type input "Merlin"
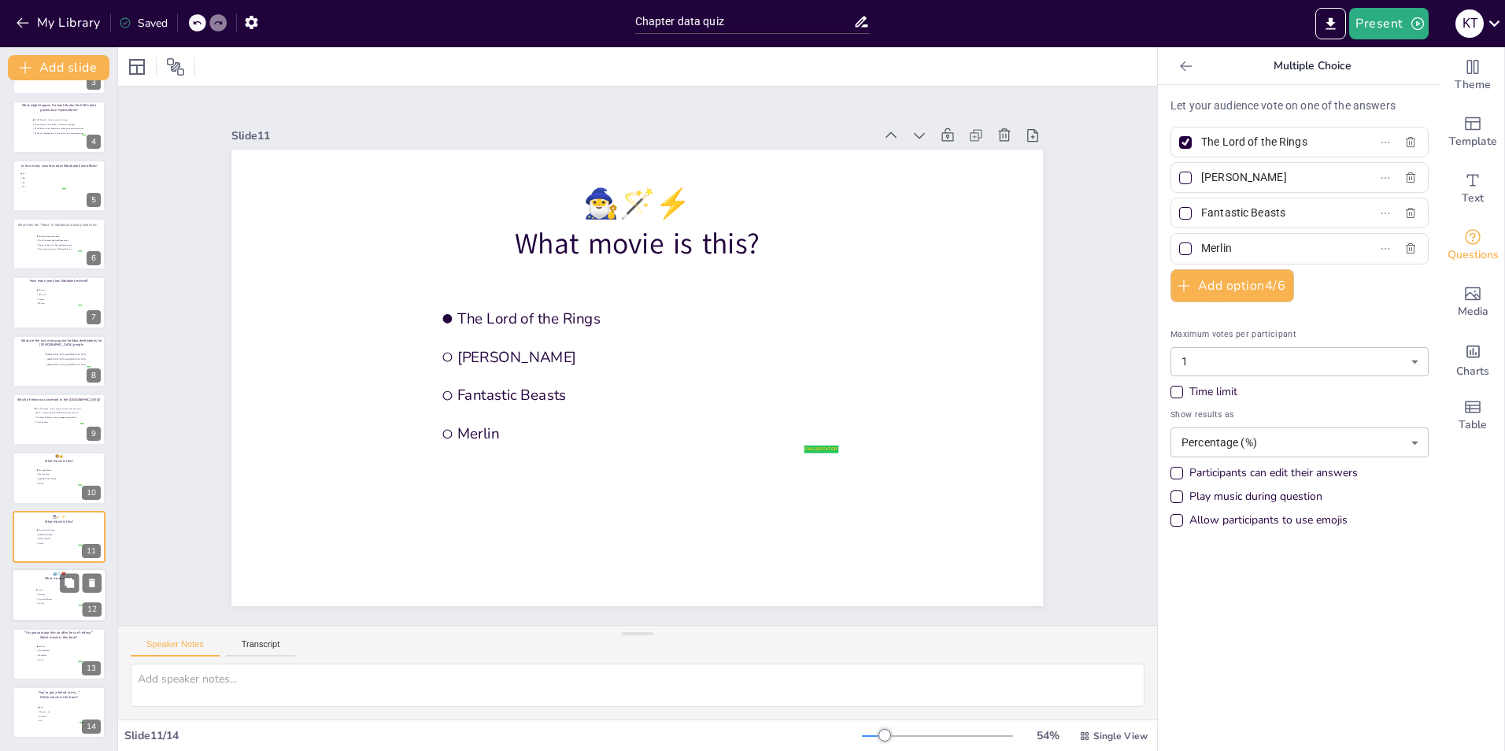
click at [37, 601] on li "Ice Age" at bounding box center [58, 603] width 47 height 4
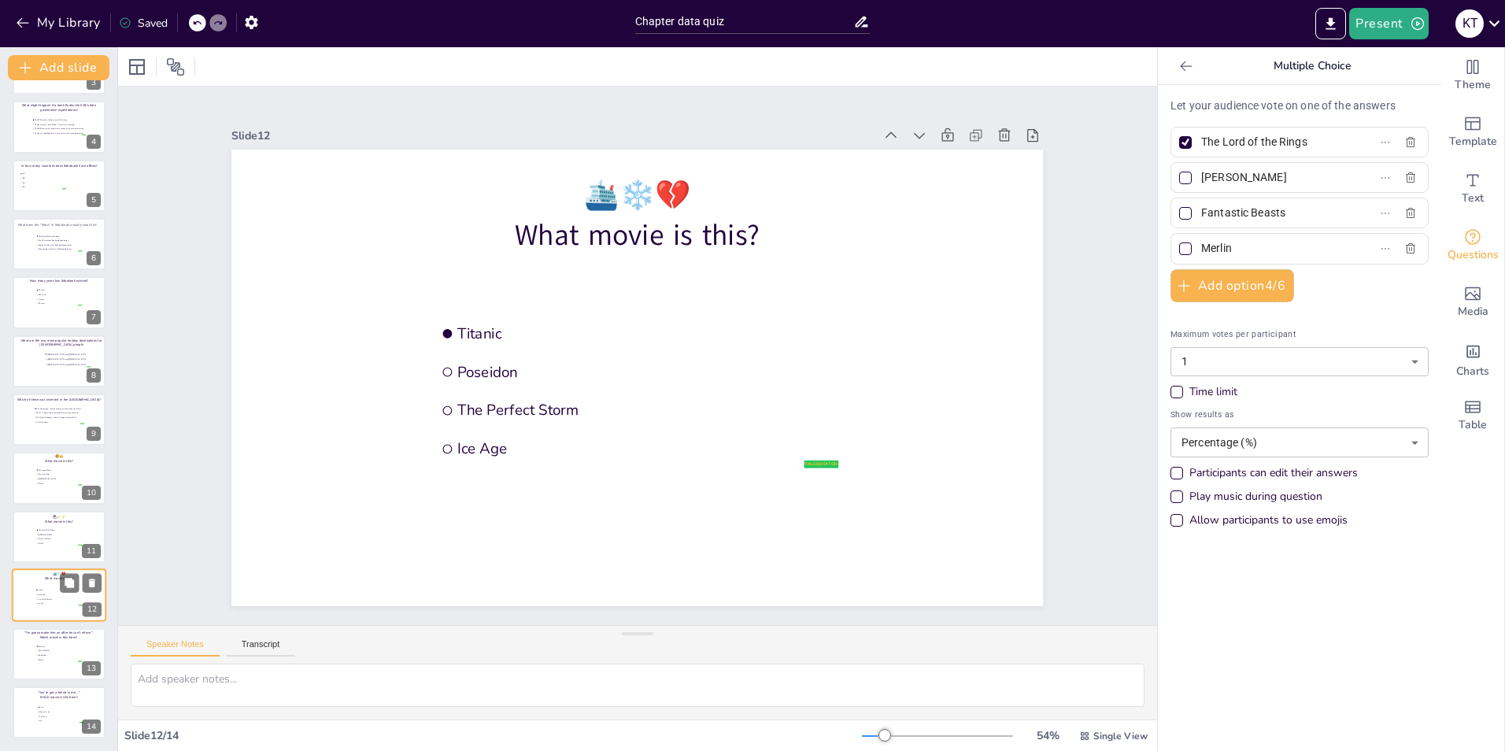
type input "Titanic"
type input "Poseidon"
type input "The Perfect Storm"
type input "Ice Age"
click at [34, 638] on p "Which movie is this from?" at bounding box center [58, 636] width 89 height 5
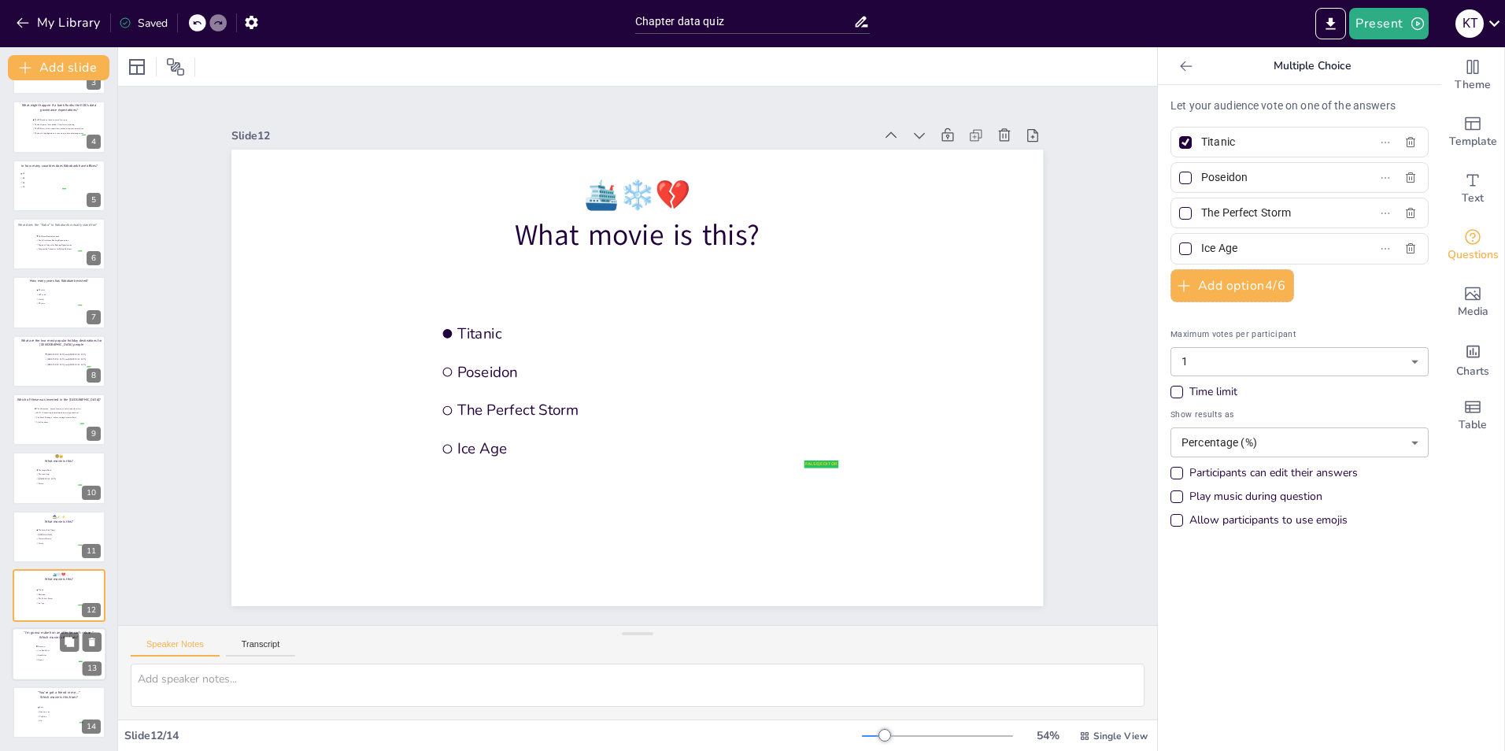
type input "Scarface"
type input "The Godfather"
type input "Goodfellas"
type input "Casino"
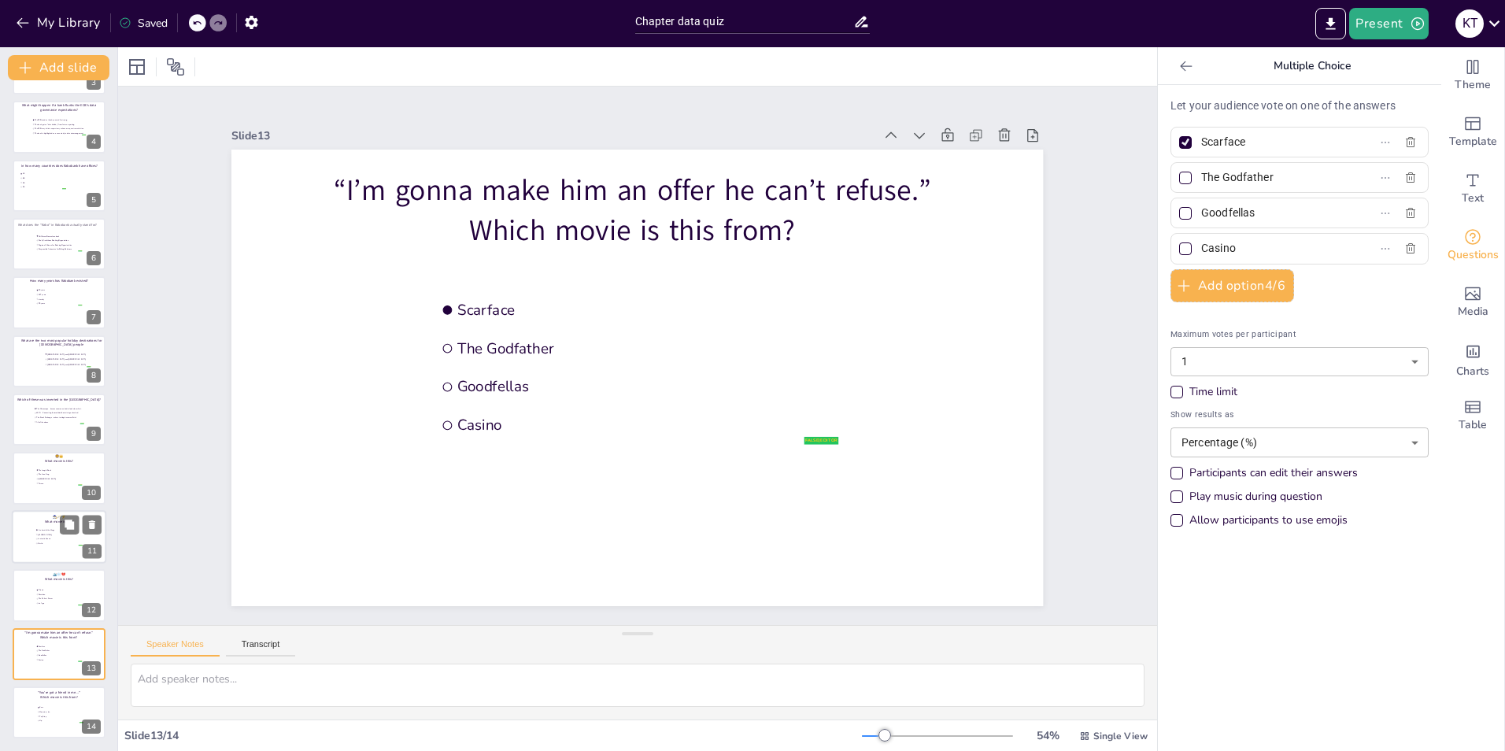
click at [45, 546] on div at bounding box center [59, 537] width 94 height 54
type input "The Lord of the Rings"
type input "[PERSON_NAME]"
type input "Fantastic Beasts"
type input "Merlin"
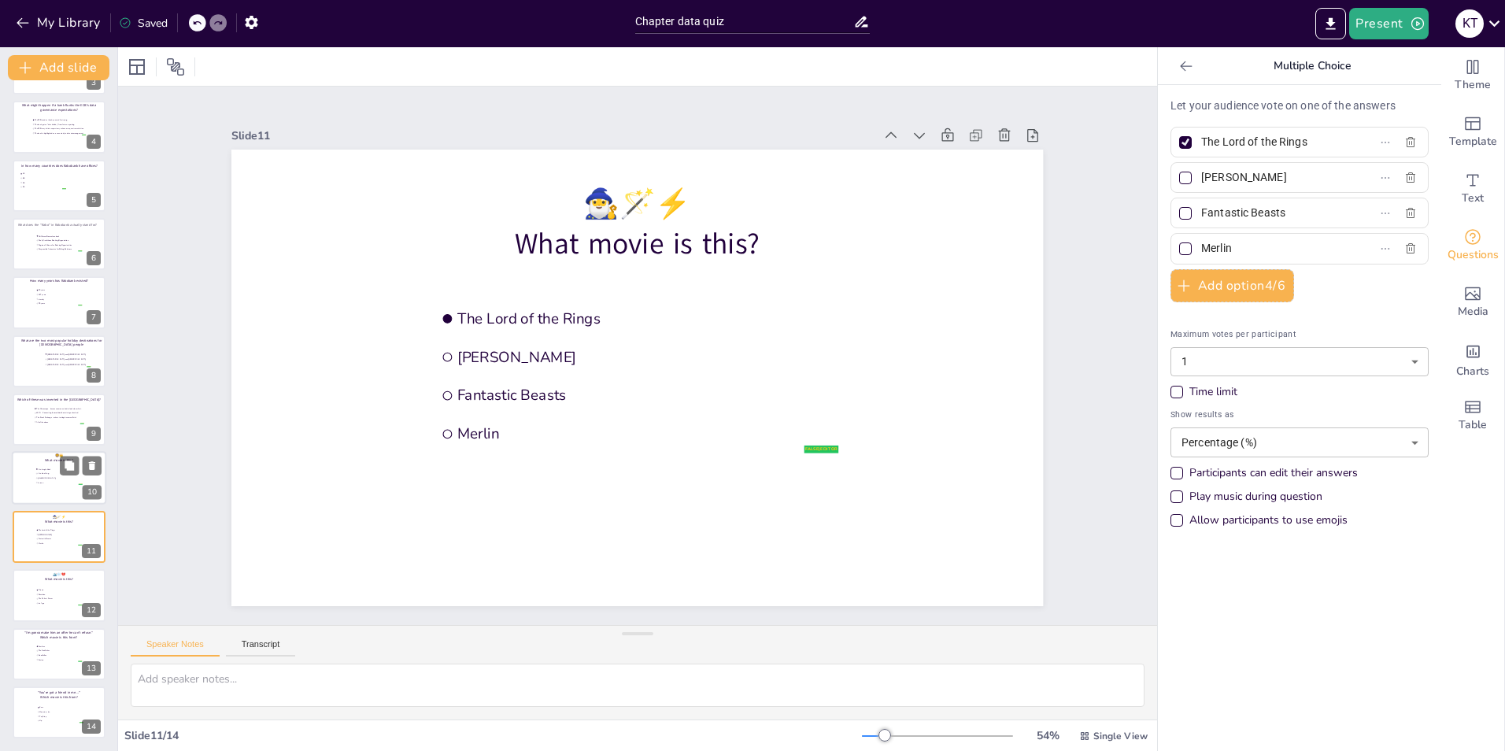
click at [43, 491] on div at bounding box center [59, 479] width 94 height 54
type input "The Jungle Book"
type input "The Lion King"
type input "[GEOGRAPHIC_DATA]"
type input "Tarzan"
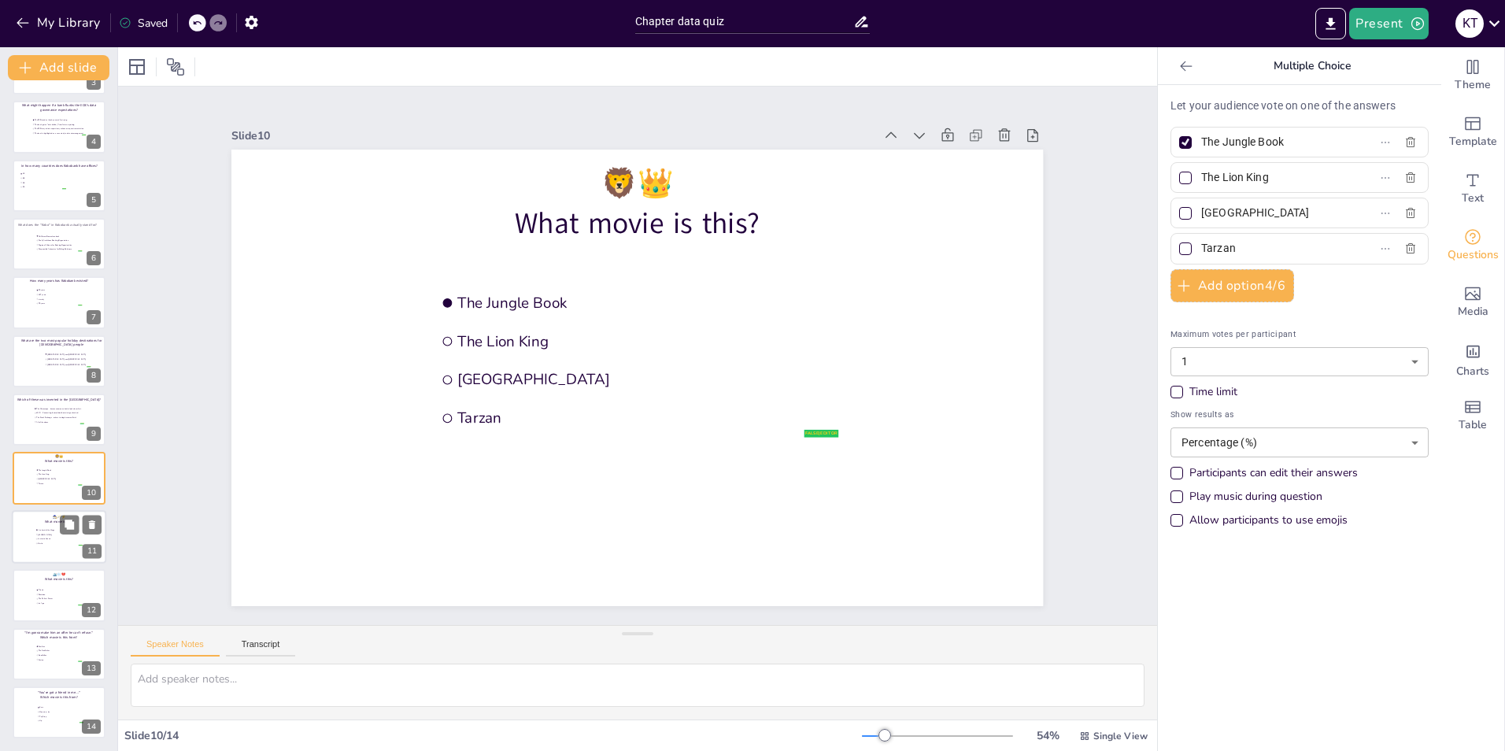
click at [35, 537] on li "Fantastic Beasts" at bounding box center [58, 539] width 47 height 4
type input "The Lord of the Rings"
type input "[PERSON_NAME]"
type input "Fantastic Beasts"
type input "Merlin"
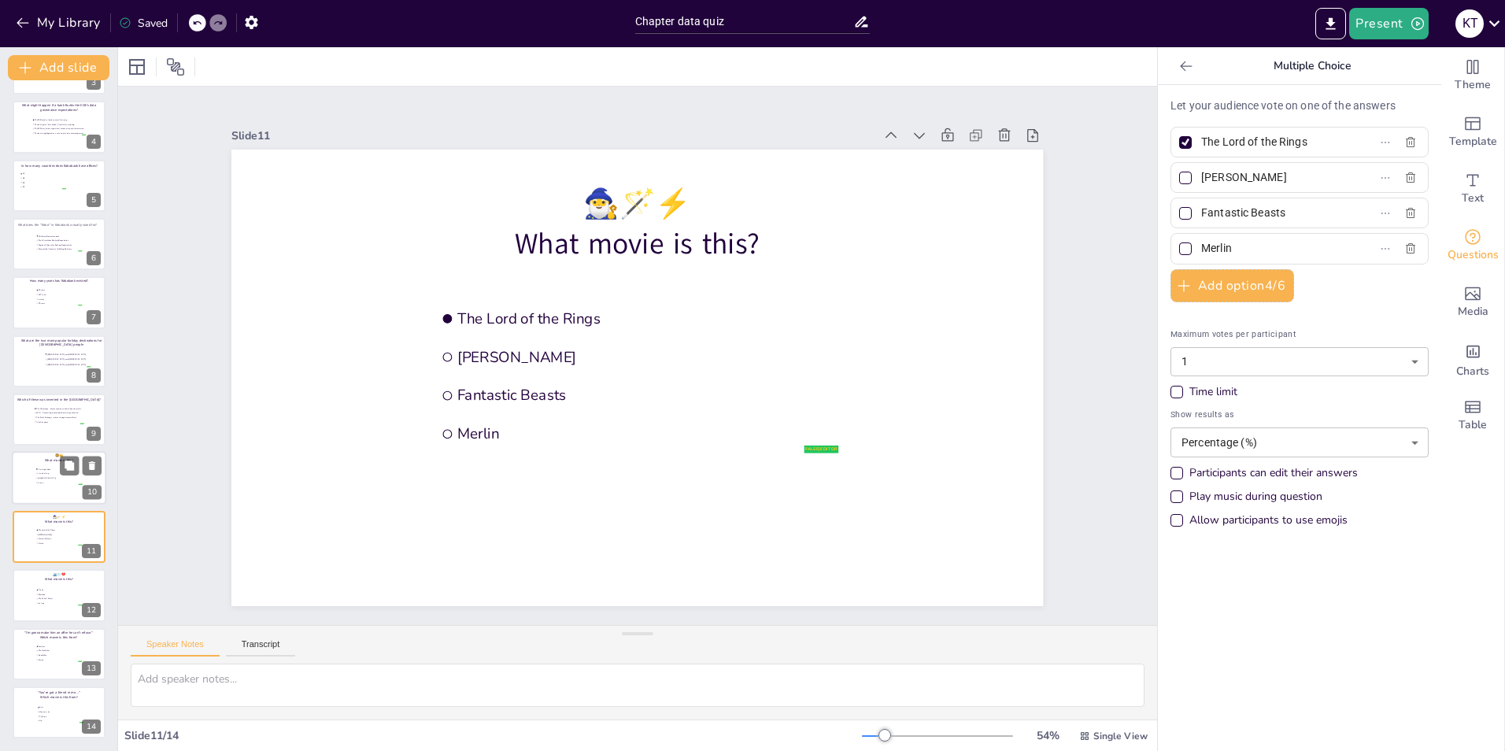
click at [29, 484] on div at bounding box center [59, 479] width 94 height 54
type input "The Jungle Book"
type input "The Lion King"
type input "[GEOGRAPHIC_DATA]"
type input "Tarzan"
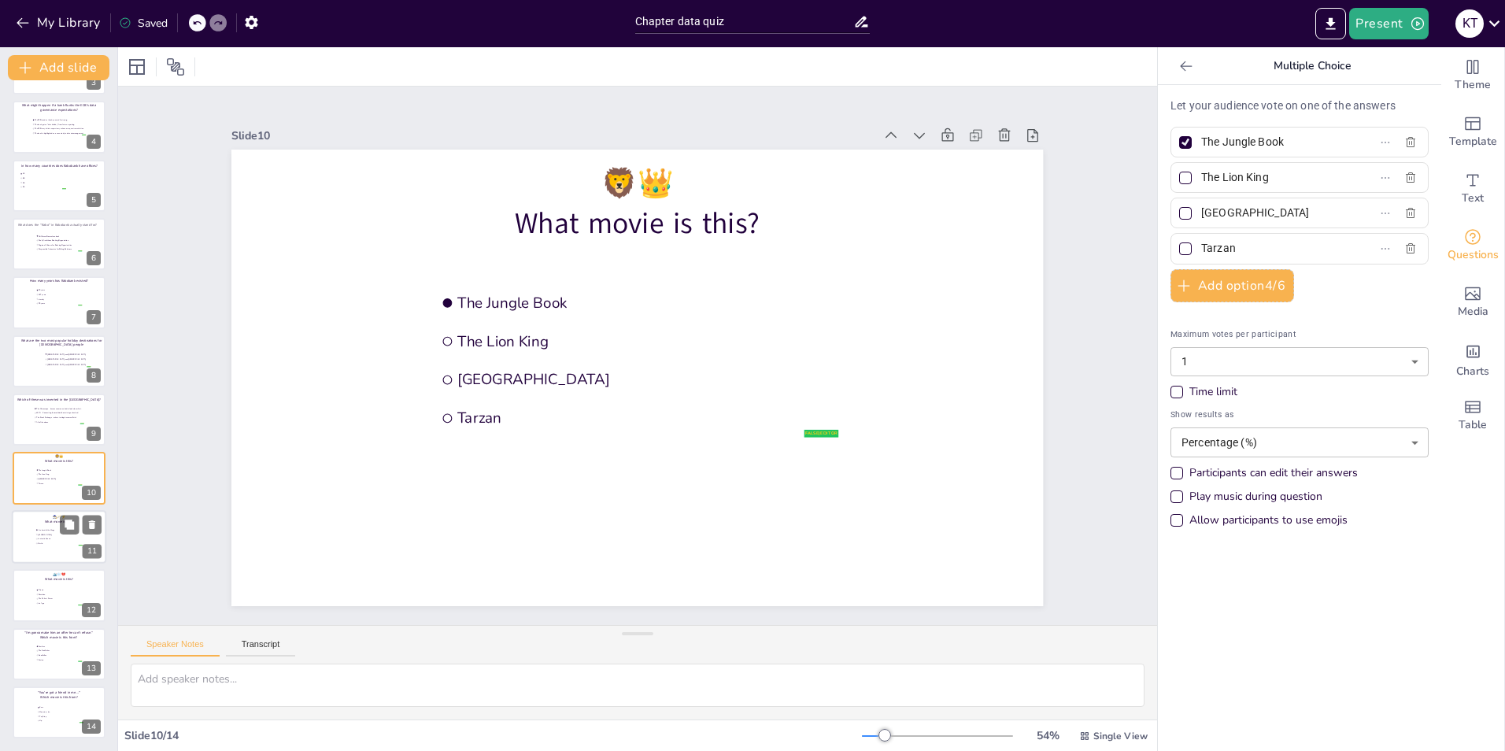
click at [31, 541] on div at bounding box center [59, 537] width 94 height 54
type input "The Lord of the Rings"
type input "[PERSON_NAME]"
type input "Fantastic Beasts"
type input "Merlin"
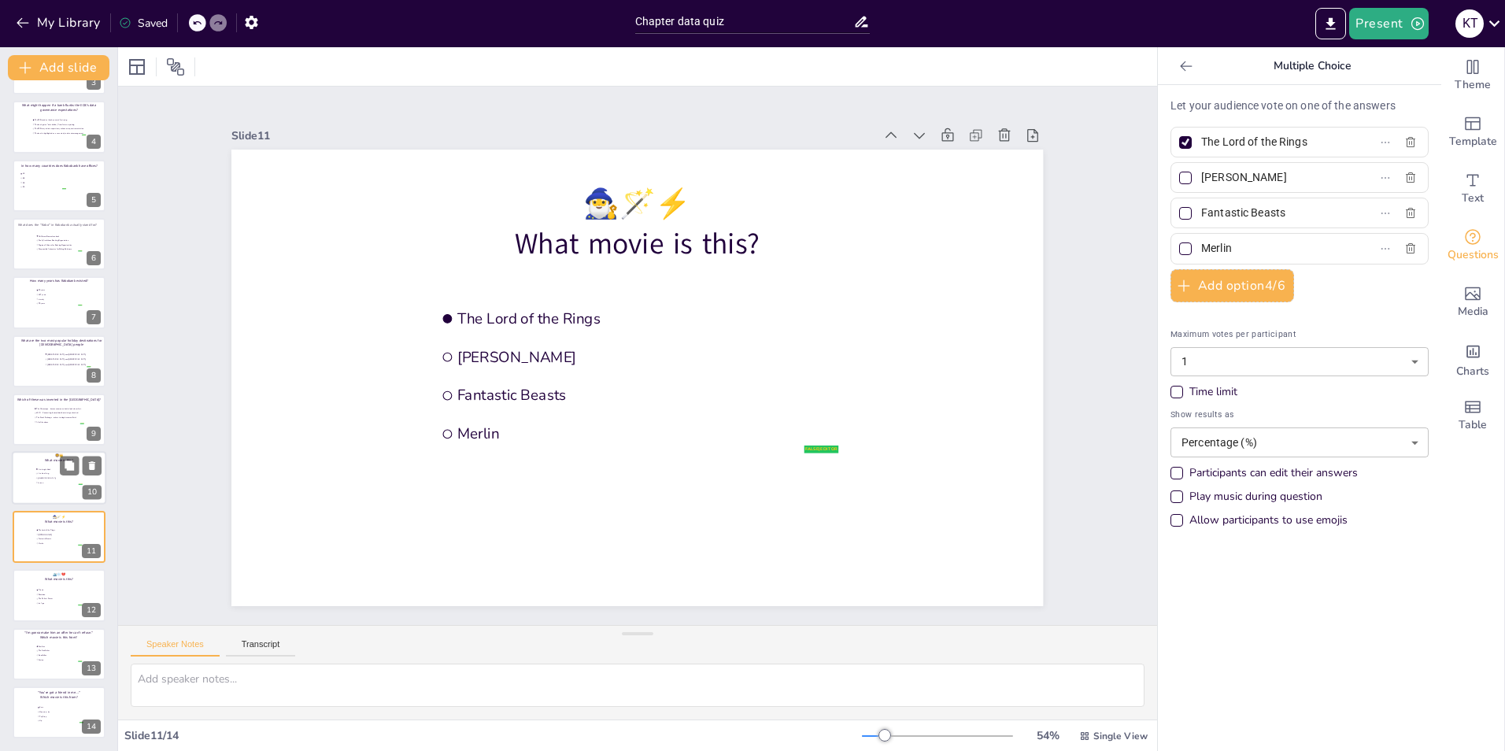
click at [28, 479] on div at bounding box center [59, 479] width 94 height 54
type input "The Jungle Book"
type input "The Lion King"
type input "[GEOGRAPHIC_DATA]"
type input "Tarzan"
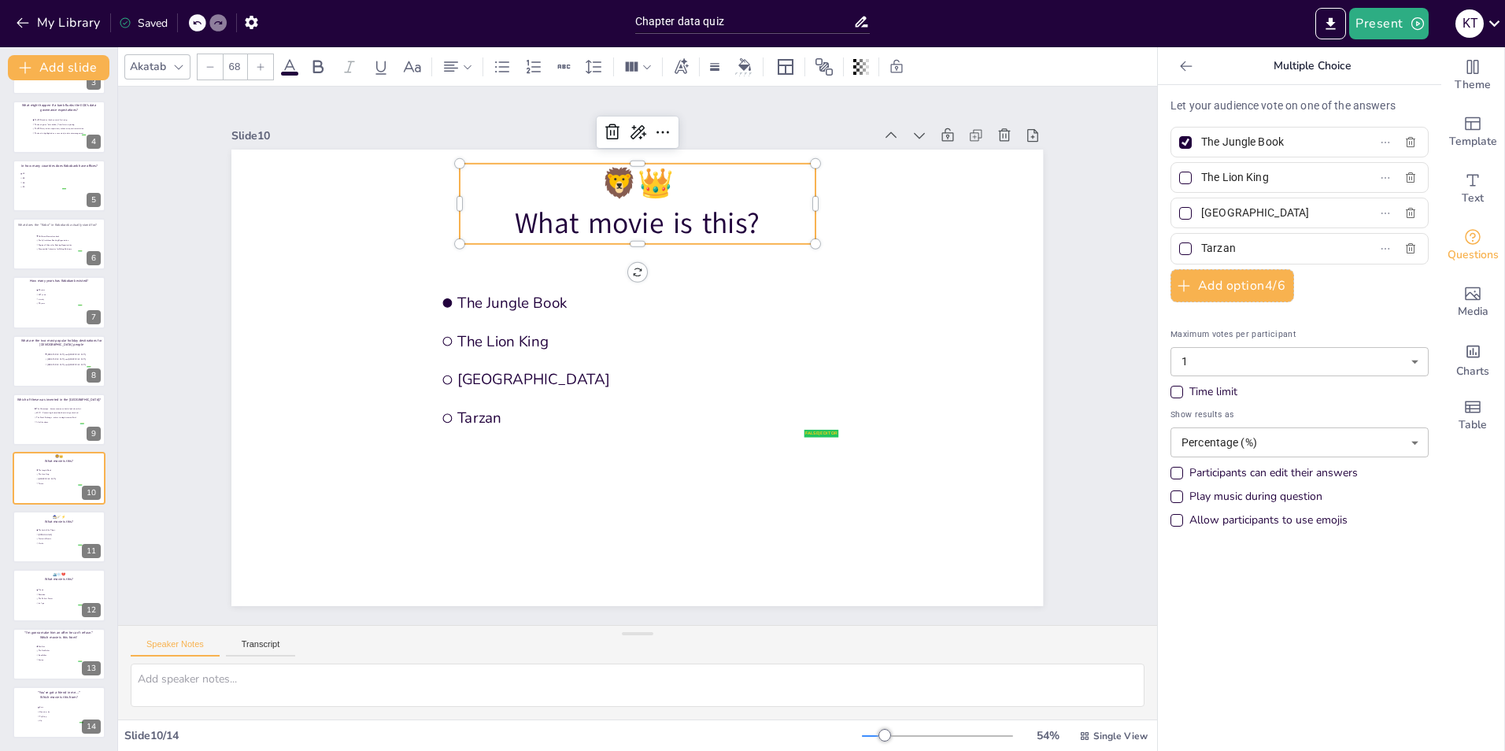
click at [557, 187] on p "🦁👑" at bounding box center [637, 184] width 355 height 40
click at [583, 180] on p "🦁👑" at bounding box center [637, 184] width 355 height 40
drag, startPoint x: 1292, startPoint y: 140, endPoint x: 1171, endPoint y: 145, distance: 120.5
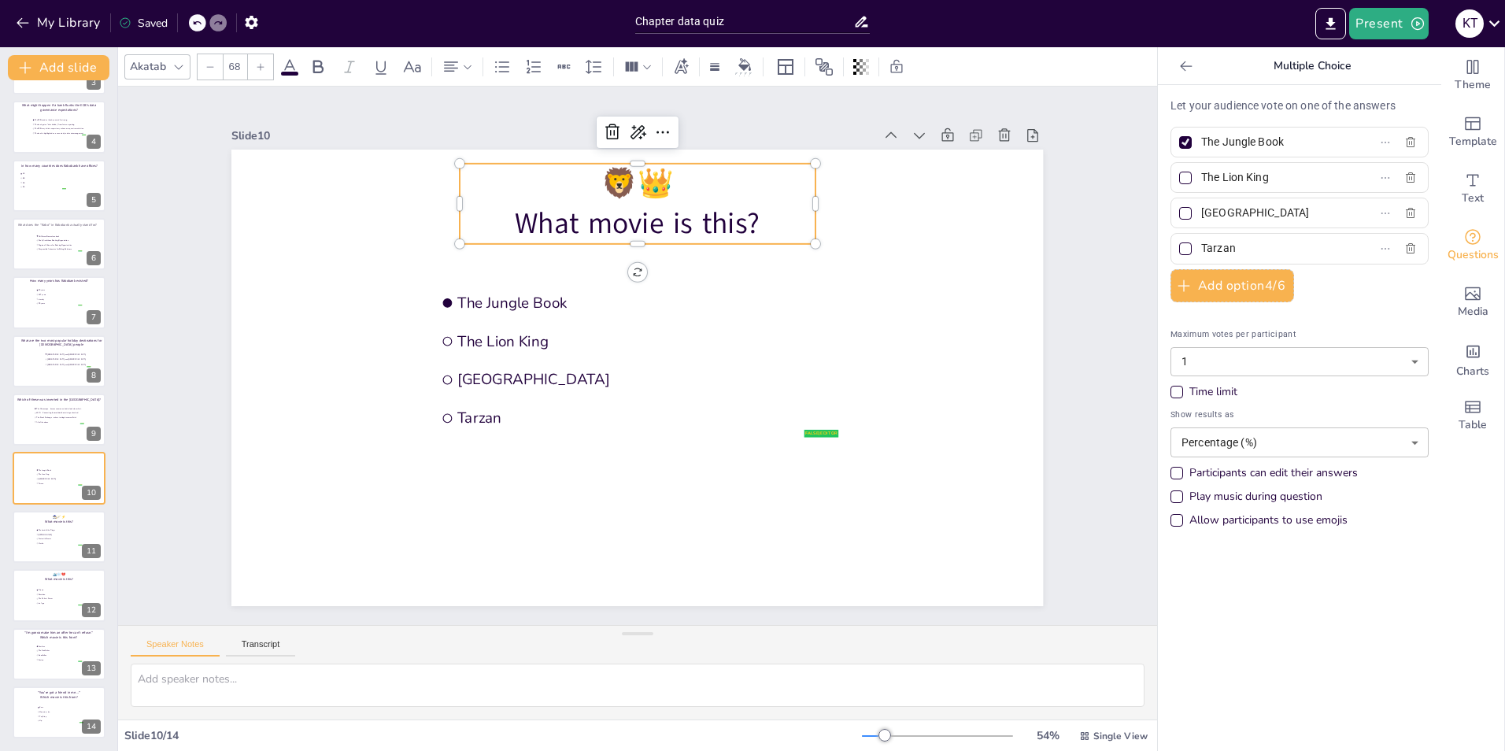
click at [1176, 145] on label "The Jungle Book" at bounding box center [1274, 142] width 197 height 23
click at [1201, 145] on input "The Jungle Book" at bounding box center [1274, 142] width 146 height 23
drag, startPoint x: 1277, startPoint y: 175, endPoint x: 1169, endPoint y: 183, distance: 108.9
click at [1176, 183] on label "The Lion King" at bounding box center [1274, 177] width 197 height 23
click at [1201, 183] on input "The Lion King" at bounding box center [1274, 177] width 146 height 23
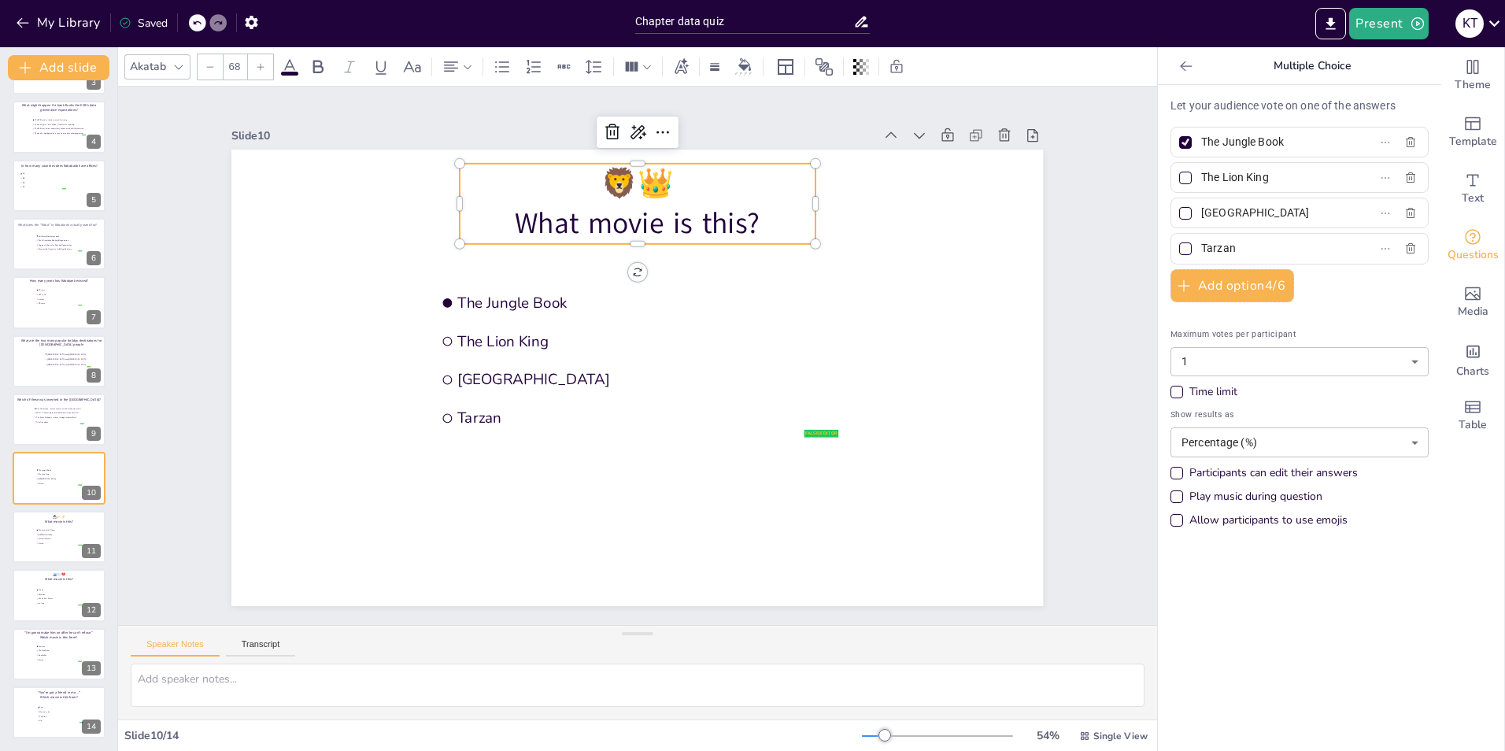
click at [1229, 213] on input "[GEOGRAPHIC_DATA]" at bounding box center [1274, 212] width 146 height 23
click at [37, 520] on div at bounding box center [59, 537] width 94 height 54
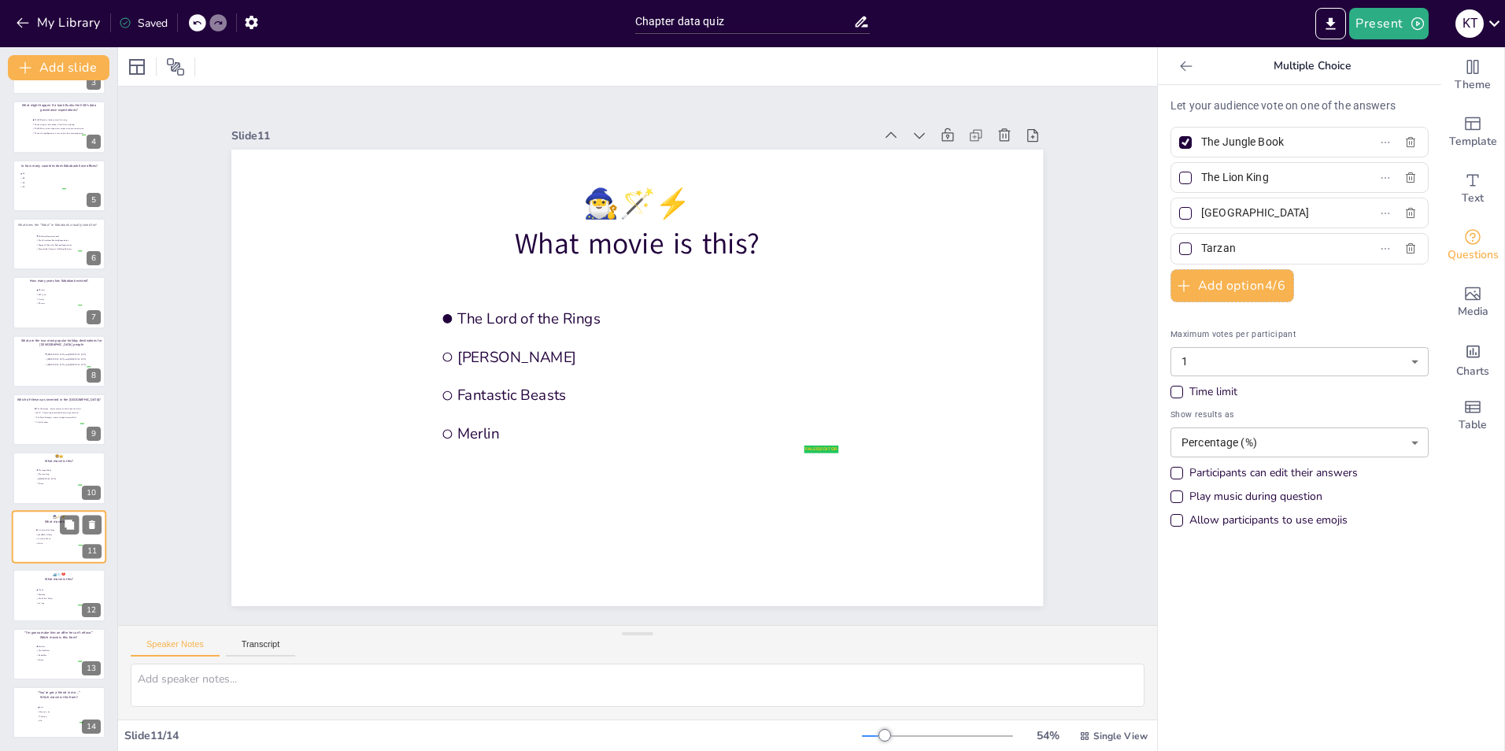
type input "The Lord of the Rings"
type input "[PERSON_NAME]"
type input "Fantastic Beasts"
type input "Merlin"
click at [41, 581] on div at bounding box center [59, 595] width 94 height 54
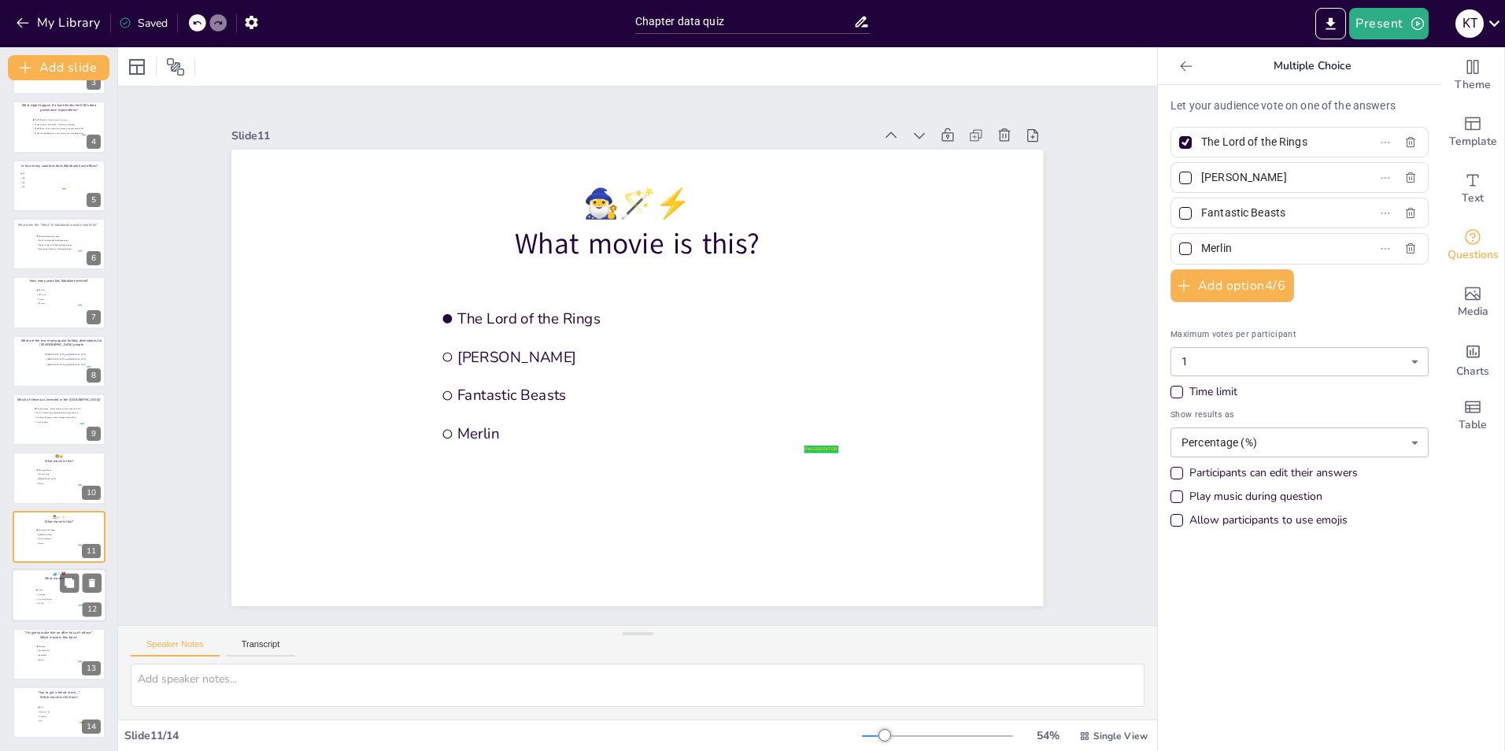
type input "Titanic"
type input "Poseidon"
type input "The Perfect Storm"
type input "Ice Age"
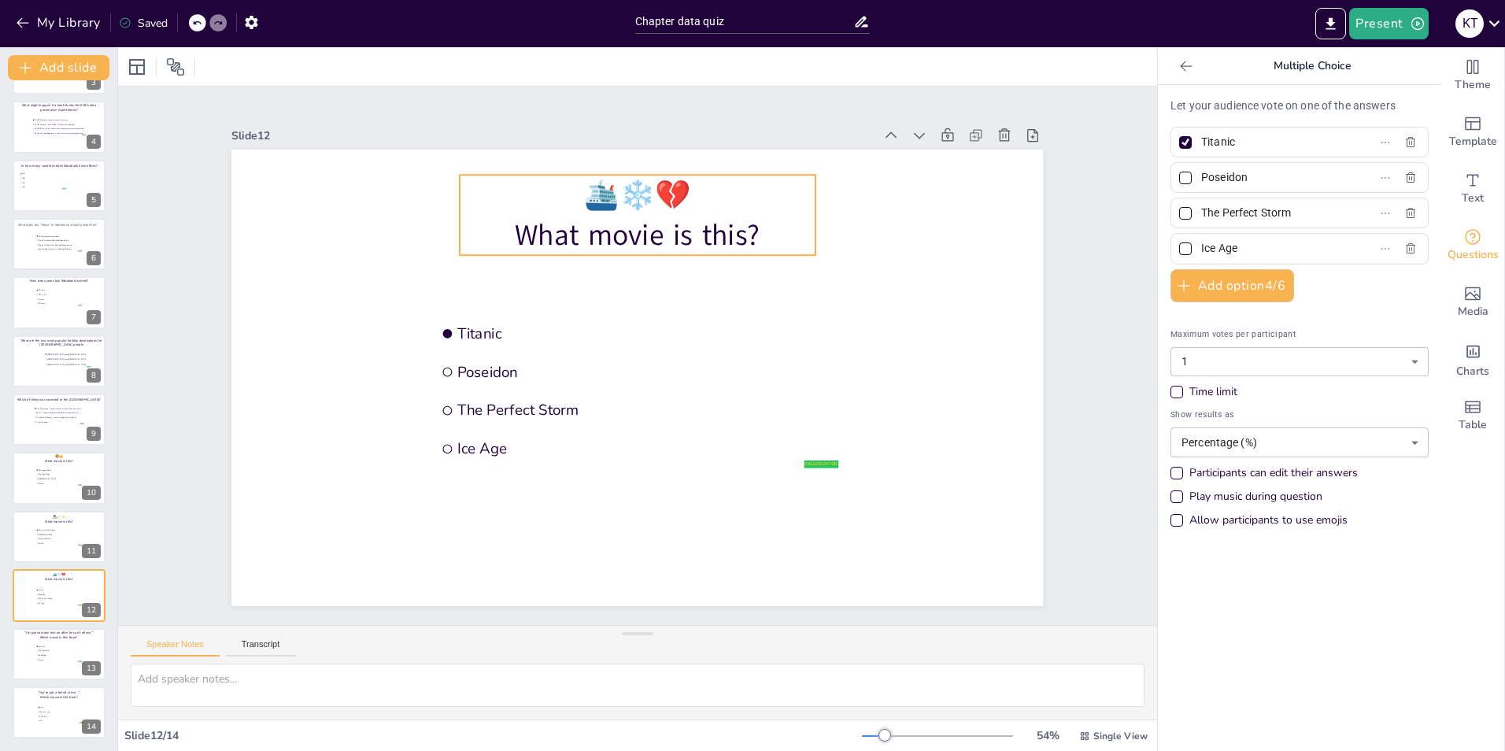
click at [570, 191] on p "🛳️❄️💔" at bounding box center [637, 195] width 355 height 40
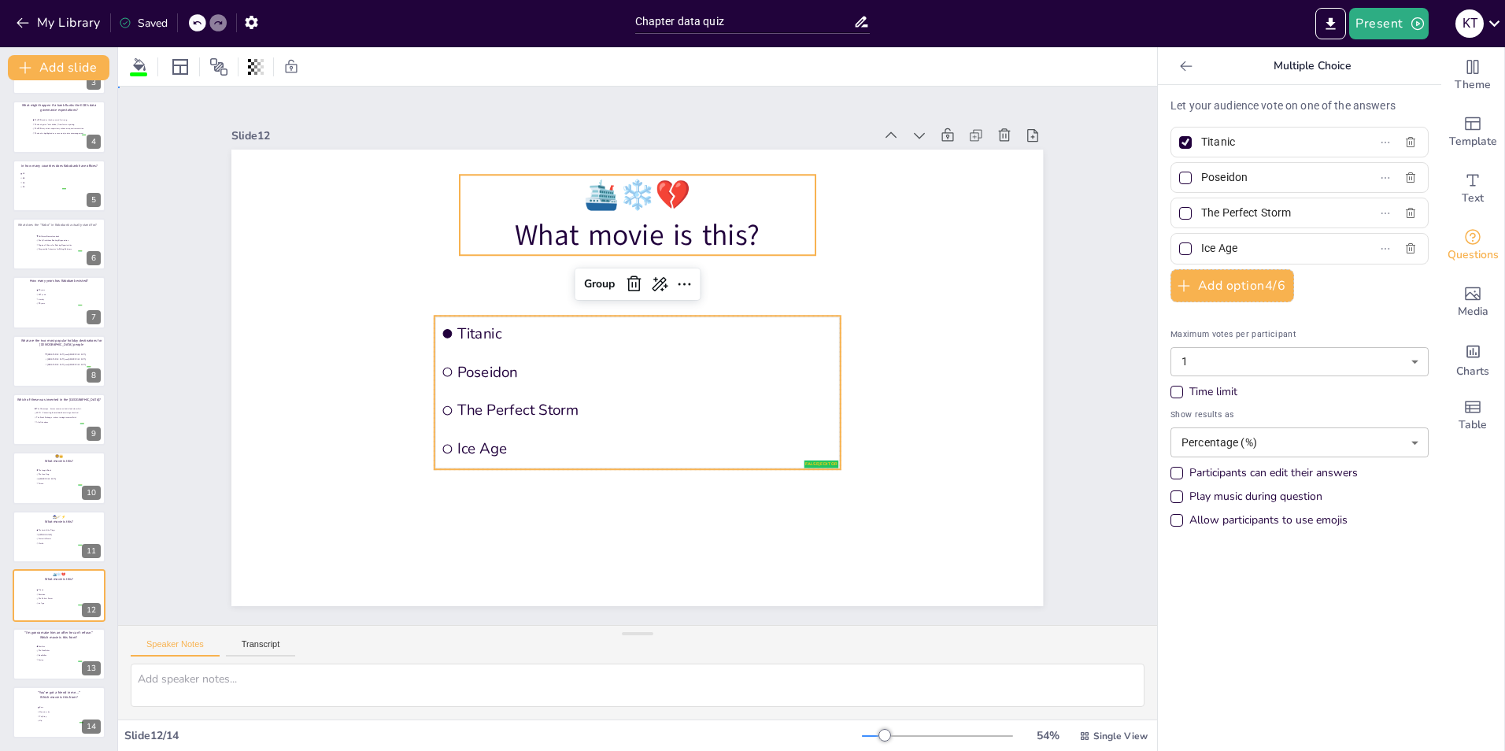
click at [570, 190] on p "🛳️❄️💔" at bounding box center [637, 195] width 355 height 40
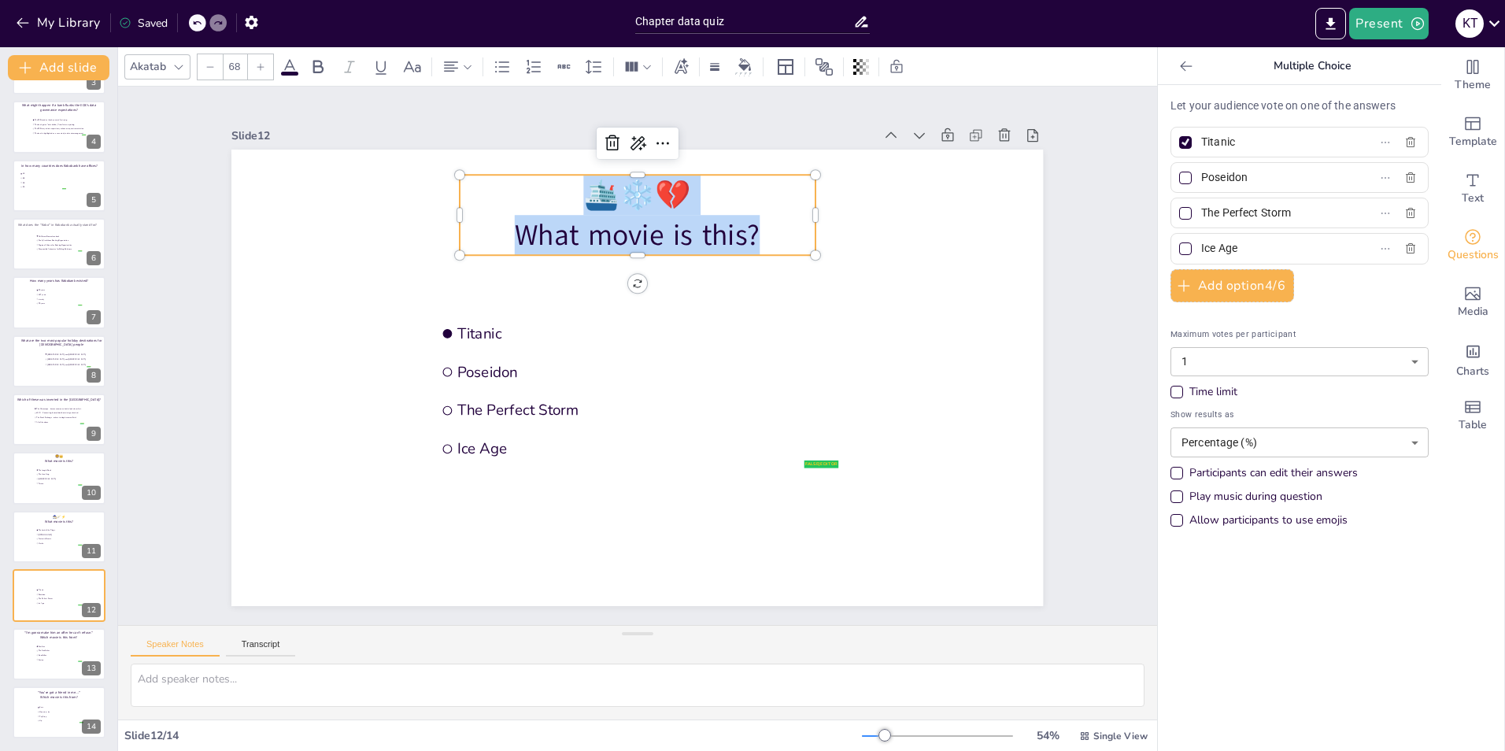
copy div "🛳️❄️💔 What movie is this?"
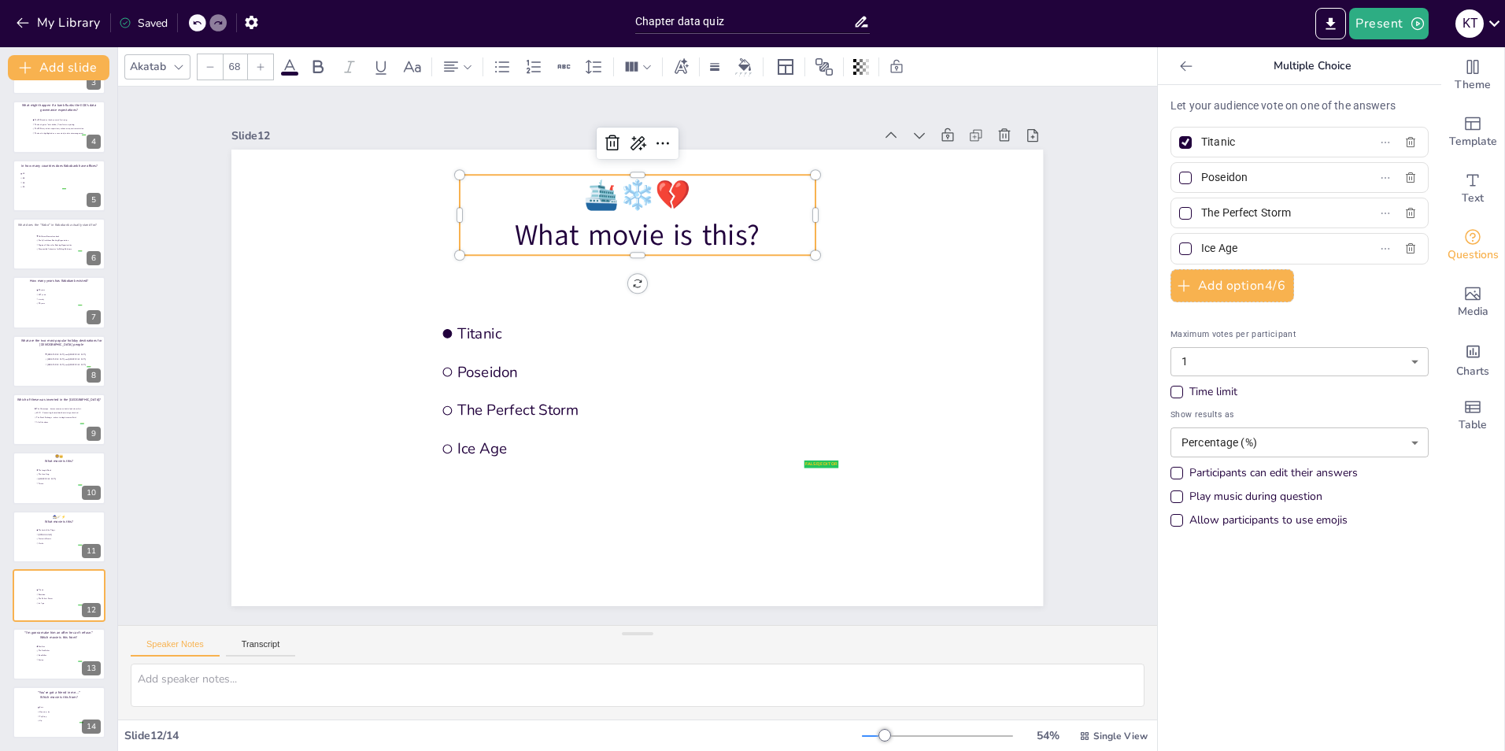
click at [1267, 206] on input "The Perfect Storm" at bounding box center [1274, 212] width 146 height 23
click at [31, 657] on div at bounding box center [59, 654] width 94 height 54
type input "Scarface"
type input "The Godfather"
type input "Goodfellas"
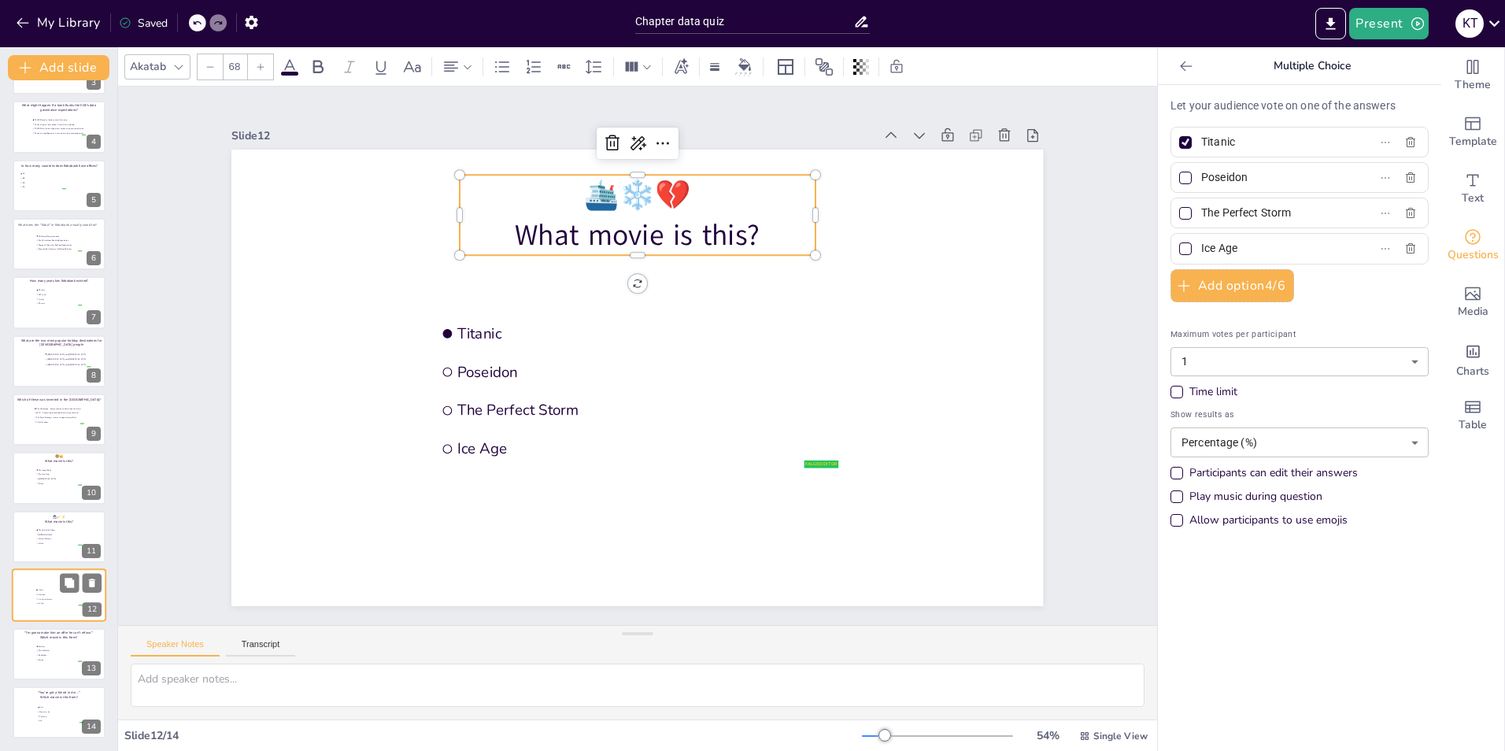
type input "Casino"
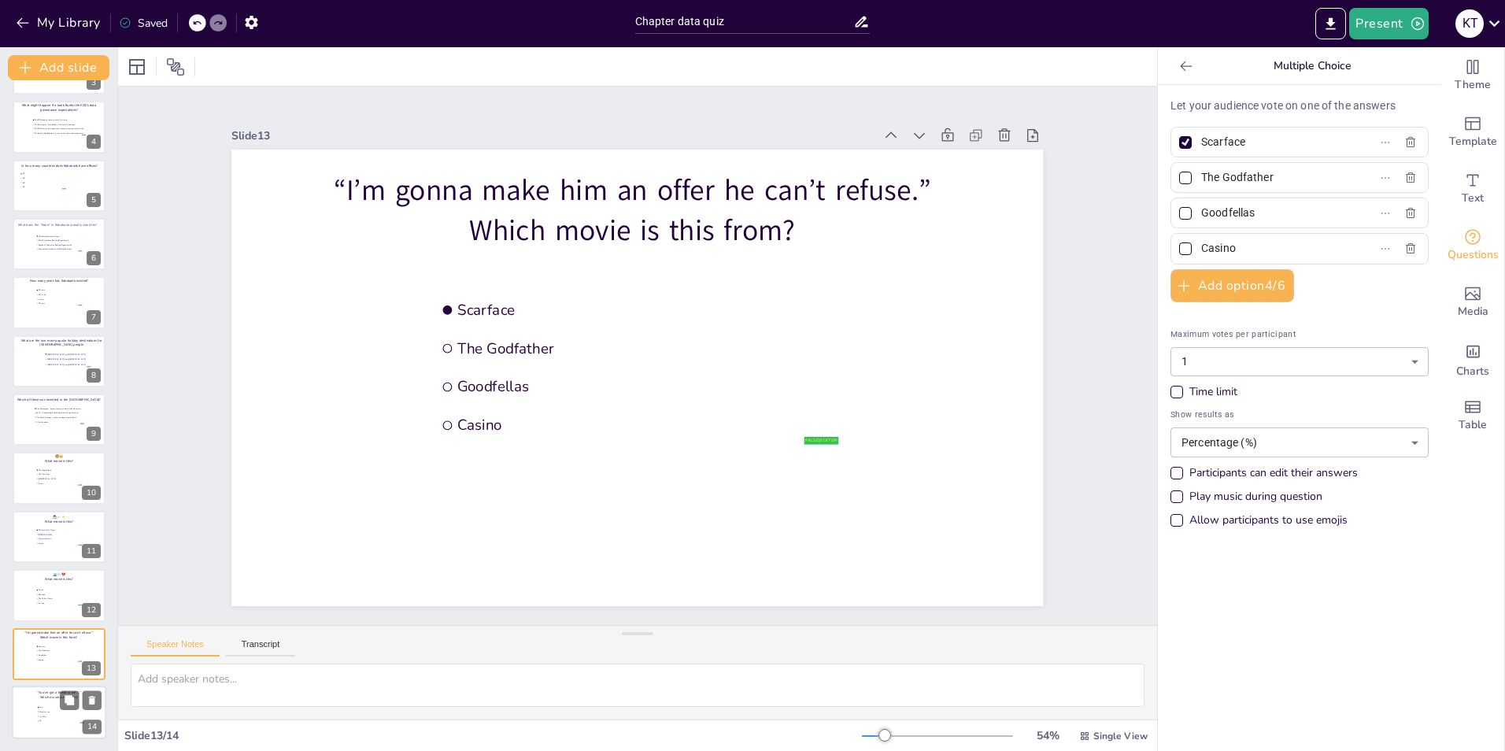
click at [42, 710] on li "Monsters, Inc." at bounding box center [60, 712] width 47 height 4
type input "Cars"
type input "Monsters, Inc."
type input "Toy Story"
type input "Up"
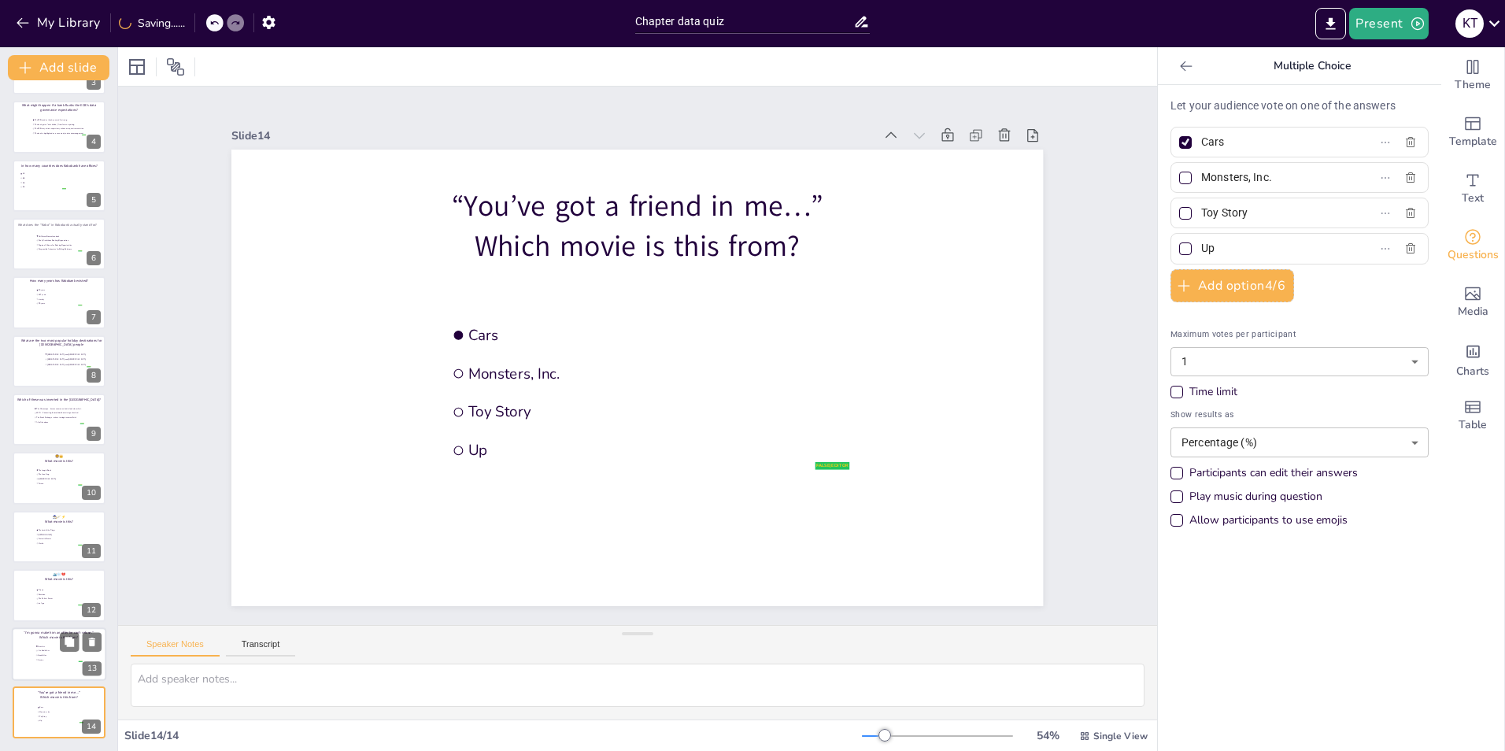
click at [26, 645] on div at bounding box center [59, 654] width 94 height 54
type input "Scarface"
type input "The Godfather"
type input "Goodfellas"
type input "Casino"
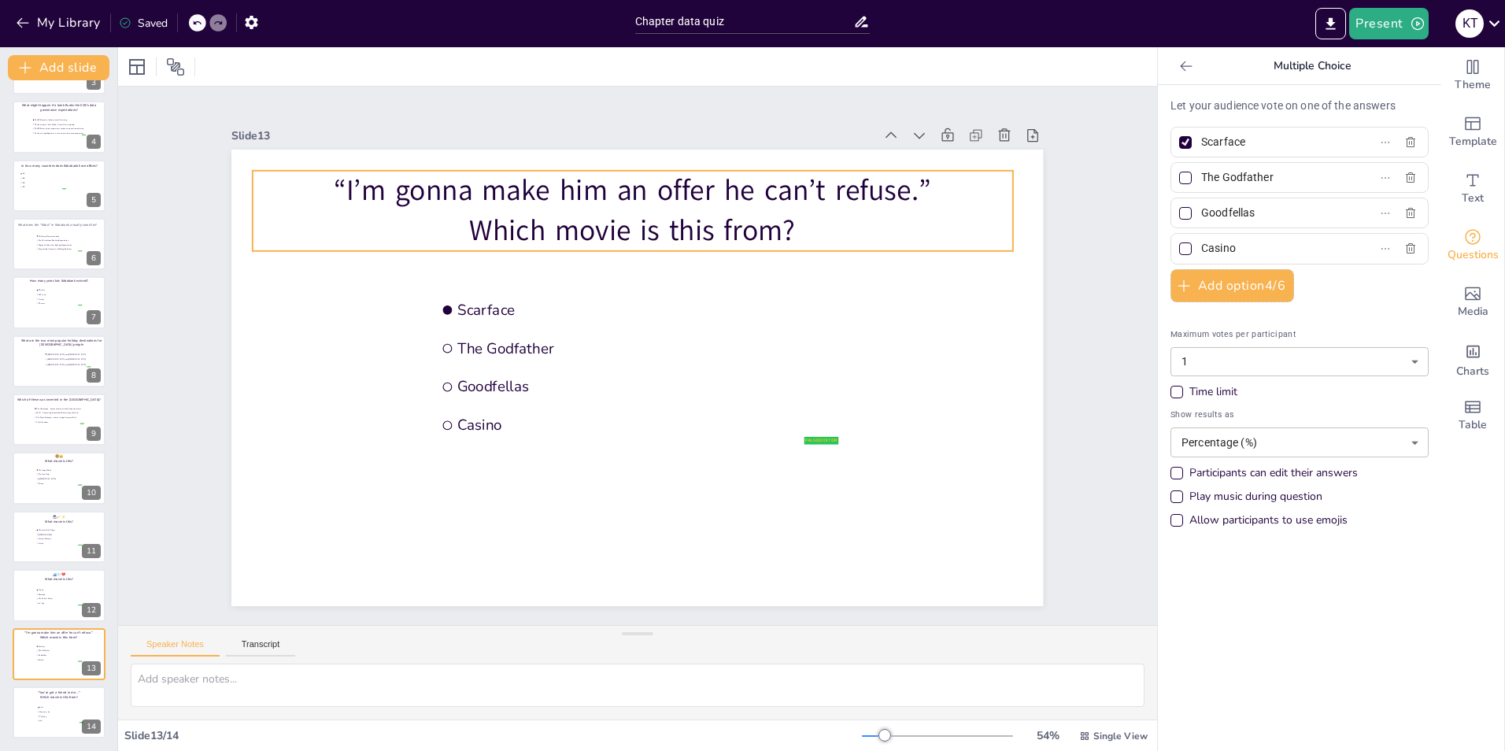
click at [316, 187] on p "“I’m gonna make him an offer he can’t refuse.”" at bounding box center [633, 191] width 760 height 40
click at [370, 187] on p "“I’m gonna make him an offer he can’t refuse.”" at bounding box center [633, 191] width 760 height 40
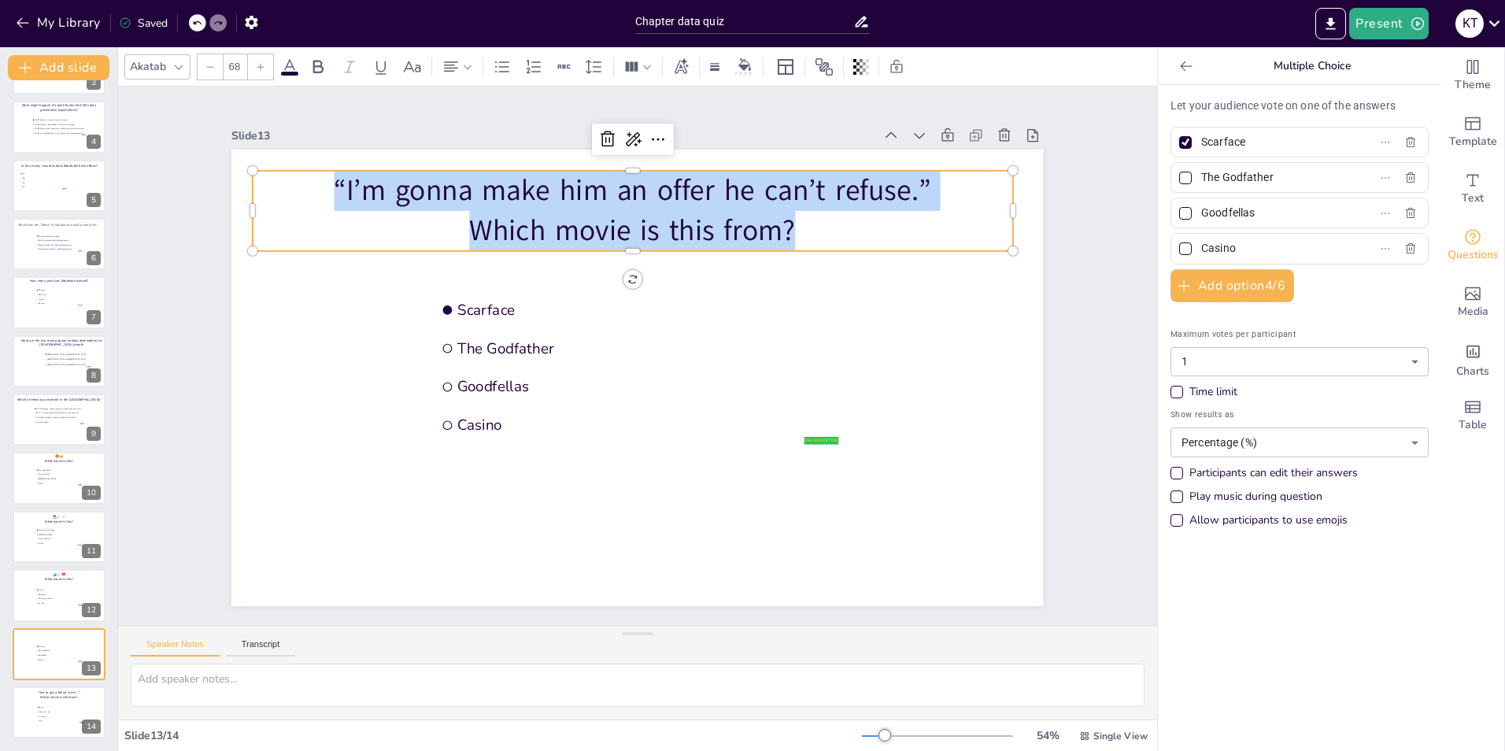
copy div "“I’m gonna make him an offer he can’t refuse.” Which movie is this from?"
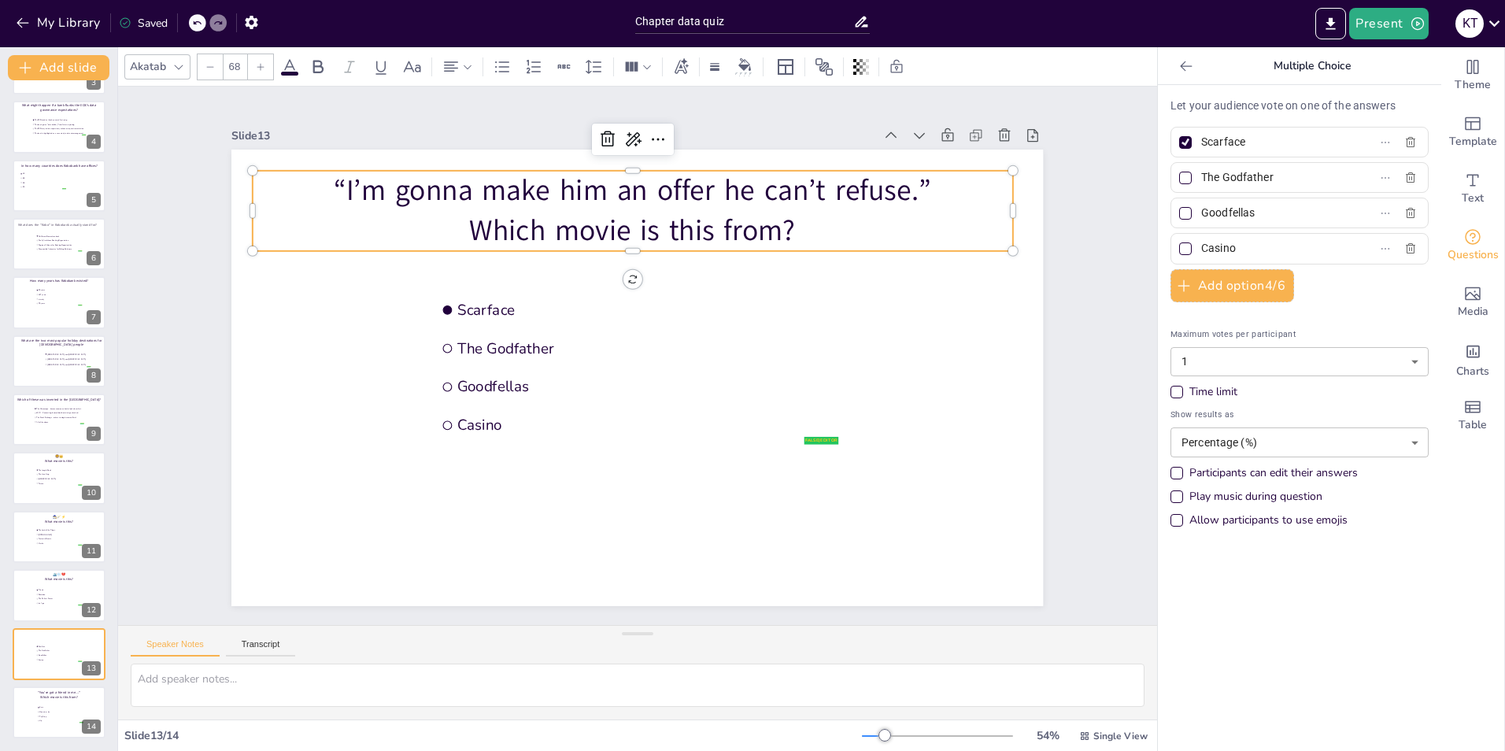
click at [1224, 147] on input "Scarface" at bounding box center [1274, 142] width 146 height 23
click at [1270, 171] on input "The Godfather" at bounding box center [1274, 177] width 146 height 23
click at [1231, 216] on input "Goodfellas" at bounding box center [1274, 212] width 146 height 23
